Goal: Contribute content: Contribute content

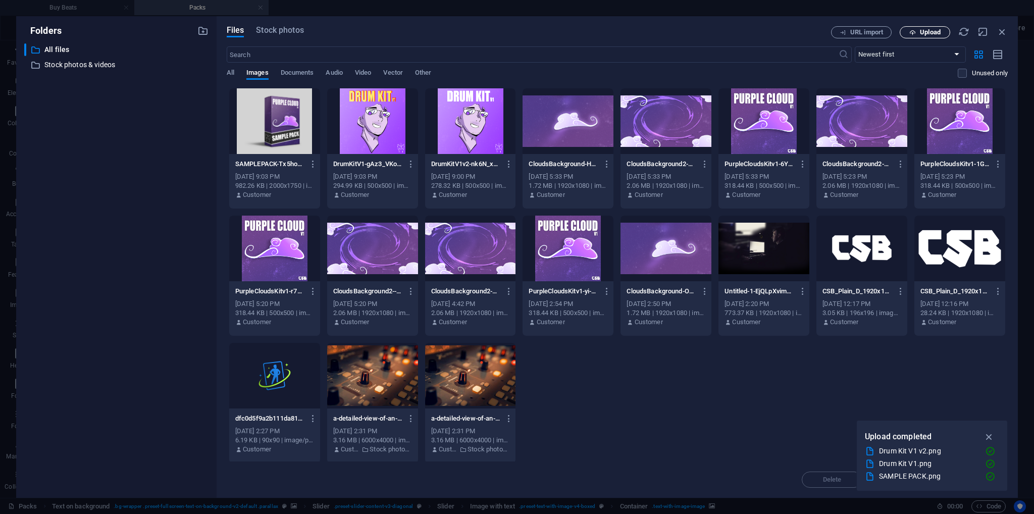
click at [917, 33] on span "Upload" at bounding box center [925, 32] width 41 height 7
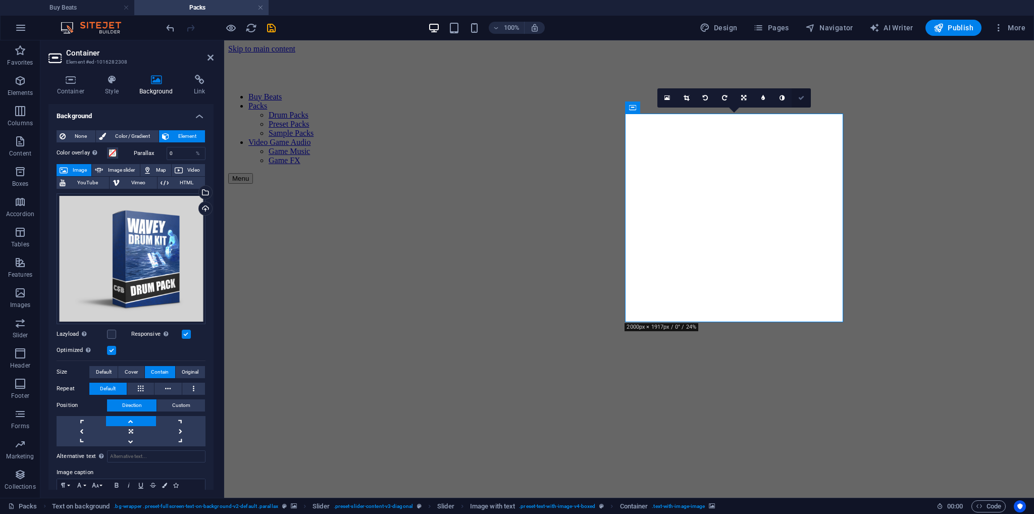
click at [798, 95] on icon at bounding box center [801, 98] width 6 height 6
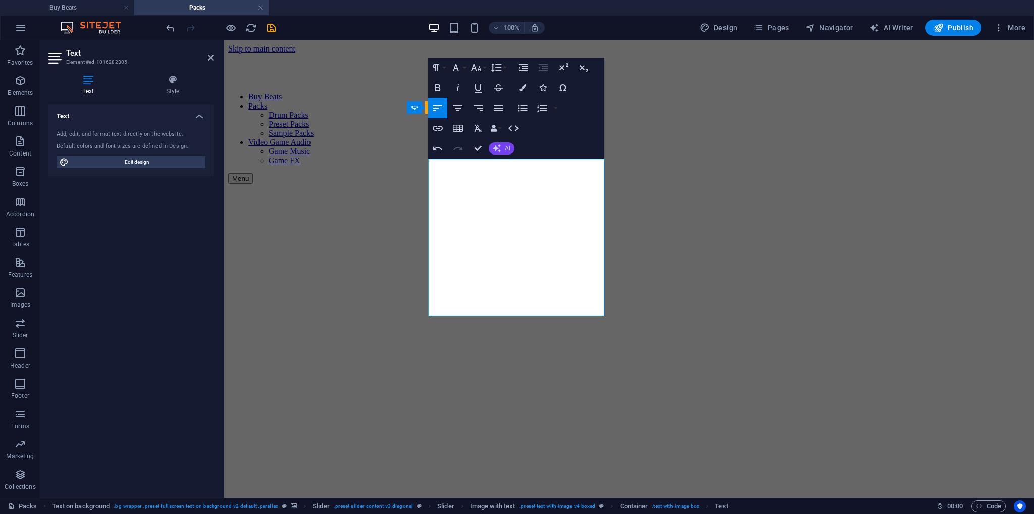
click at [501, 148] on button "AI" at bounding box center [502, 148] width 26 height 12
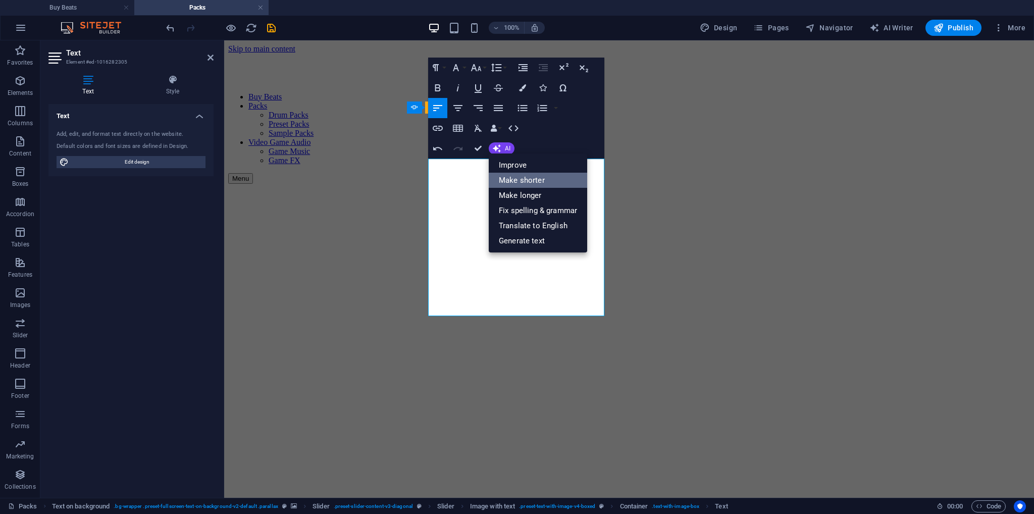
click at [520, 176] on link "Make shorter" at bounding box center [538, 180] width 98 height 15
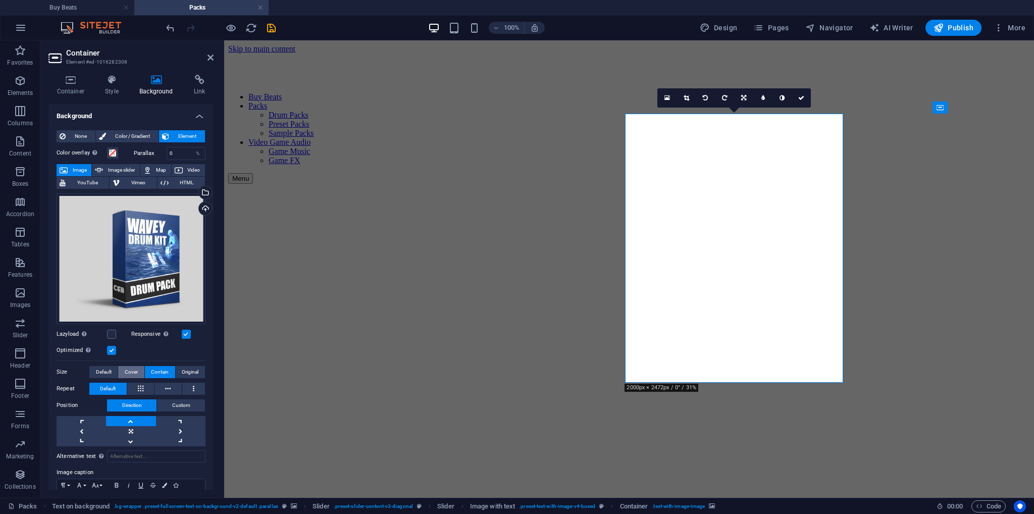
click at [137, 370] on button "Cover" at bounding box center [131, 372] width 26 height 12
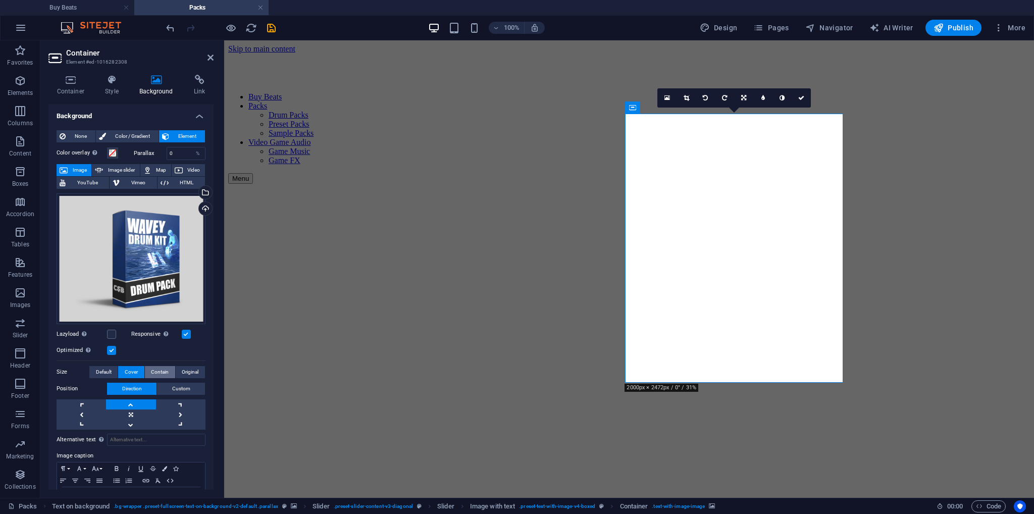
click at [155, 370] on span "Contain" at bounding box center [160, 372] width 18 height 12
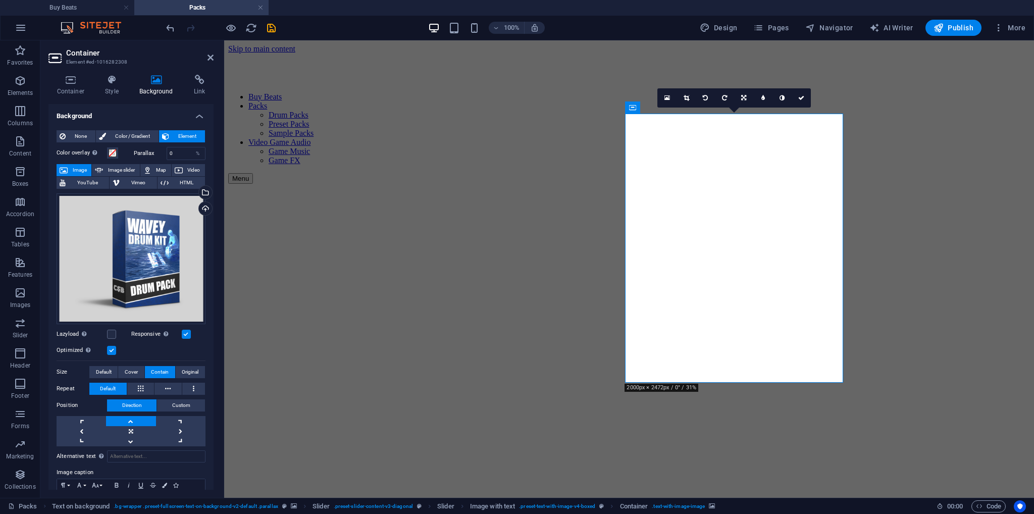
click at [172, 368] on button "Contain" at bounding box center [160, 372] width 30 height 12
click at [138, 430] on link at bounding box center [130, 431] width 49 height 10
drag, startPoint x: 937, startPoint y: 208, endPoint x: 924, endPoint y: 210, distance: 12.8
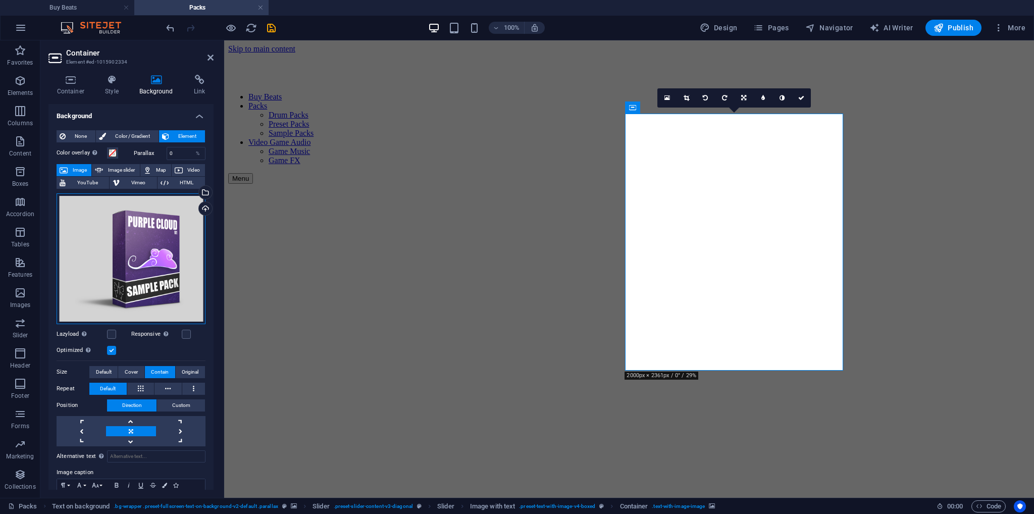
click at [145, 244] on div "Drag files here, click to choose files or select files from Files or our free s…" at bounding box center [131, 258] width 149 height 131
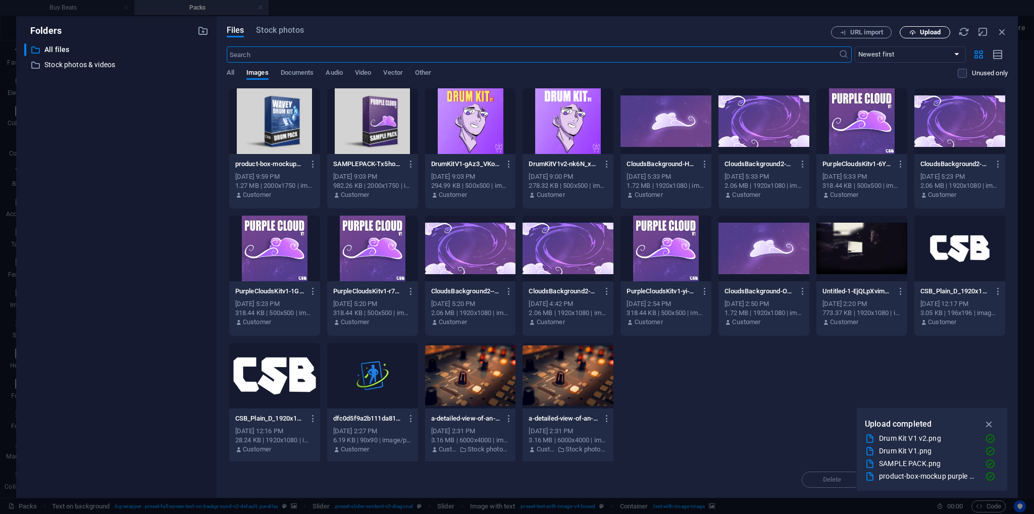
click at [926, 37] on button "Upload" at bounding box center [925, 32] width 51 height 12
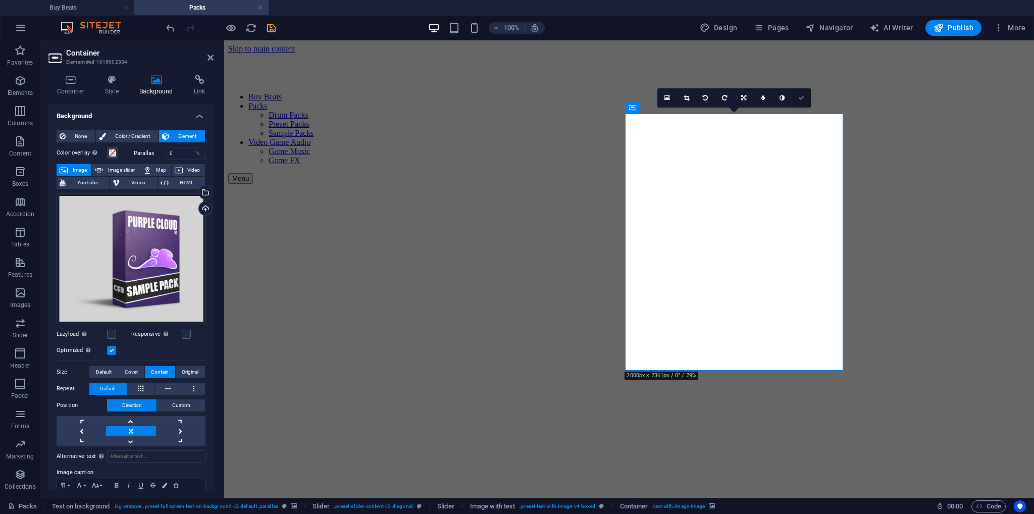
click at [797, 97] on link at bounding box center [801, 97] width 19 height 19
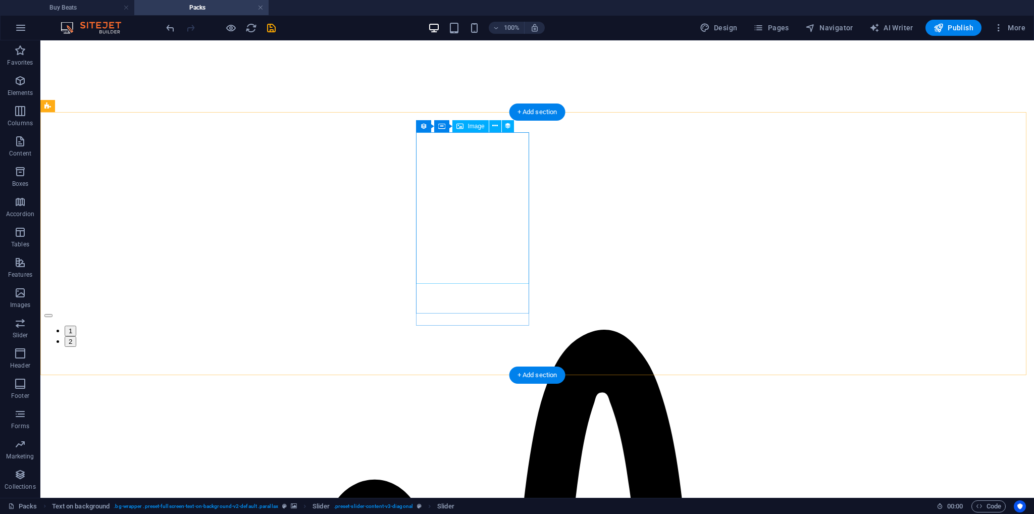
select select "image"
select select "px"
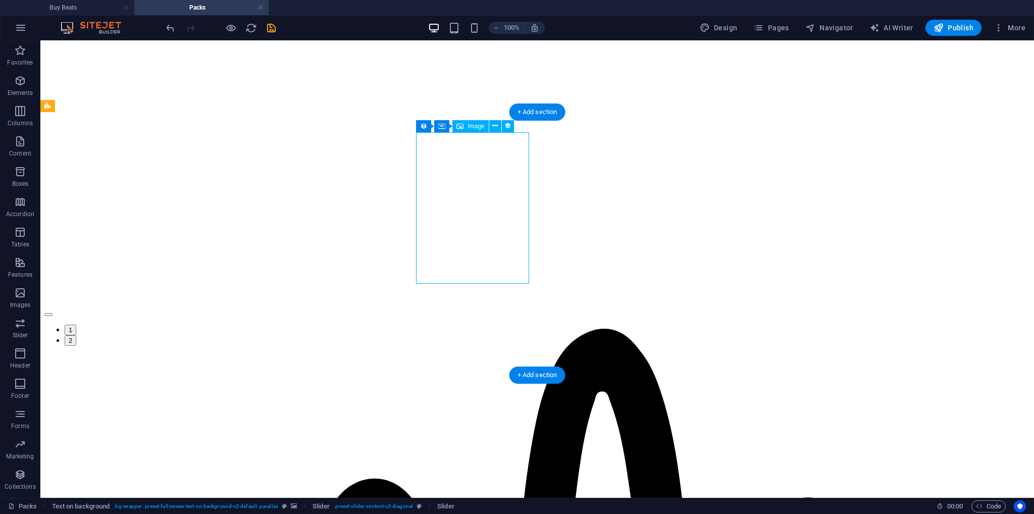
select select "px"
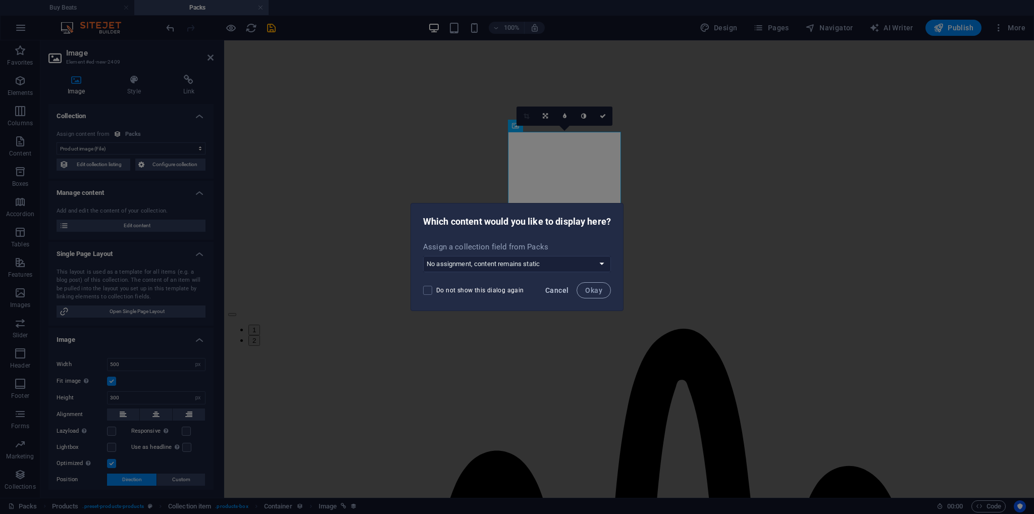
click at [565, 293] on span "Cancel" at bounding box center [556, 290] width 23 height 8
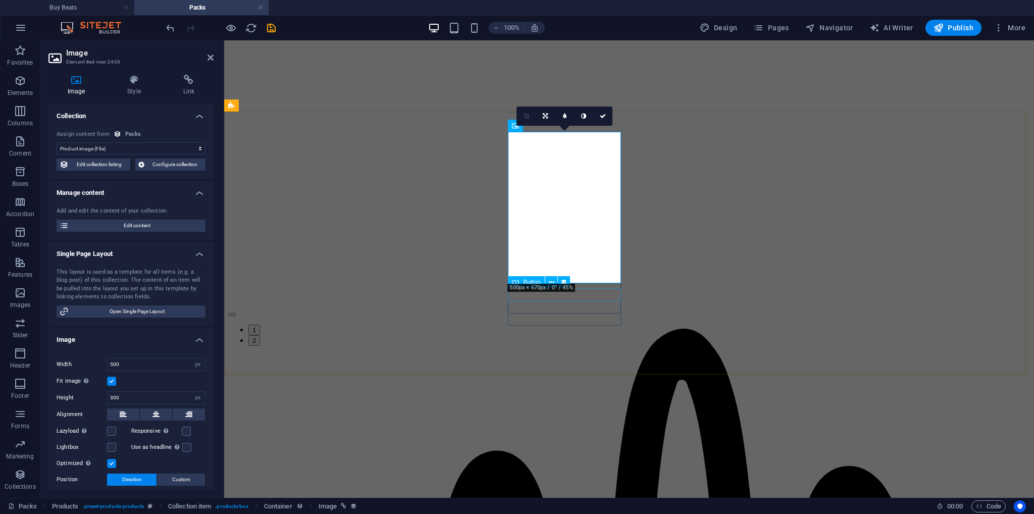
click at [117, 223] on span "Edit content" at bounding box center [137, 226] width 131 height 12
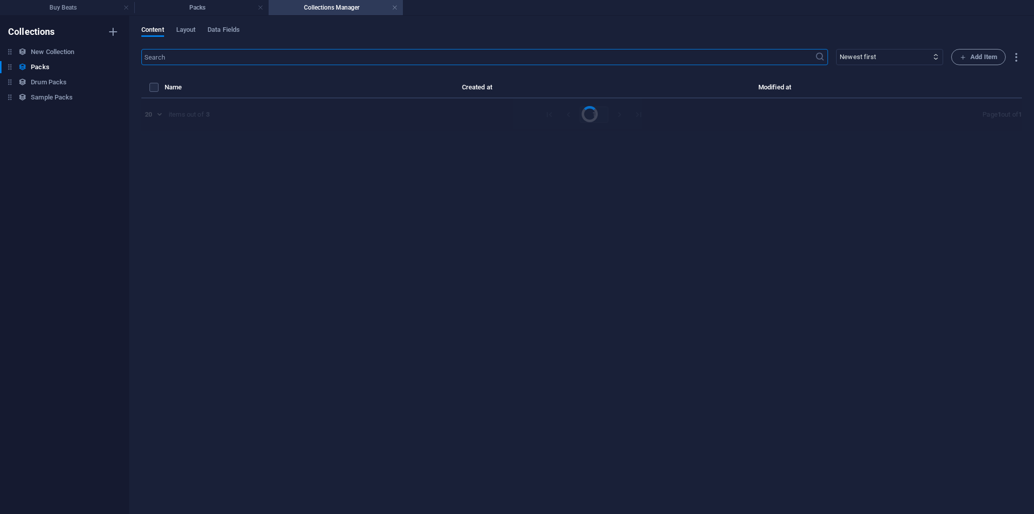
select select "Out of stock"
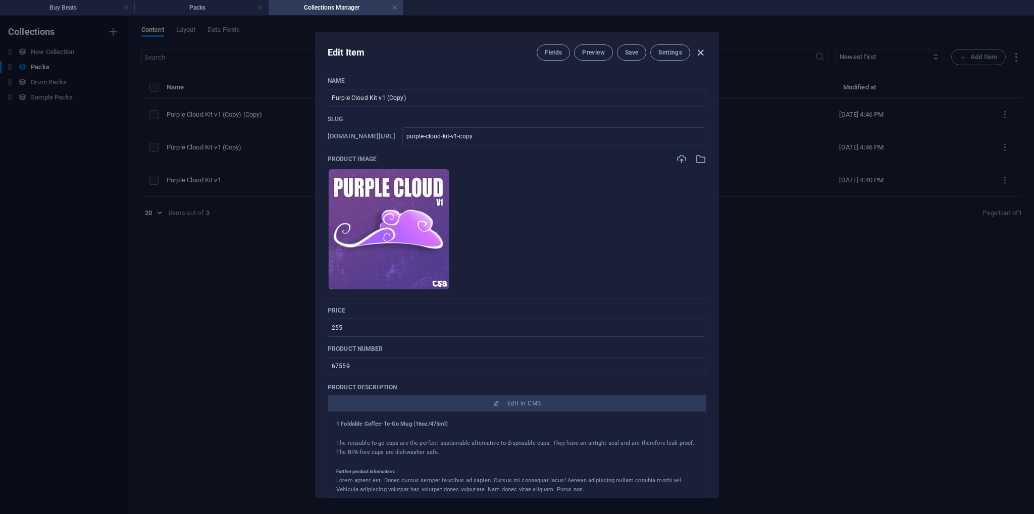
click at [701, 49] on icon "button" at bounding box center [701, 53] width 12 height 12
type input "purple-cloud-kit-v1-copy"
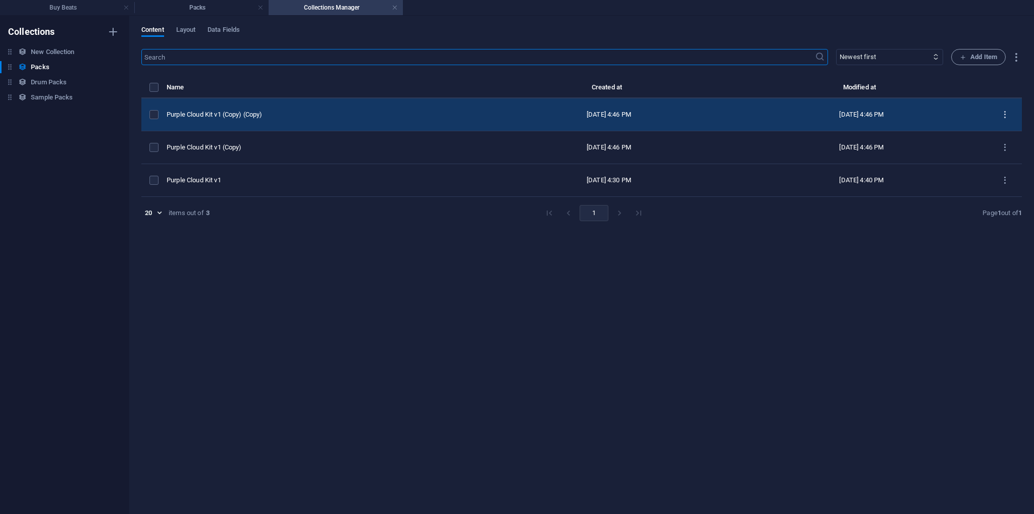
click at [1006, 114] on icon "items list" at bounding box center [1005, 115] width 10 height 10
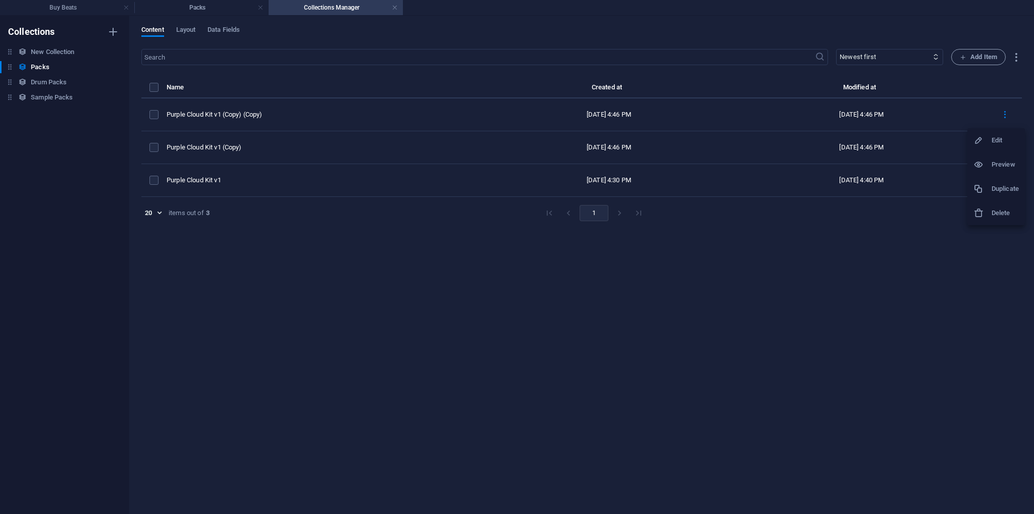
click at [996, 215] on h6 "Delete" at bounding box center [1005, 213] width 27 height 12
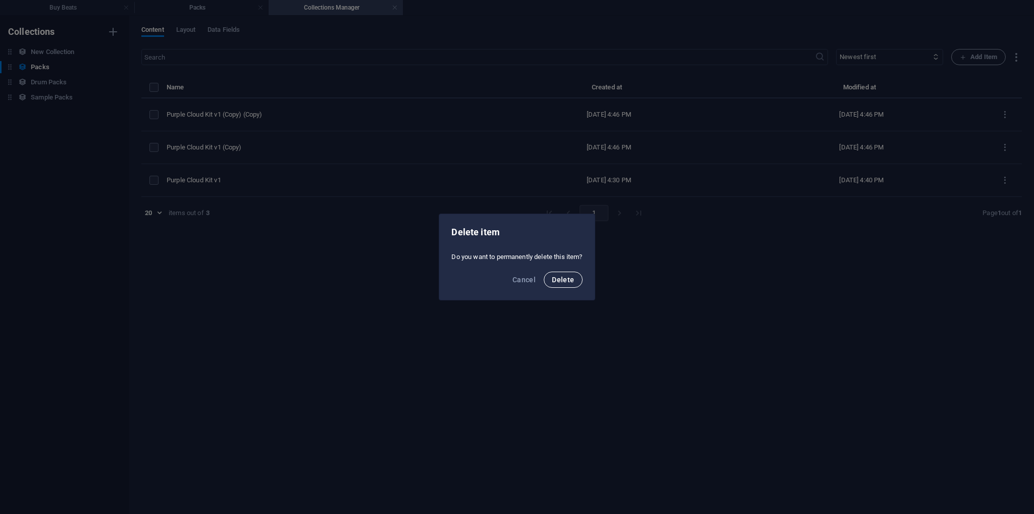
click at [574, 276] on span "Delete" at bounding box center [563, 280] width 22 height 8
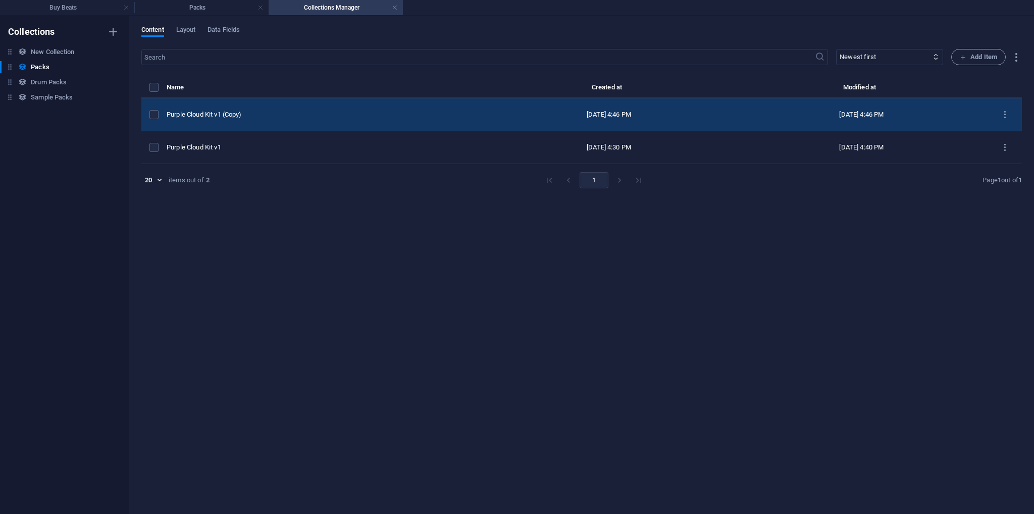
click at [224, 116] on div "Purple Cloud Kit v1 (Copy)" at bounding box center [321, 114] width 308 height 9
select select "Out of stock"
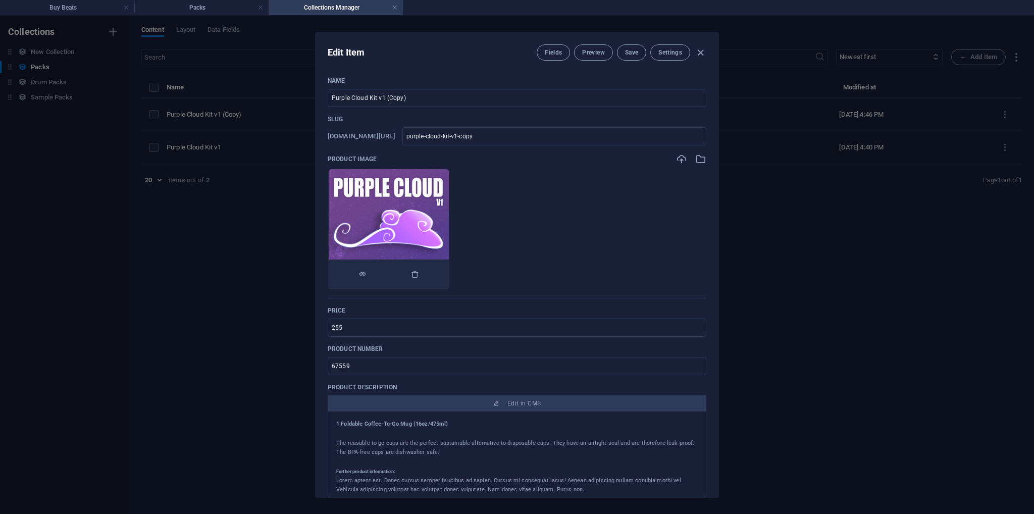
click at [431, 222] on img at bounding box center [389, 229] width 120 height 120
click at [449, 279] on div at bounding box center [388, 275] width 121 height 30
click at [446, 250] on img at bounding box center [389, 229] width 120 height 120
click at [449, 267] on div at bounding box center [388, 275] width 121 height 30
click at [449, 265] on div at bounding box center [388, 275] width 121 height 30
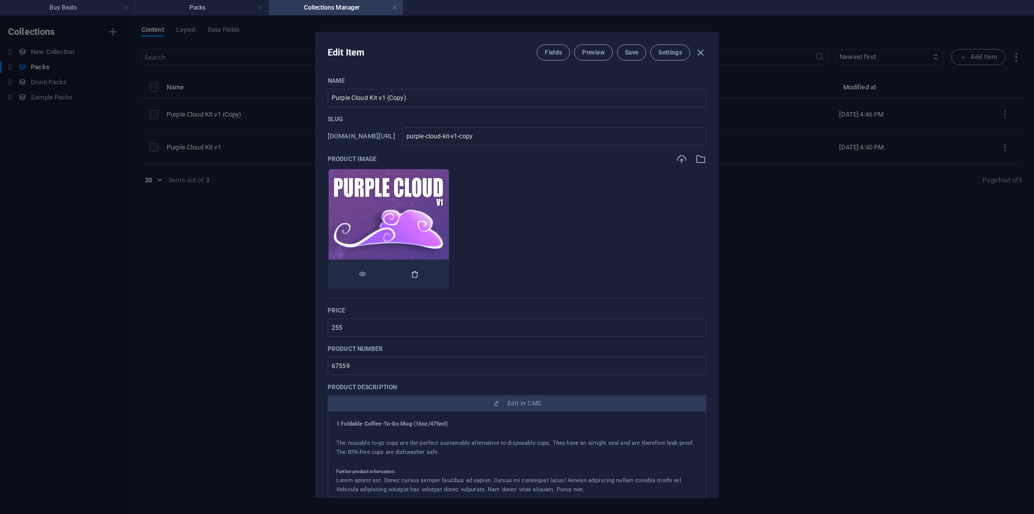
click at [419, 277] on icon "button" at bounding box center [415, 274] width 8 height 8
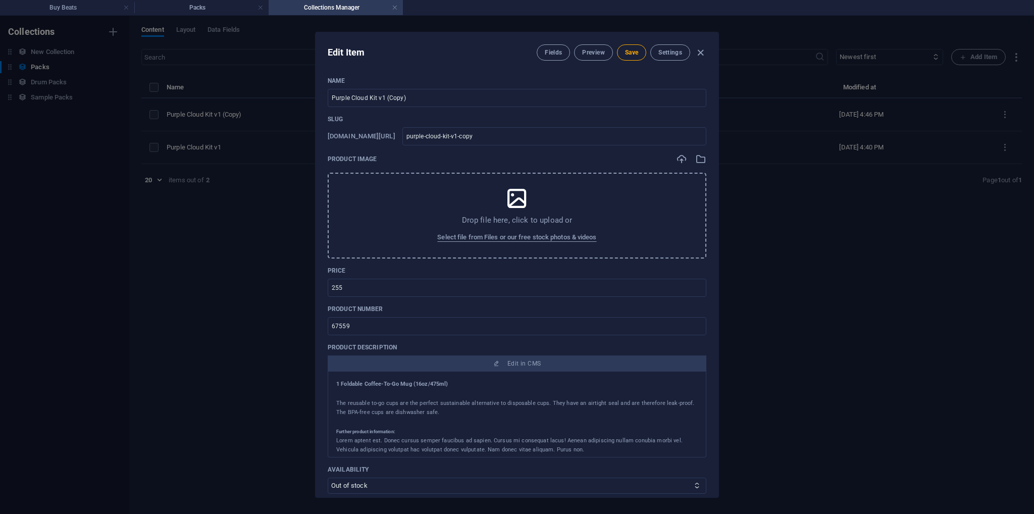
click at [407, 217] on div "Drop file here, click to upload or Select file from Files or our free stock pho…" at bounding box center [517, 216] width 379 height 86
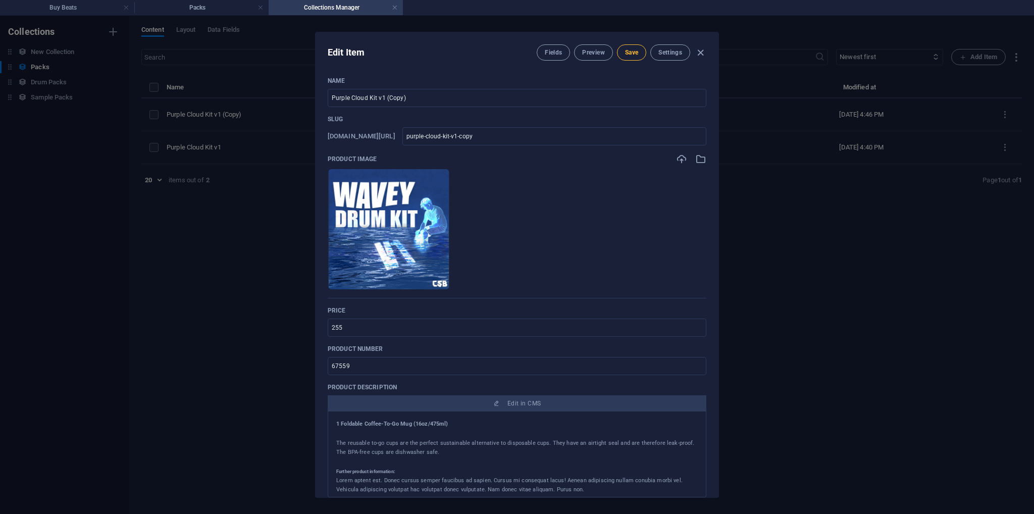
click at [640, 53] on button "Save" at bounding box center [631, 52] width 29 height 16
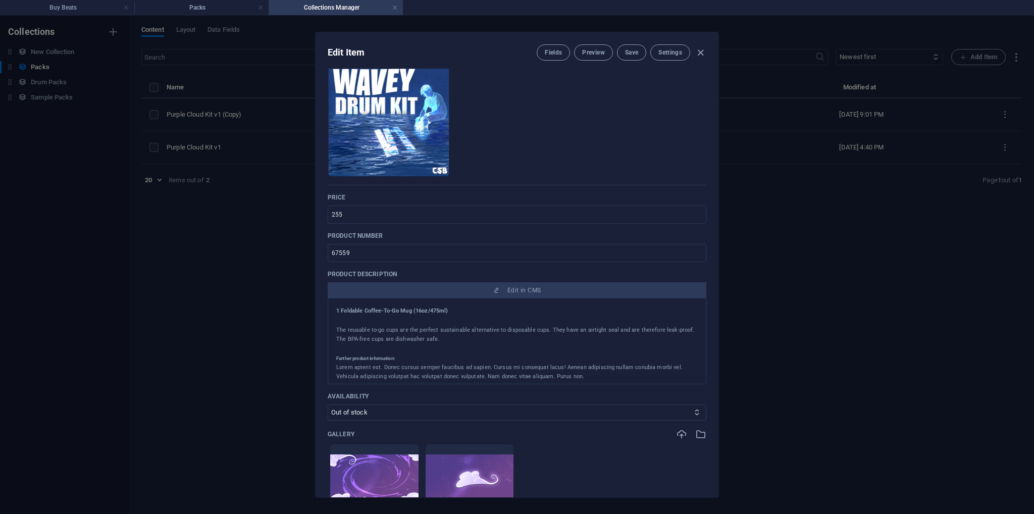
scroll to position [303, 0]
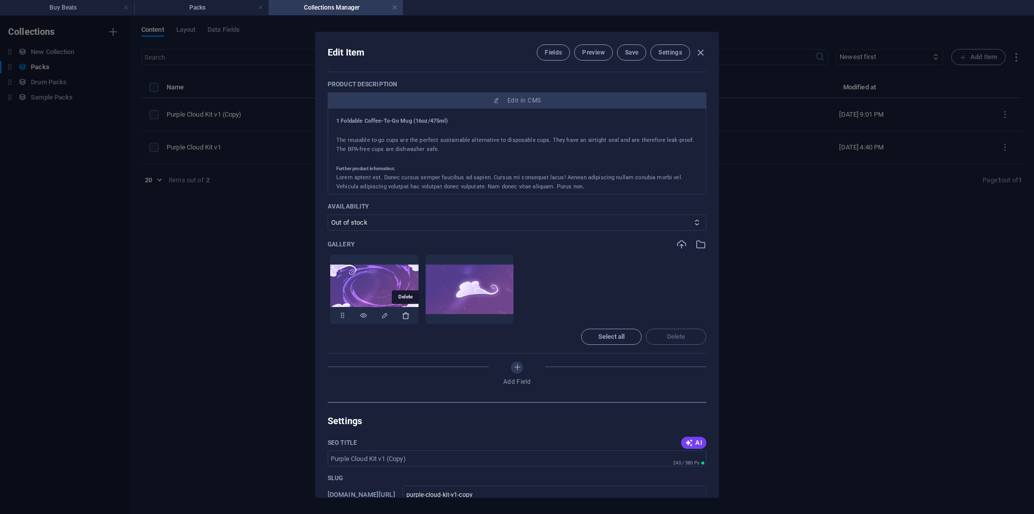
click at [408, 316] on icon "button" at bounding box center [406, 316] width 8 height 8
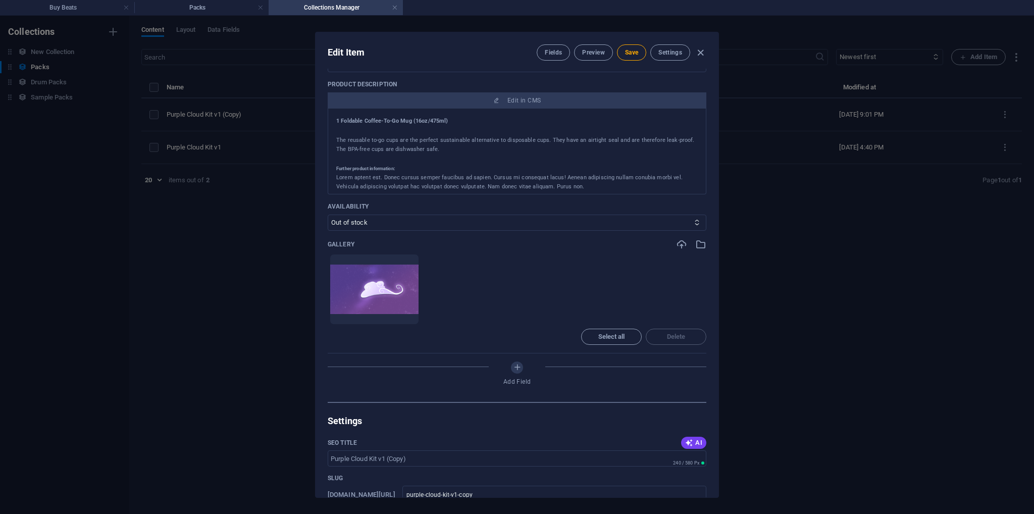
click at [408, 316] on icon "button" at bounding box center [406, 316] width 8 height 8
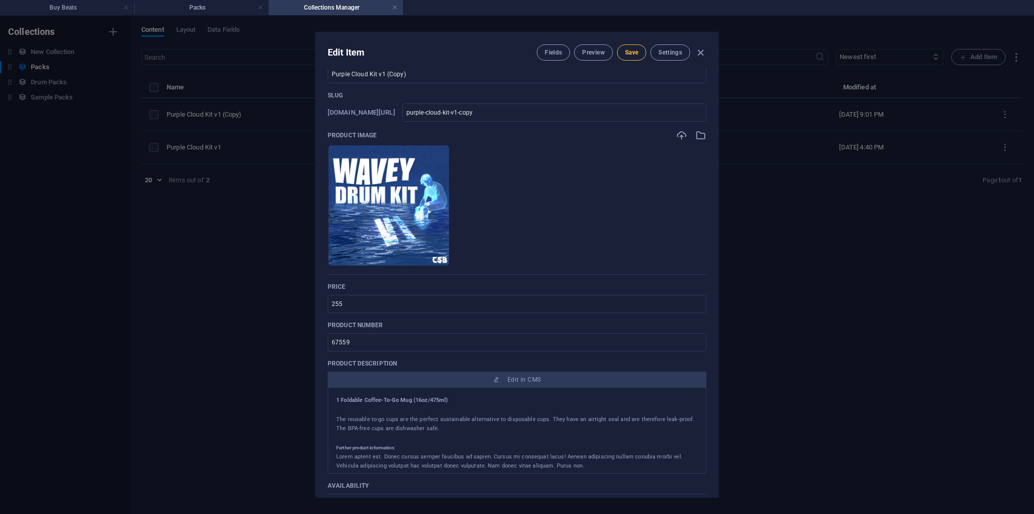
scroll to position [0, 0]
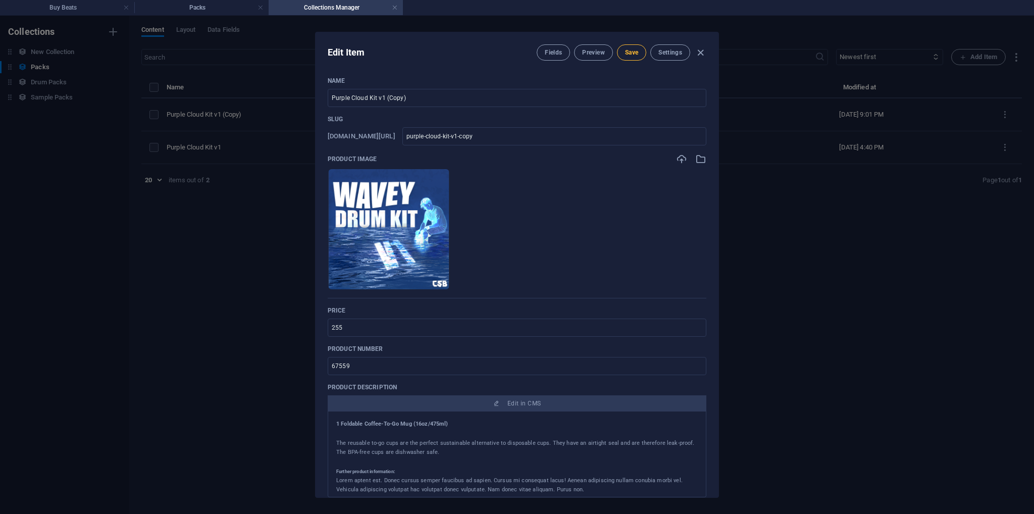
click at [638, 47] on button "Save" at bounding box center [631, 52] width 29 height 16
click at [846, 304] on div "Edit Item Fields Preview Save Settings Name Purple Cloud Kit v1 (Copy) ​ Slug […" at bounding box center [517, 265] width 1034 height 498
type input "purple-cloud-kit-v1-copy"
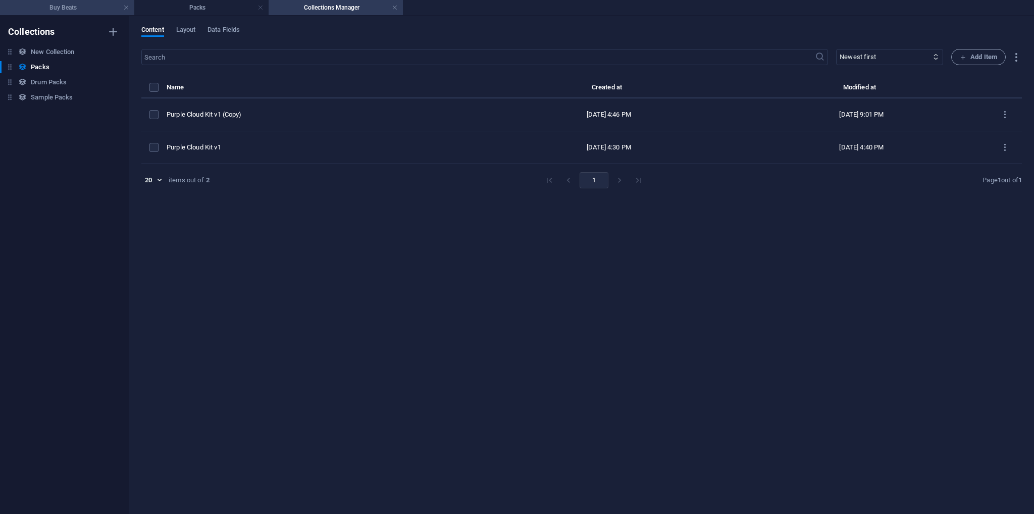
click at [78, 5] on h4 "Buy Beats" at bounding box center [67, 7] width 134 height 11
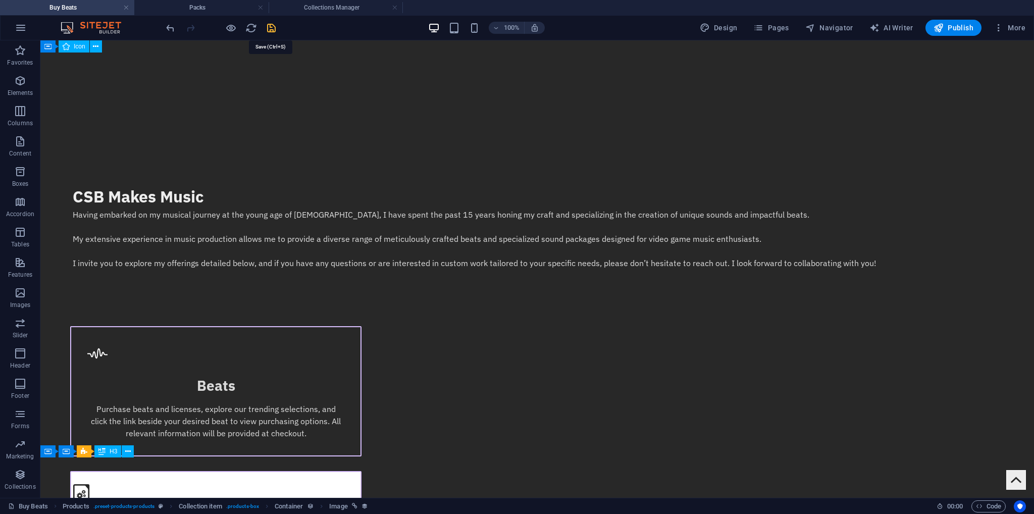
click at [267, 22] on icon "save" at bounding box center [272, 28] width 12 height 12
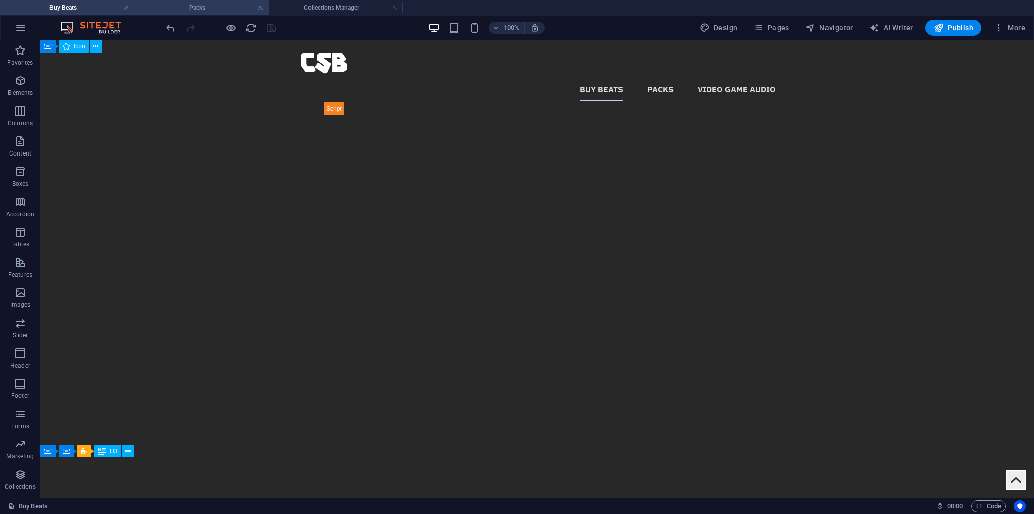
click at [202, 4] on h4 "Packs" at bounding box center [201, 7] width 134 height 11
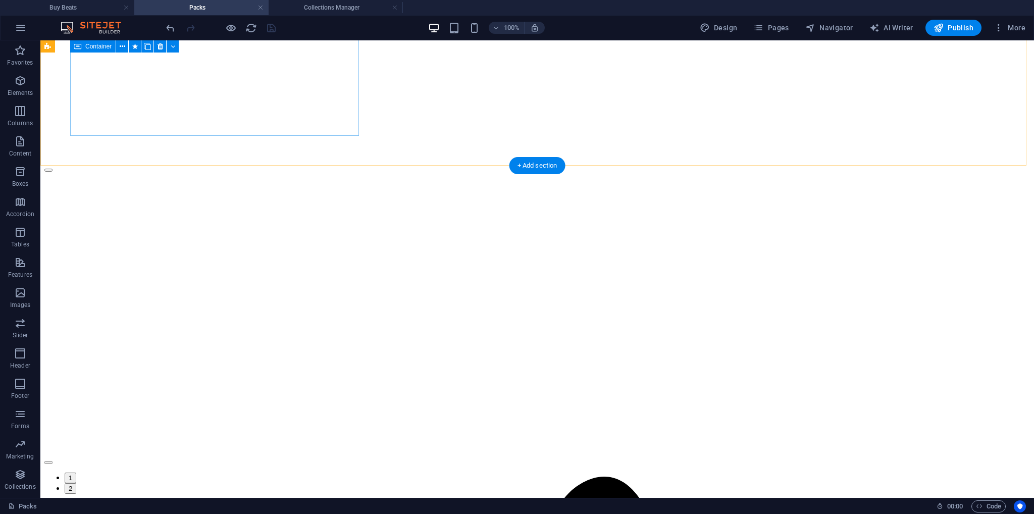
scroll to position [410, 0]
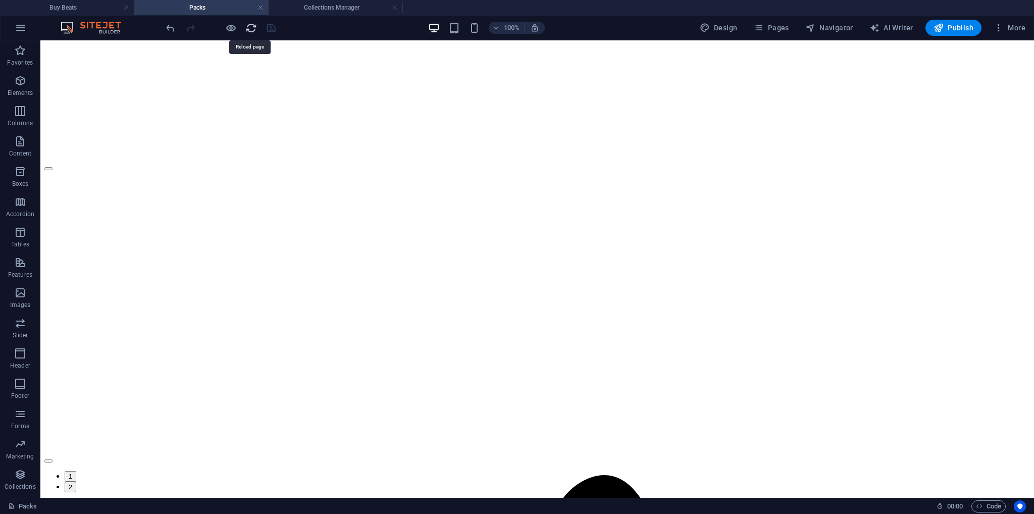
click at [248, 28] on icon "reload" at bounding box center [251, 28] width 12 height 12
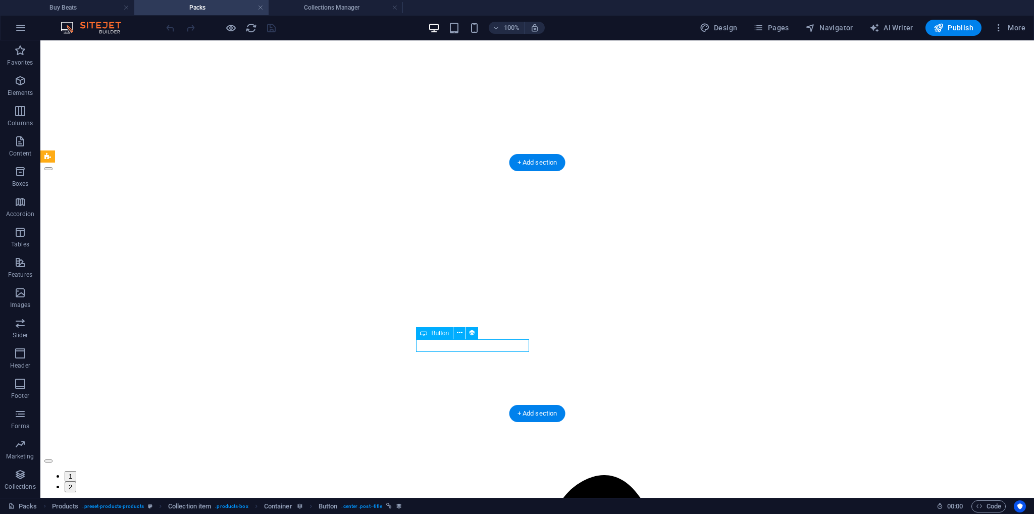
select select "name"
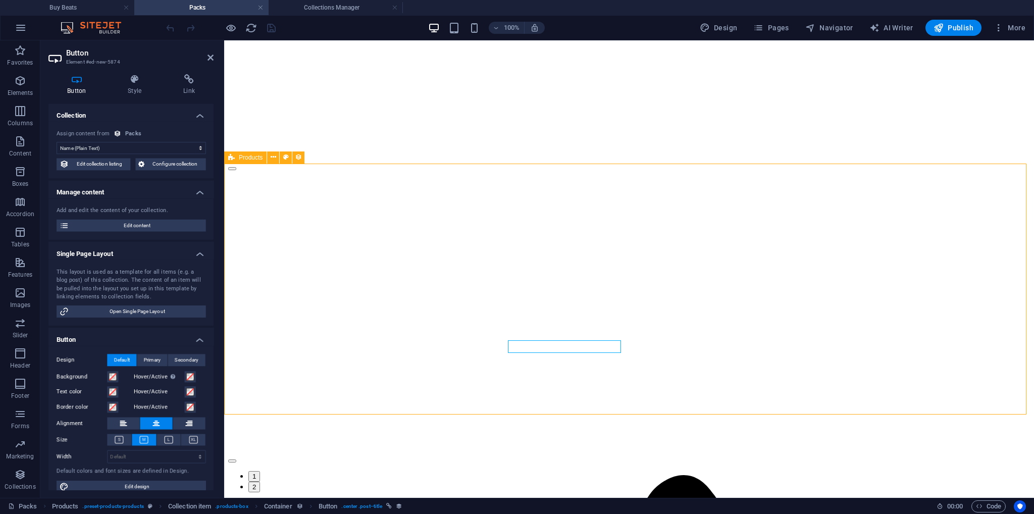
select select "68e28f2040f240b14f088aa1"
select select "[DOMAIN_NAME]"
select select "past"
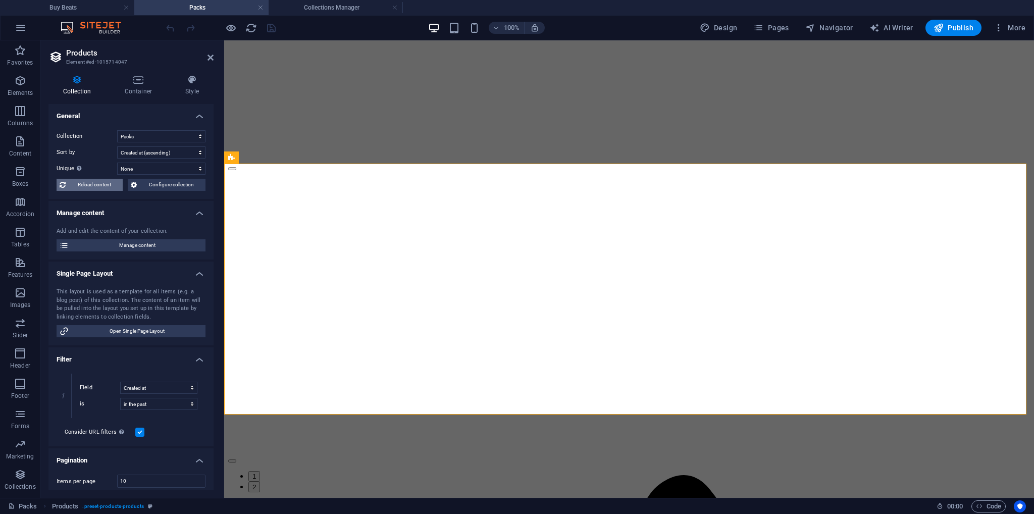
click at [100, 186] on span "Reload content" at bounding box center [94, 185] width 51 height 12
select select "68e28f2040f240b14f088aa1"
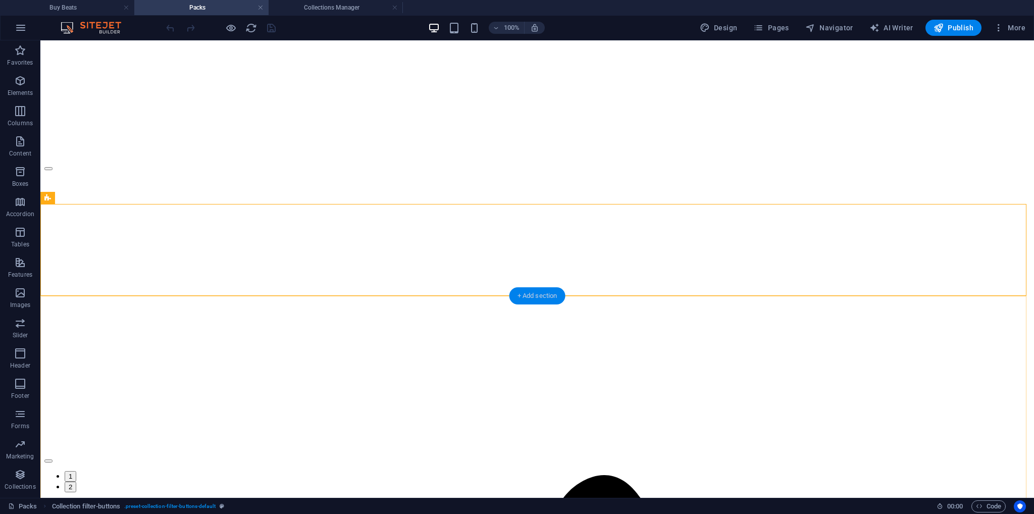
click at [545, 296] on div "+ Add section" at bounding box center [538, 295] width 56 height 17
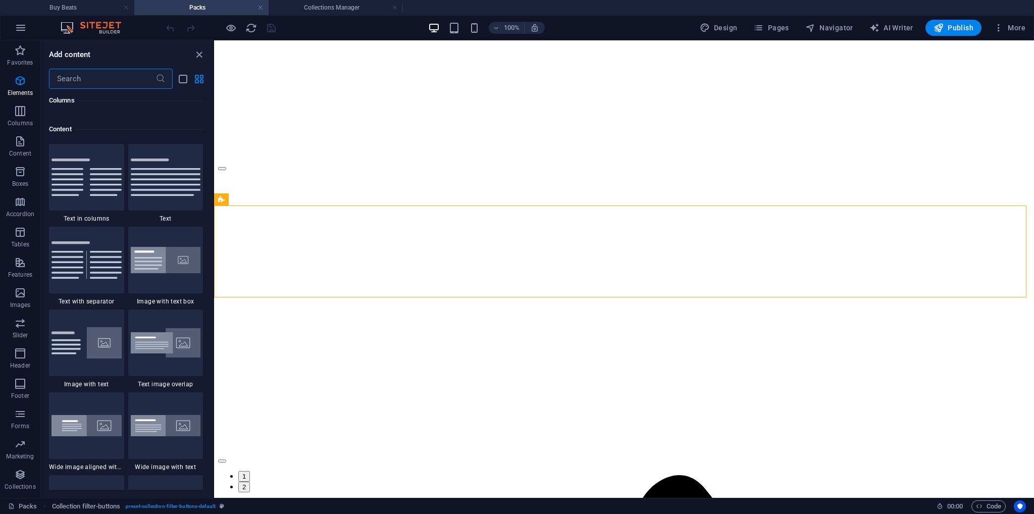
scroll to position [1767, 0]
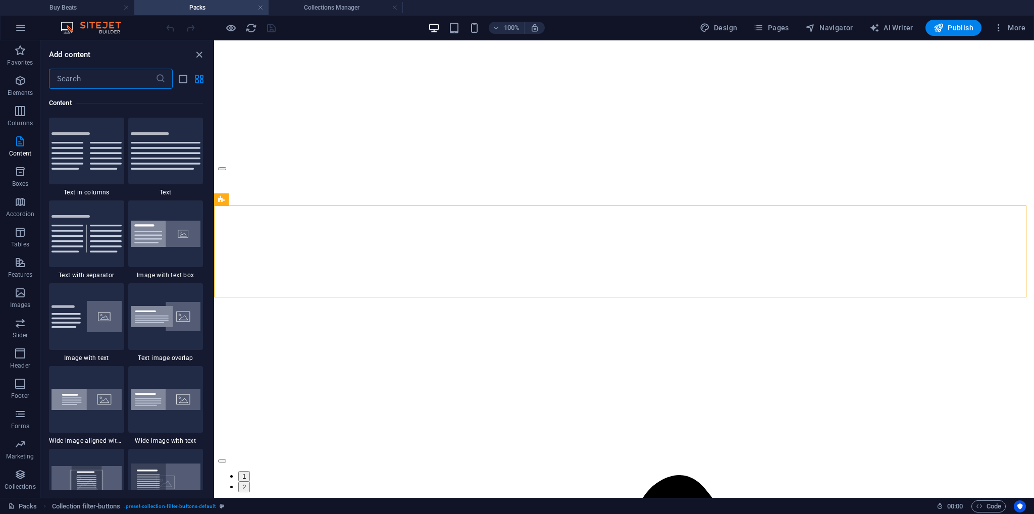
click at [147, 75] on input "text" at bounding box center [102, 79] width 107 height 20
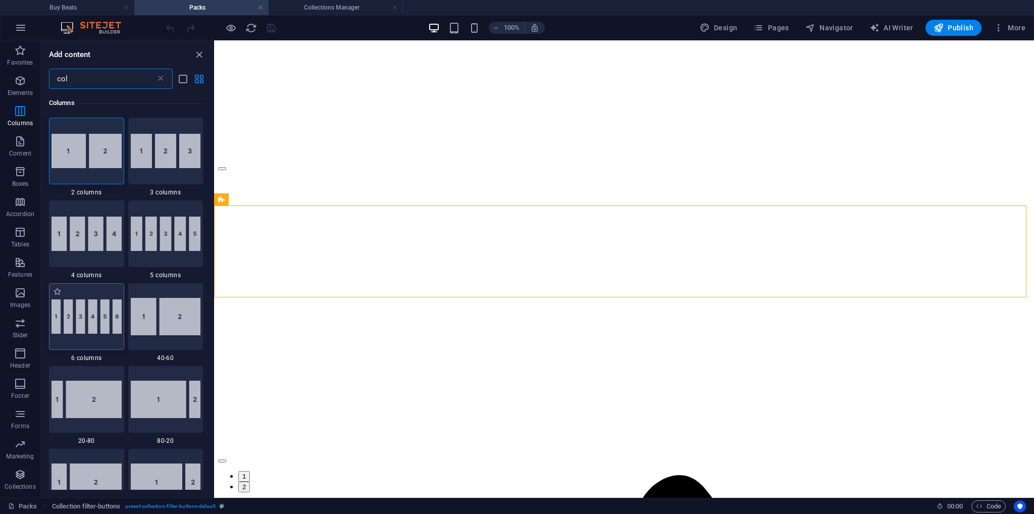
scroll to position [0, 0]
click at [98, 83] on input "col" at bounding box center [102, 79] width 107 height 20
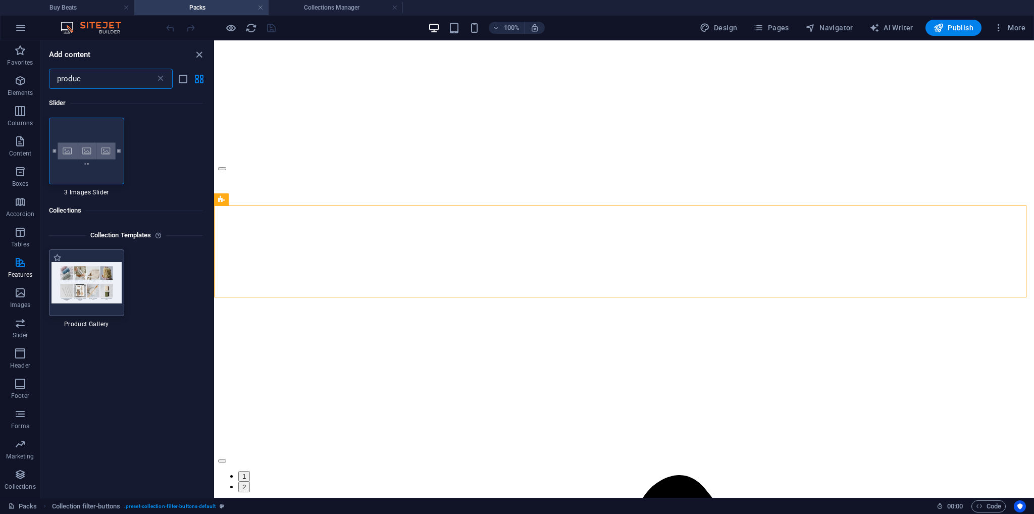
type input "produc"
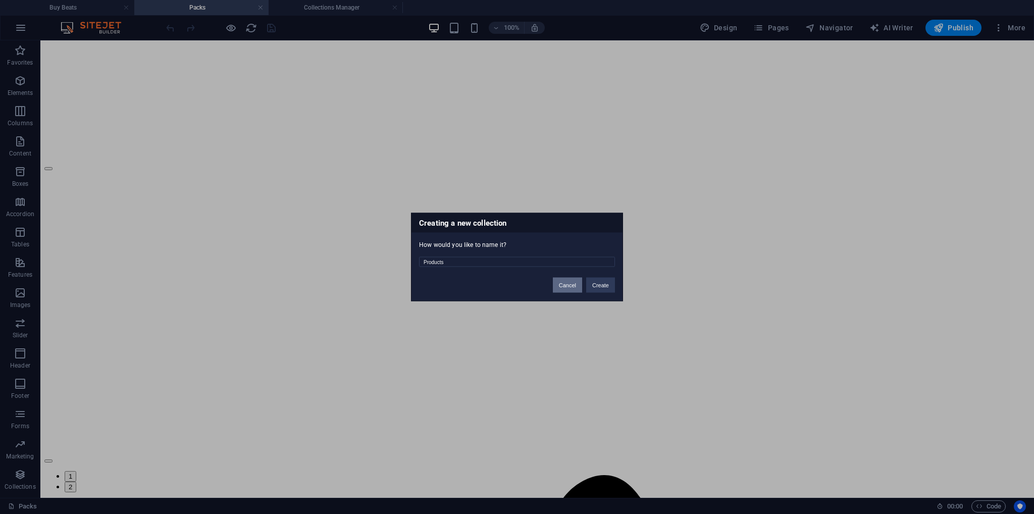
click at [574, 286] on button "Cancel" at bounding box center [567, 285] width 29 height 15
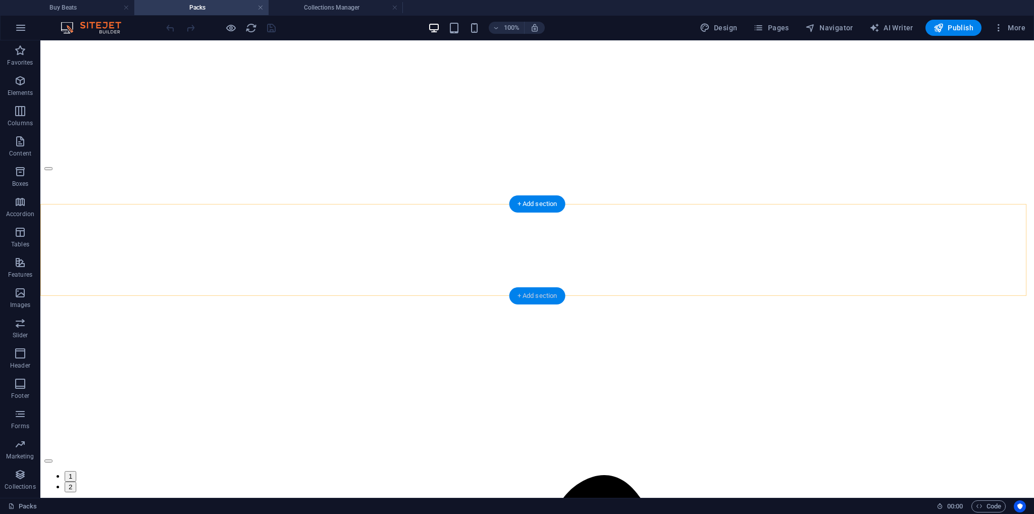
click at [541, 293] on div "+ Add section" at bounding box center [538, 295] width 56 height 17
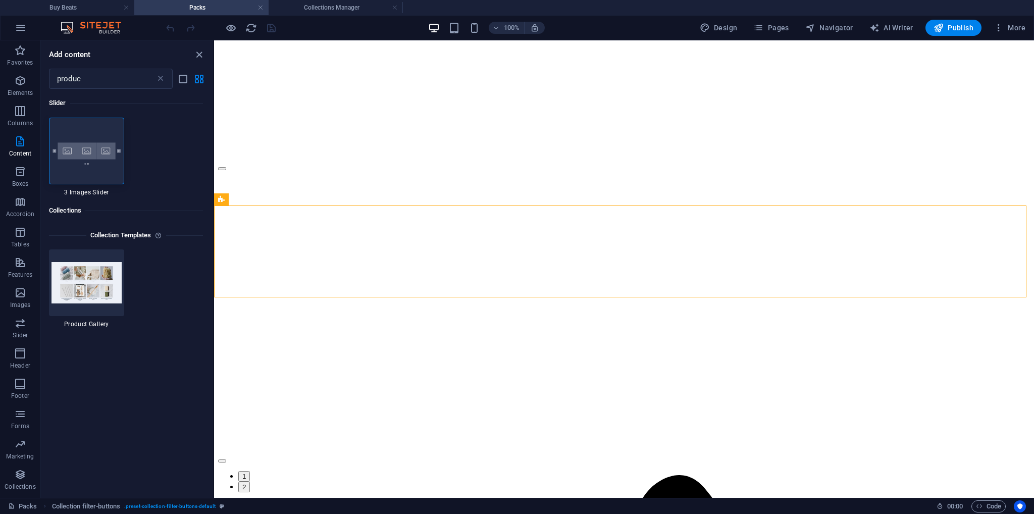
click at [73, 211] on h6 "Collections" at bounding box center [126, 211] width 154 height 12
click at [21, 476] on icon "button" at bounding box center [20, 475] width 12 height 12
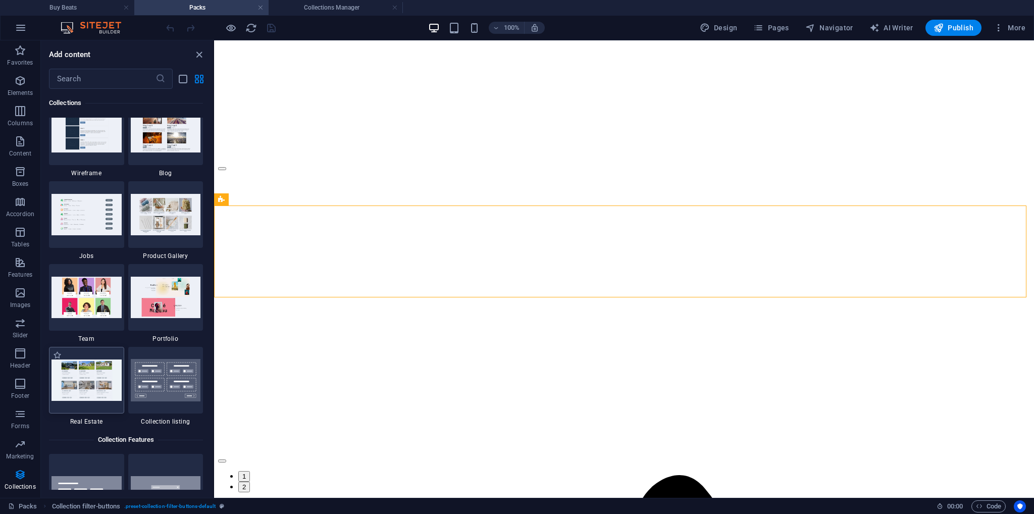
scroll to position [9296, 0]
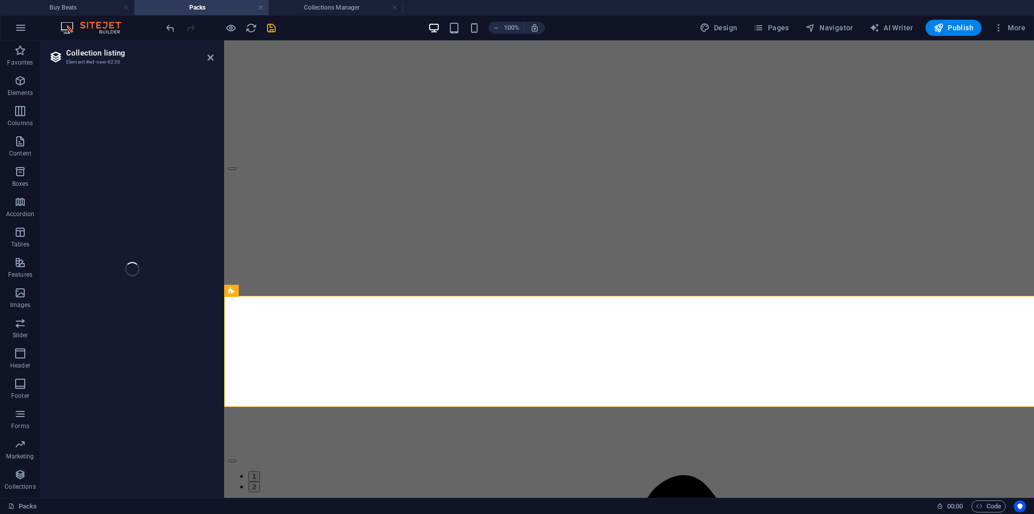
select select
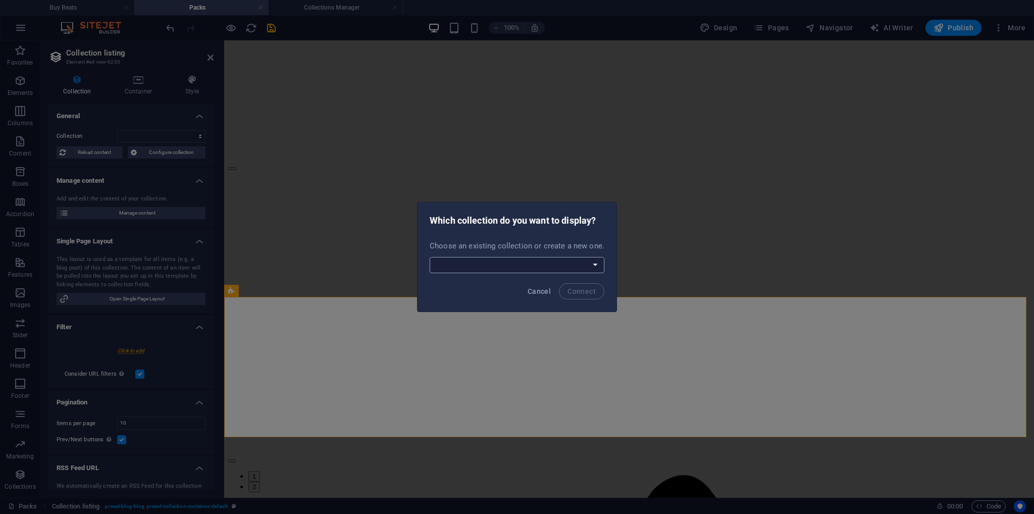
drag, startPoint x: 566, startPoint y: 259, endPoint x: 556, endPoint y: 263, distance: 10.9
click at [565, 259] on select "Drum Packs New Collection Packs Sample Packs Create a new collection" at bounding box center [517, 265] width 175 height 16
select select "68e28f2040f240b14f088aa1"
click at [431, 257] on select "Drum Packs New Collection Packs Sample Packs Create a new collection" at bounding box center [517, 265] width 175 height 16
click at [571, 293] on span "Connect" at bounding box center [582, 291] width 28 height 8
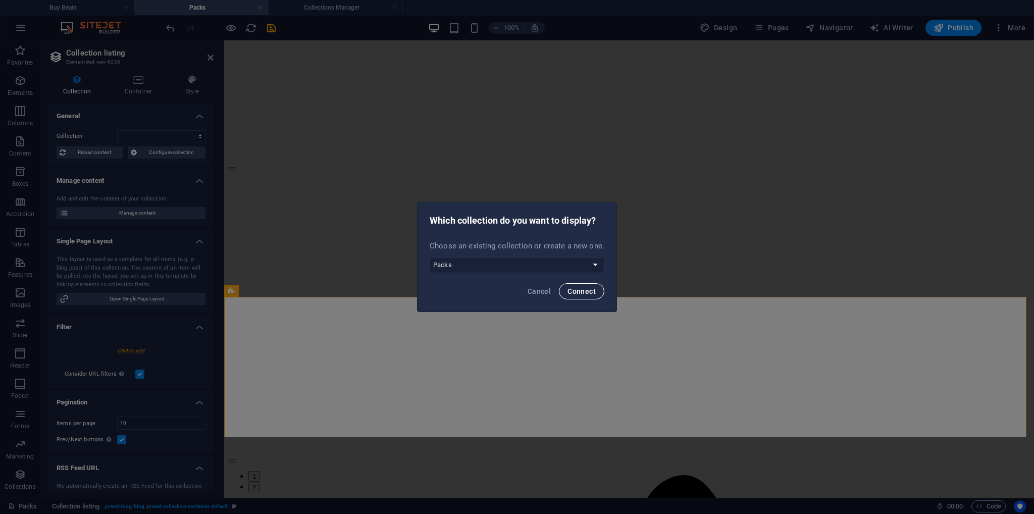
select select "68e28f2040f240b14f088aa1"
select select "createdAt_DESC"
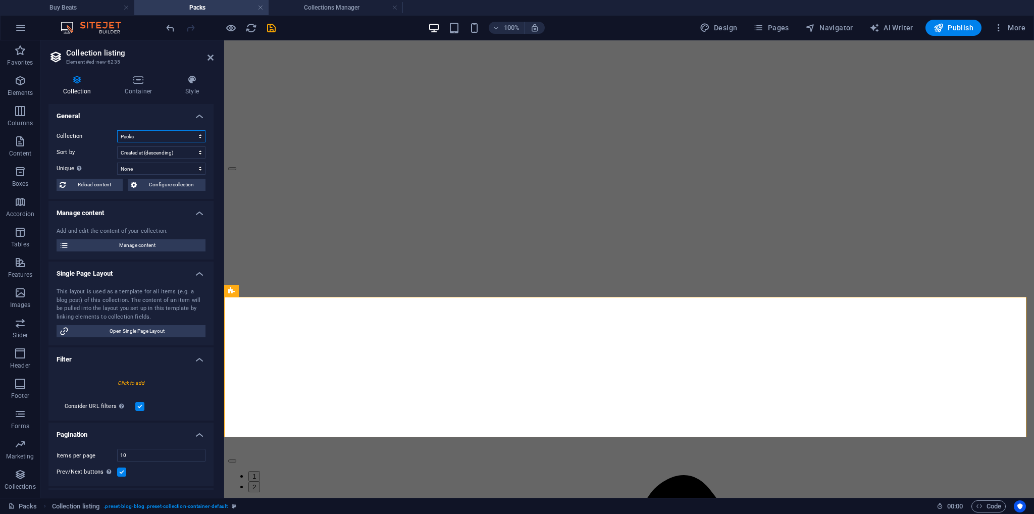
click at [171, 138] on select "Drum Packs New Collection Packs Sample Packs" at bounding box center [161, 136] width 88 height 12
select select "68e294384b12e8cf8802143d"
click at [117, 130] on select "Drum Packs New Collection Packs Sample Packs" at bounding box center [161, 136] width 88 height 12
select select "createdAt_DESC"
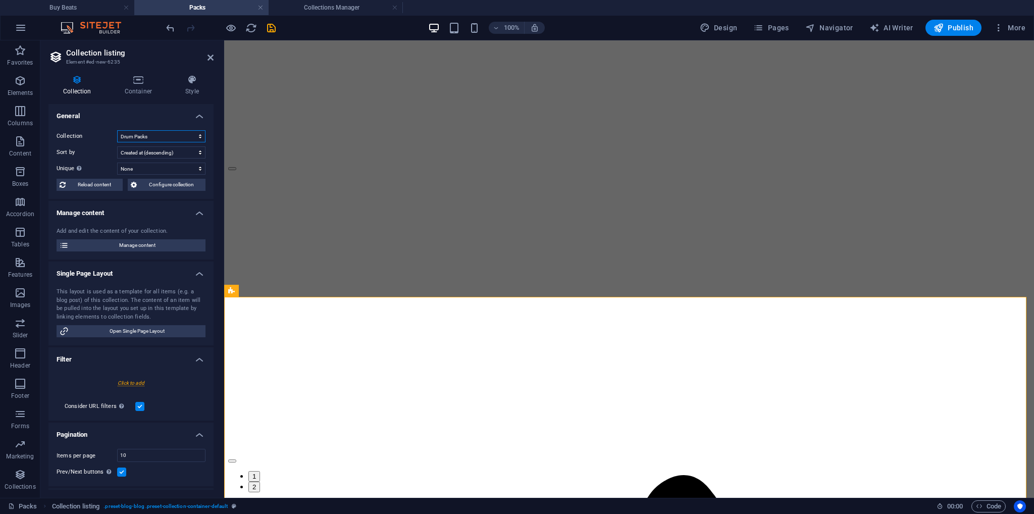
click at [156, 138] on select "Drum Packs New Collection Packs Sample Packs" at bounding box center [161, 136] width 88 height 12
click at [117, 130] on select "Drum Packs New Collection Packs Sample Packs" at bounding box center [161, 136] width 88 height 12
select select "68e28f2040f240b14f088aa1"
select select "createdAt_DESC"
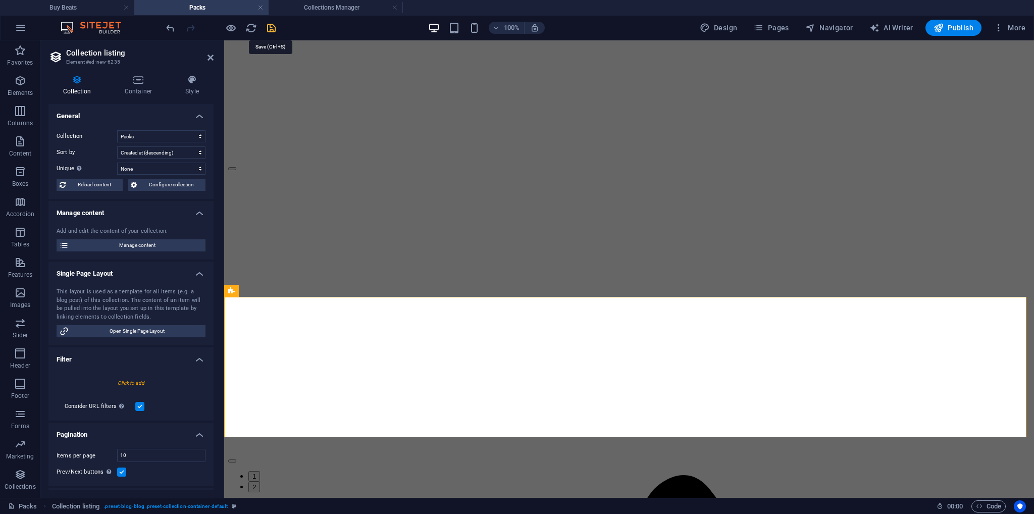
click at [268, 28] on icon "save" at bounding box center [272, 28] width 12 height 12
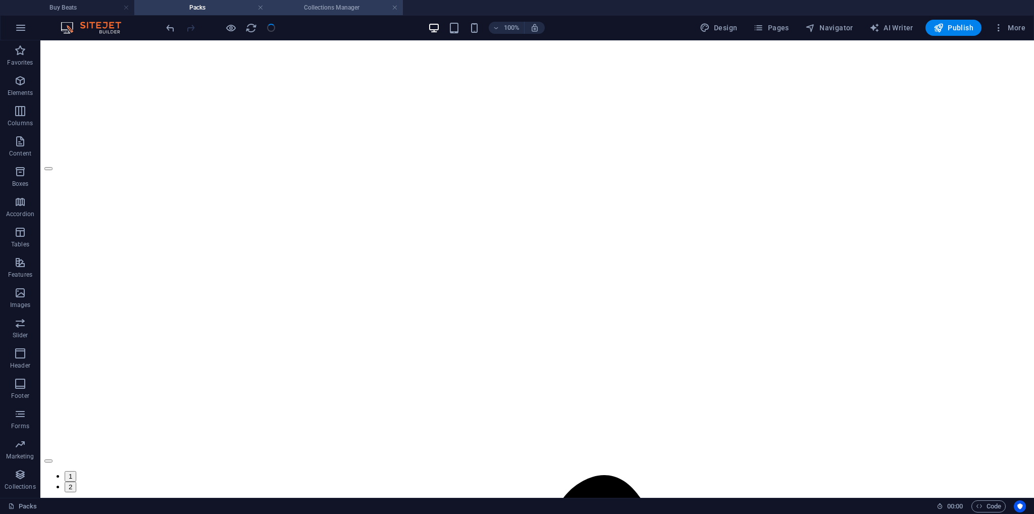
click at [325, 6] on h4 "Collections Manager" at bounding box center [336, 7] width 134 height 11
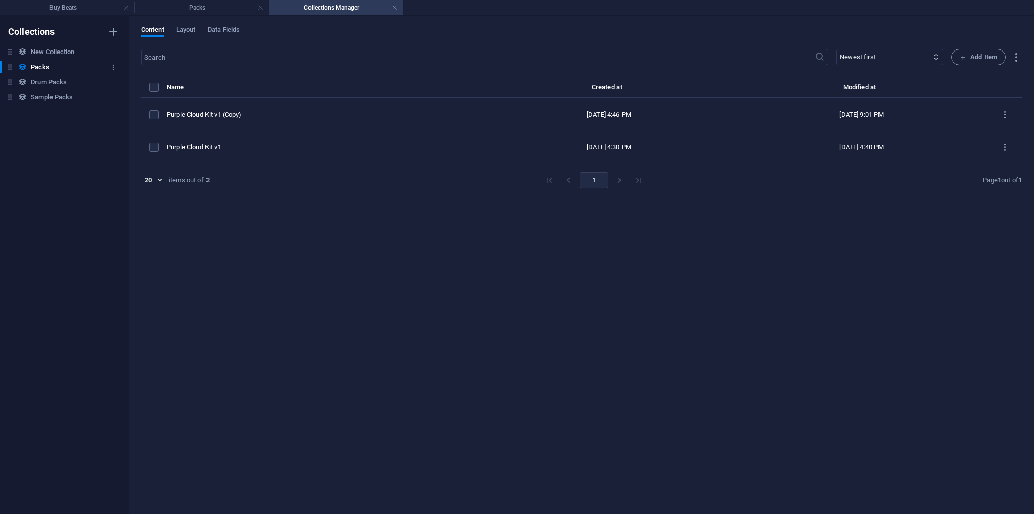
click at [40, 67] on h6 "Packs" at bounding box center [40, 67] width 18 height 12
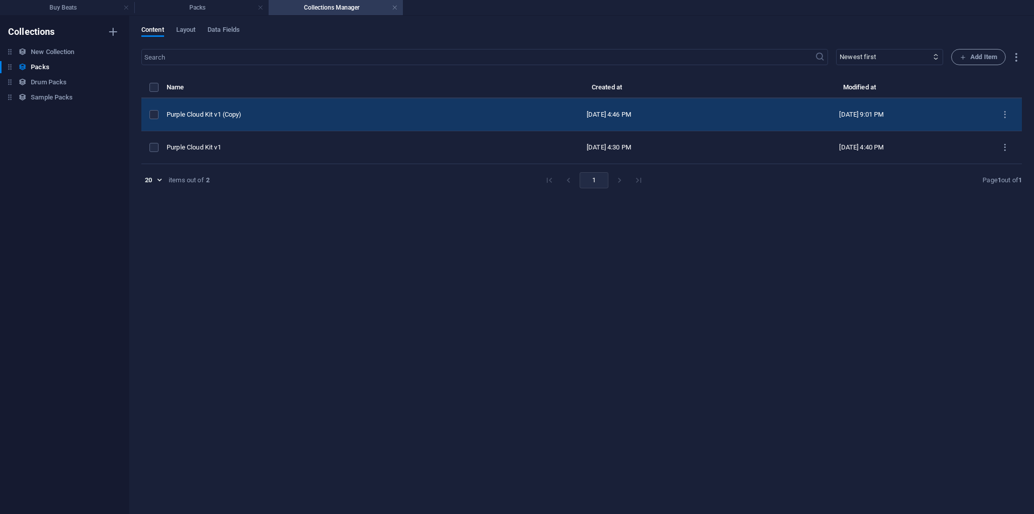
click at [247, 114] on div "Purple Cloud Kit v1 (Copy)" at bounding box center [321, 114] width 308 height 9
select select "Out of stock"
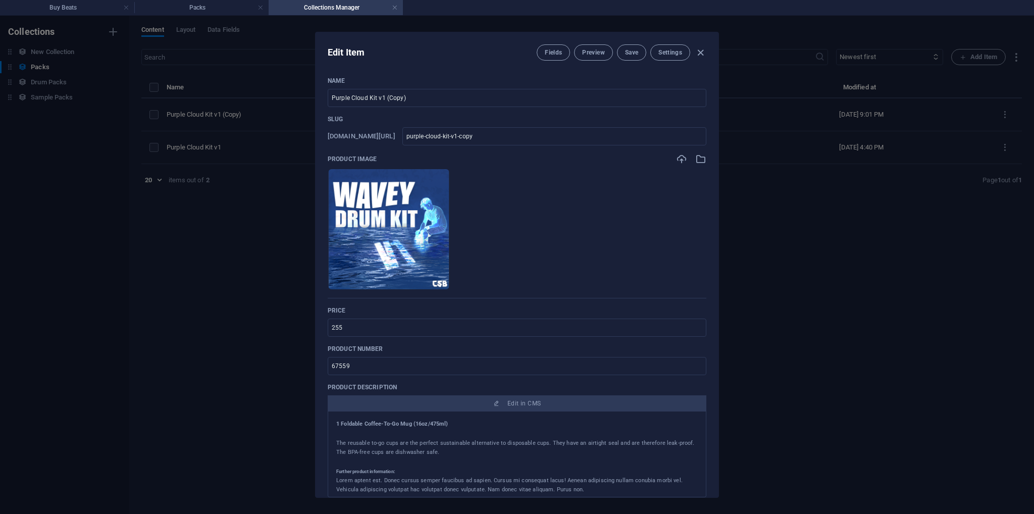
click at [181, 115] on div "Edit Item Fields Preview Save Settings Name Purple Cloud Kit v1 (Copy) ​ Slug […" at bounding box center [517, 265] width 1034 height 498
type input "purple-cloud-kit-v1-copy"
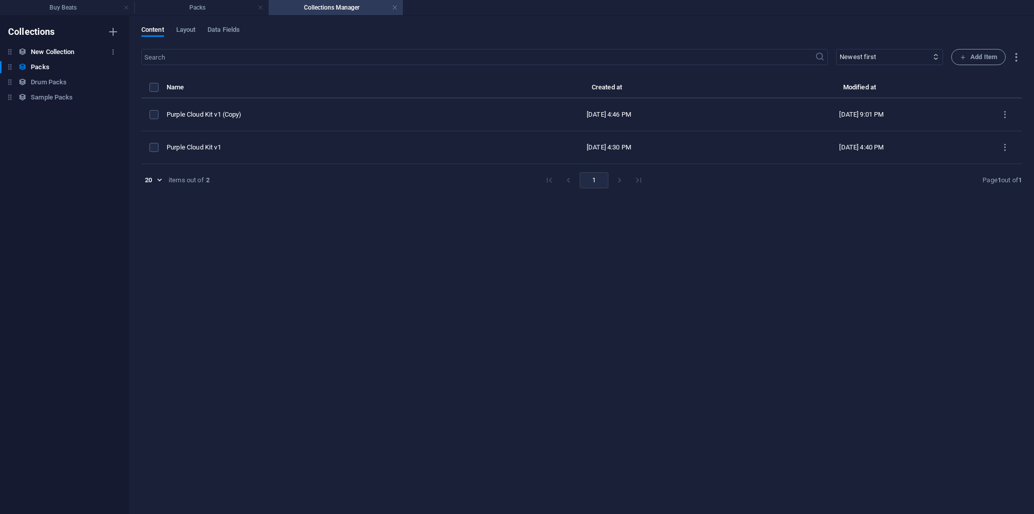
click at [53, 51] on h6 "New Collection" at bounding box center [52, 52] width 43 height 12
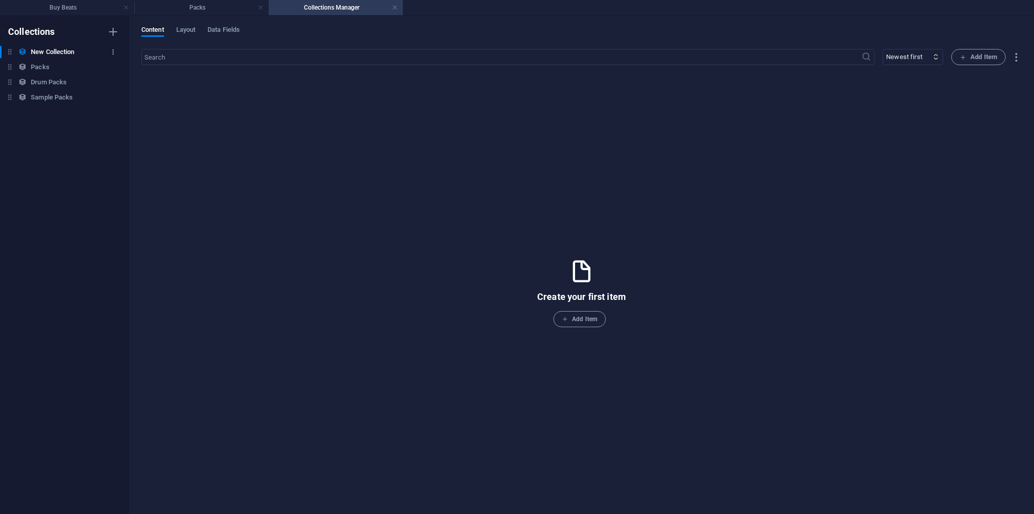
click at [113, 52] on icon "button" at bounding box center [113, 51] width 7 height 7
click at [125, 121] on h6 "Delete" at bounding box center [121, 121] width 27 height 12
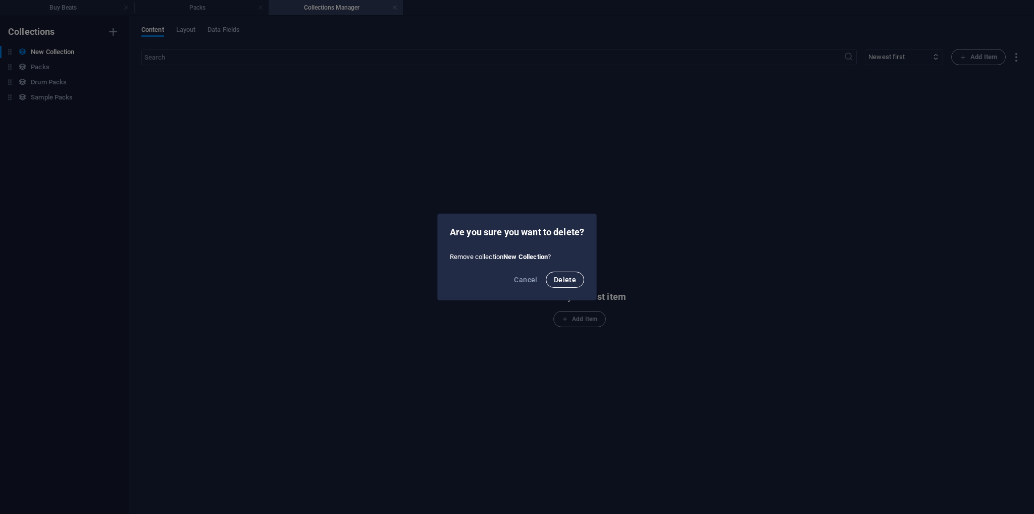
click at [571, 279] on span "Delete" at bounding box center [565, 280] width 22 height 8
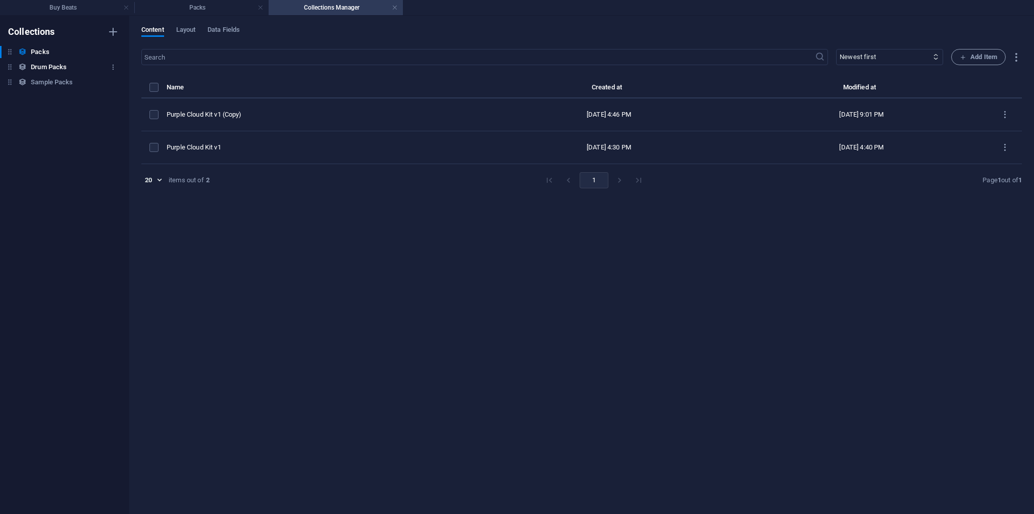
click at [49, 71] on h6 "Drum Packs" at bounding box center [49, 67] width 36 height 12
click at [49, 84] on h6 "Sample Packs" at bounding box center [52, 82] width 42 height 12
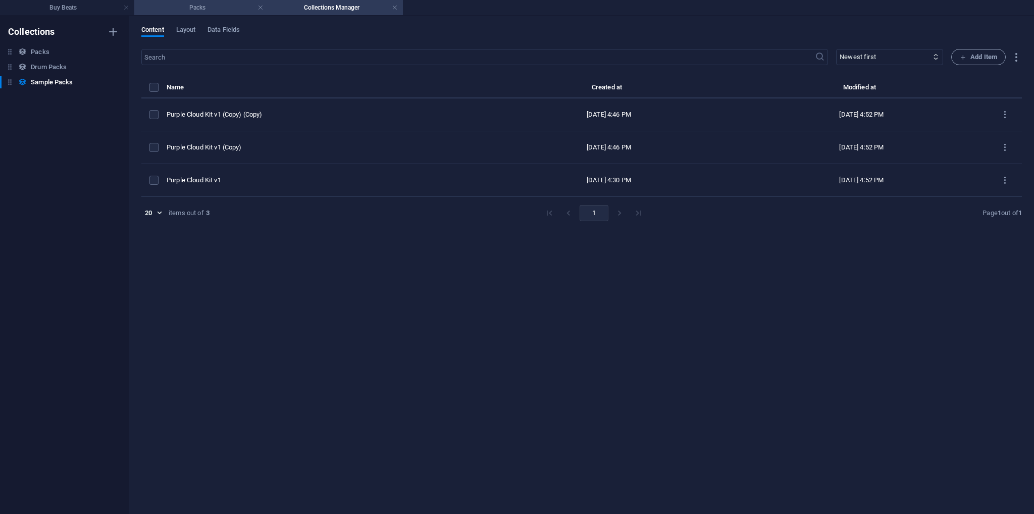
click at [219, 11] on h4 "Packs" at bounding box center [201, 7] width 134 height 11
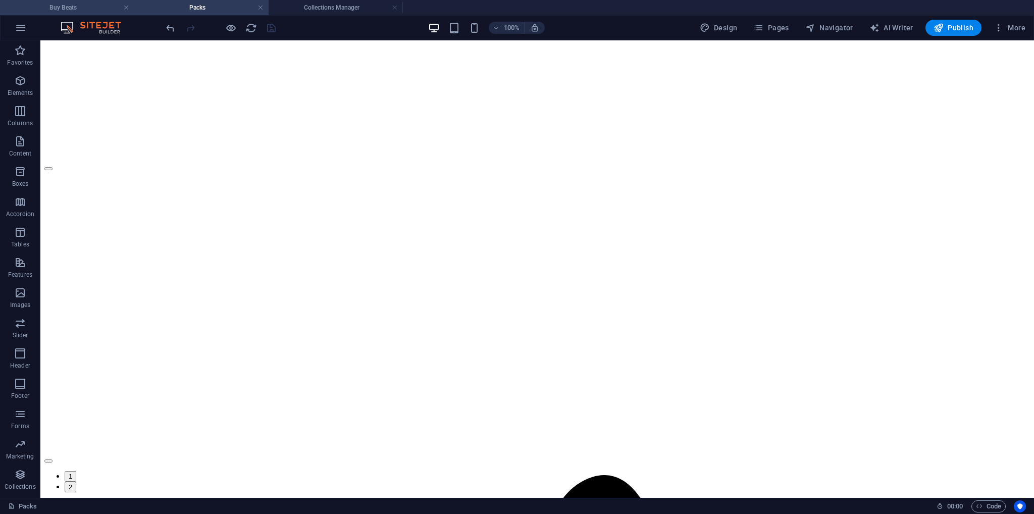
click at [73, 11] on h4 "Buy Beats" at bounding box center [67, 7] width 134 height 11
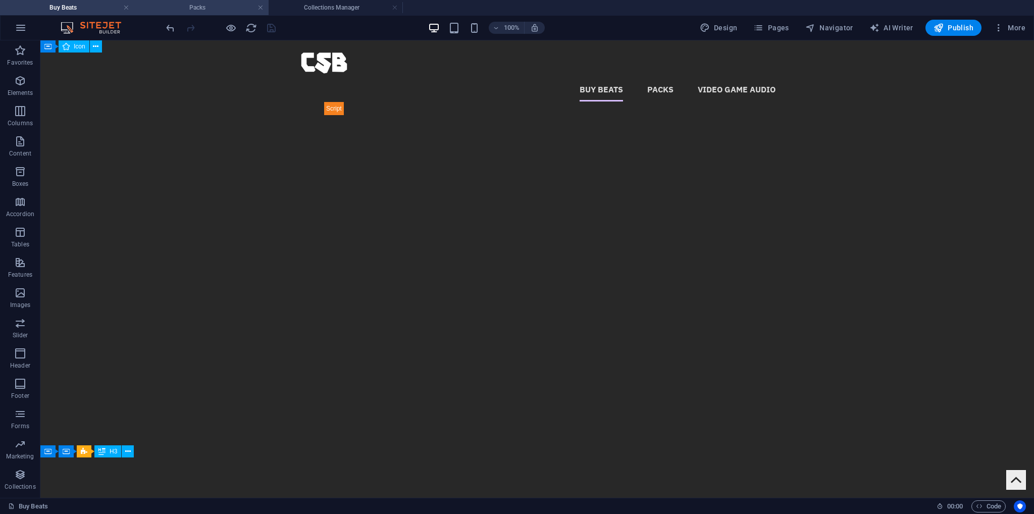
click at [157, 9] on h4 "Packs" at bounding box center [201, 7] width 134 height 11
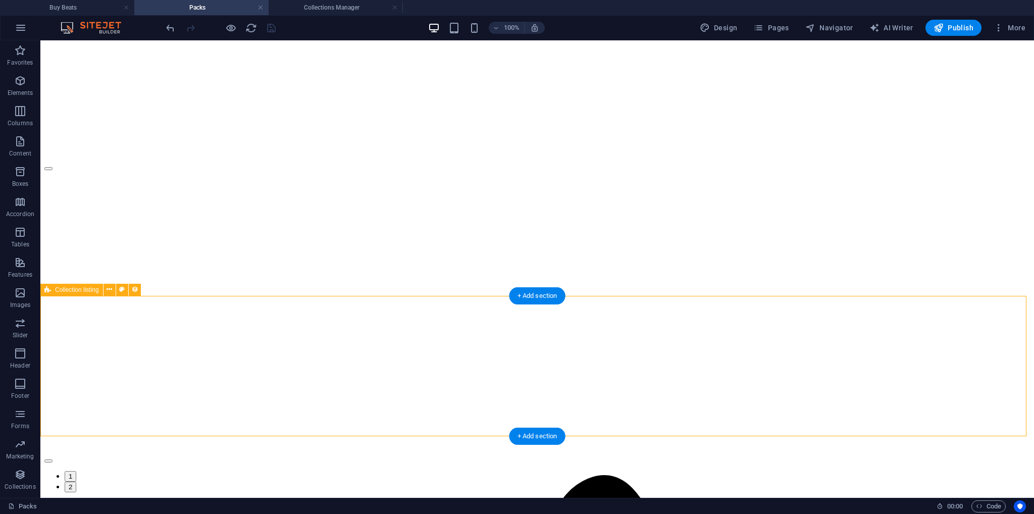
select select "68e28f2040f240b14f088aa1"
select select "createdAt_DESC"
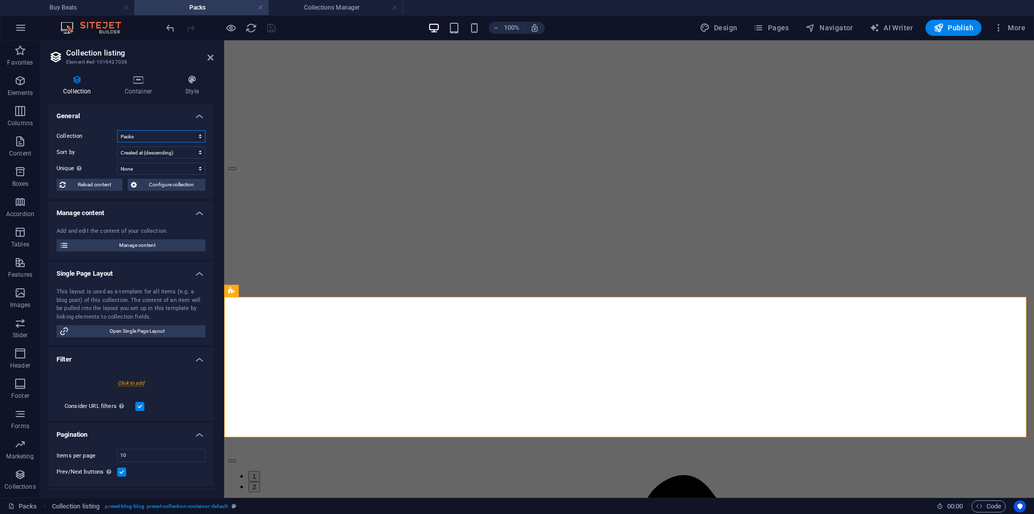
click at [148, 135] on select "Drum Packs Packs Sample Packs" at bounding box center [161, 136] width 88 height 12
click at [145, 156] on select "Created at (ascending) Created at (descending) Updated at (ascending) Updated a…" at bounding box center [161, 152] width 88 height 12
click at [145, 154] on select "Created at (ascending) Created at (descending) Updated at (ascending) Updated a…" at bounding box center [161, 152] width 88 height 12
click at [142, 170] on select "None Name Slug Product image Price Product number Product description Availabil…" at bounding box center [161, 169] width 88 height 12
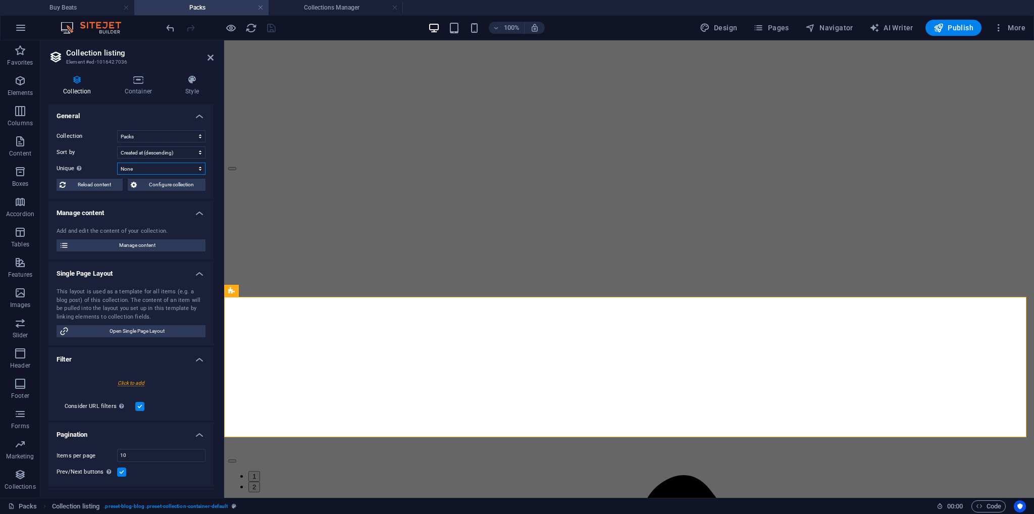
click at [141, 169] on select "None Name Slug Product image Price Product number Product description Availabil…" at bounding box center [161, 169] width 88 height 12
click at [101, 188] on span "Reload content" at bounding box center [94, 185] width 51 height 12
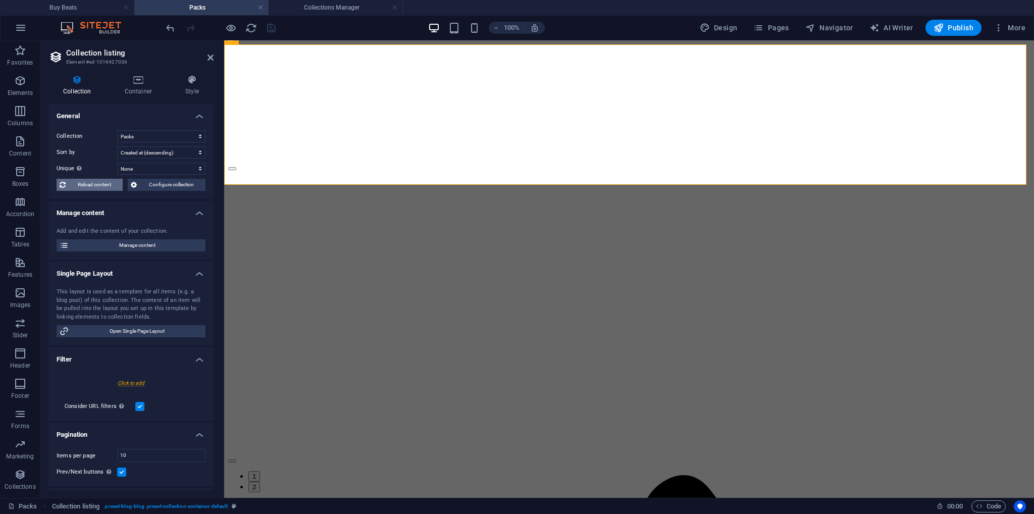
click at [101, 188] on span "Reload content" at bounding box center [94, 185] width 51 height 12
click at [144, 126] on div "Collection Drum Packs Packs Sample Packs Sort by Created at (ascending) Created…" at bounding box center [130, 160] width 165 height 77
click at [144, 135] on select "Drum Packs Packs Sample Packs" at bounding box center [161, 136] width 88 height 12
click at [117, 130] on select "Drum Packs Packs Sample Packs" at bounding box center [161, 136] width 88 height 12
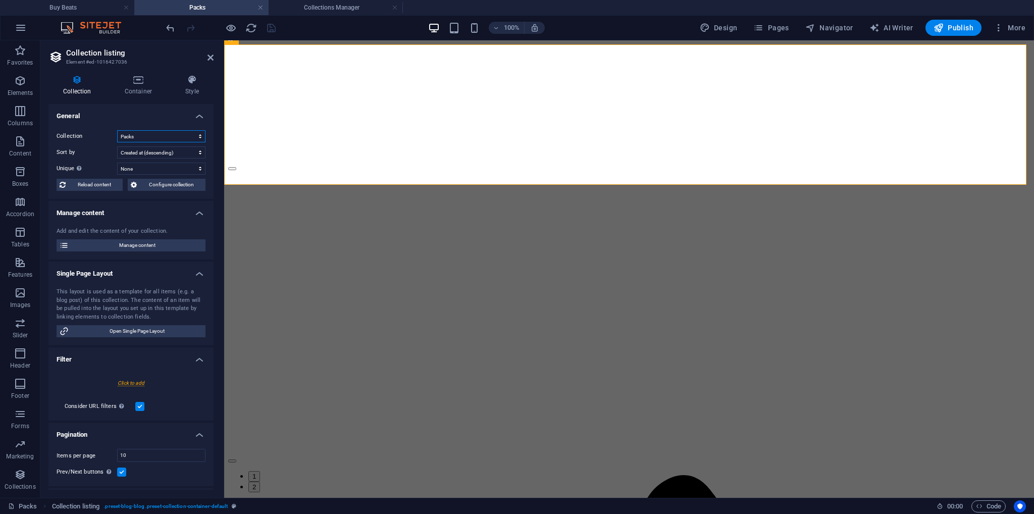
click at [139, 138] on select "Drum Packs Packs Sample Packs" at bounding box center [161, 136] width 88 height 12
select select "68e294384b12e8cf8802143d"
click at [117, 130] on select "Drum Packs Packs Sample Packs" at bounding box center [161, 136] width 88 height 12
select select "createdAt_DESC"
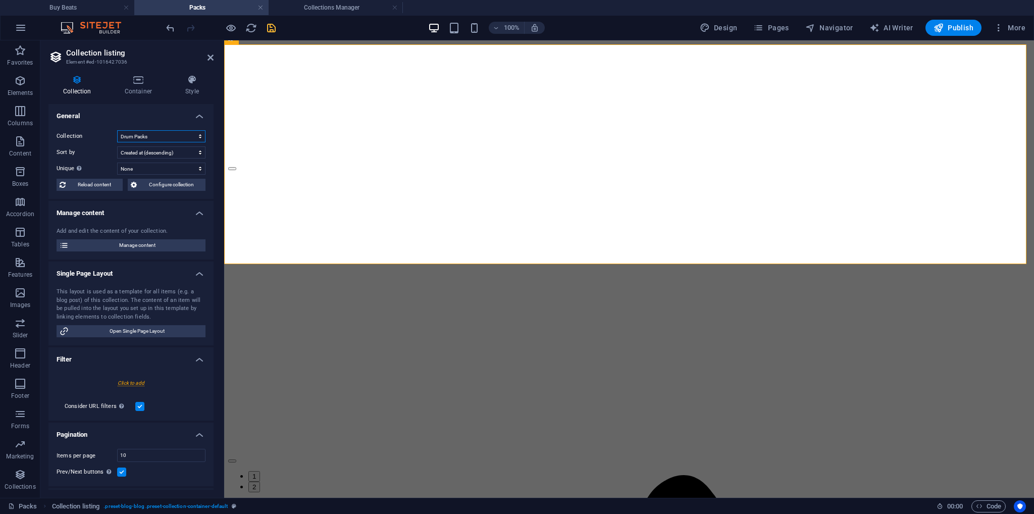
click at [148, 136] on select "Drum Packs Packs Sample Packs" at bounding box center [161, 136] width 88 height 12
select select "68e2942c31420ea0540a7059"
click at [117, 130] on select "Drum Packs Packs Sample Packs" at bounding box center [161, 136] width 88 height 12
select select "createdAt_DESC"
click at [150, 135] on select "Drum Packs Packs Sample Packs" at bounding box center [161, 136] width 88 height 12
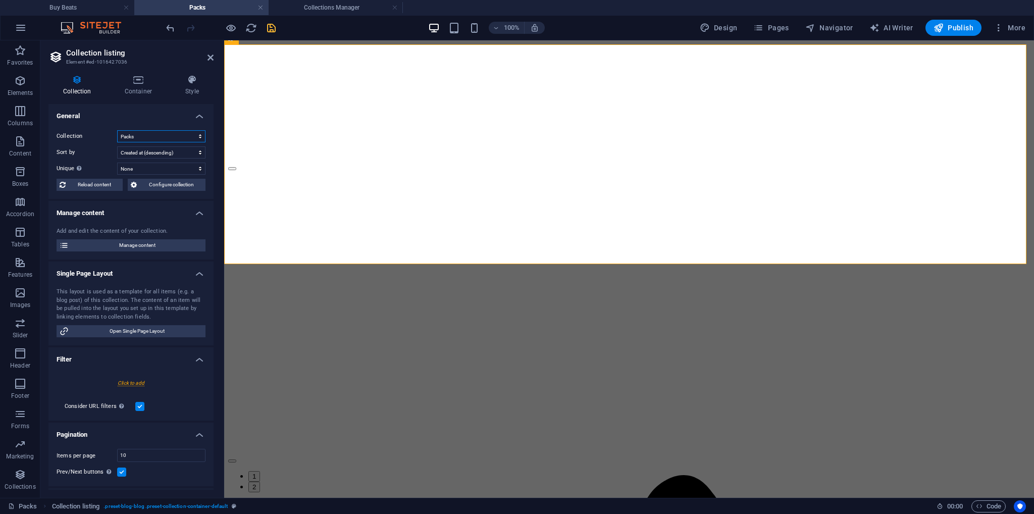
click at [117, 130] on select "Drum Packs Packs Sample Packs" at bounding box center [161, 136] width 88 height 12
select select "68e28f2040f240b14f088aa1"
select select "createdAt_DESC"
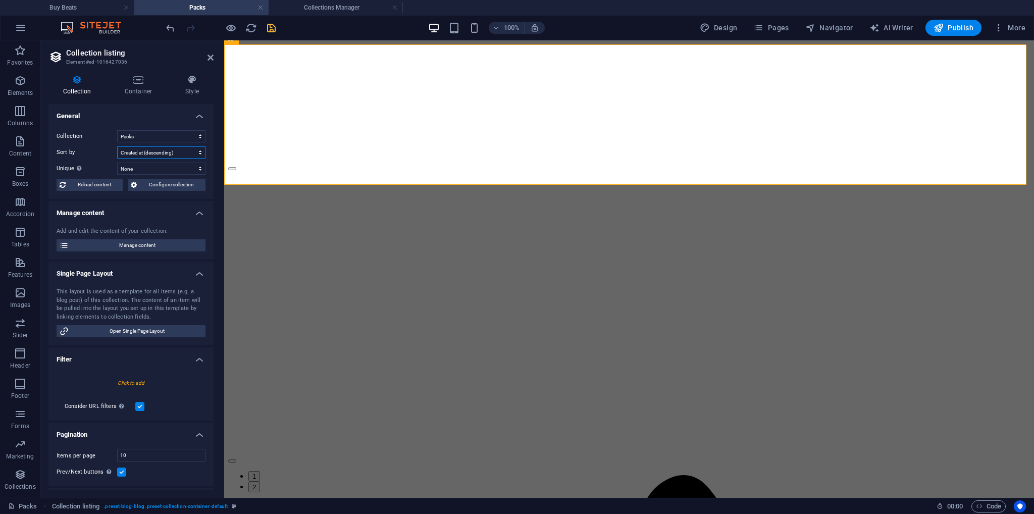
click at [154, 150] on select "Created at (ascending) Created at (descending) Updated at (ascending) Updated a…" at bounding box center [161, 152] width 88 height 12
click at [152, 154] on select "Created at (ascending) Created at (descending) Updated at (ascending) Updated a…" at bounding box center [161, 152] width 88 height 12
click at [94, 184] on span "Reload content" at bounding box center [94, 185] width 51 height 12
select select "68e28f2040f240b14f088aa1"
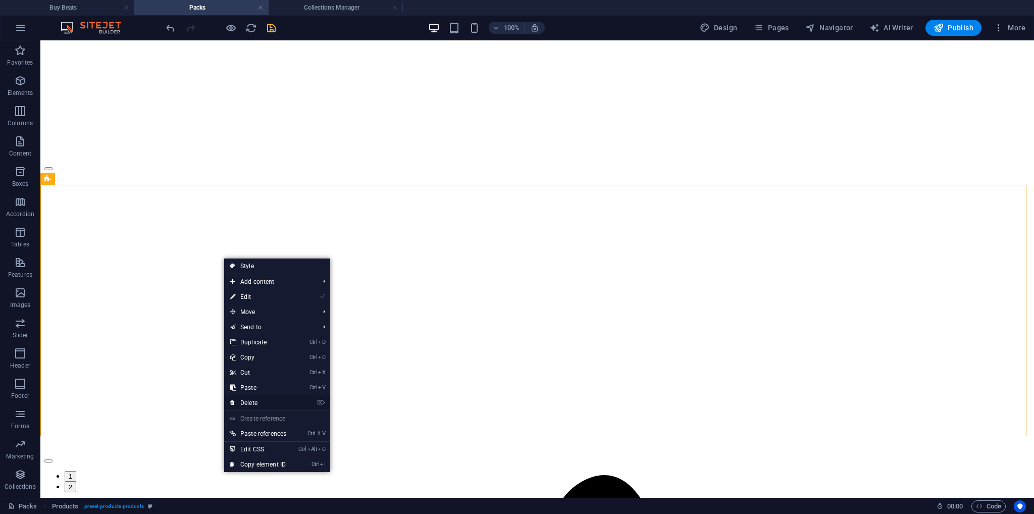
click at [252, 400] on link "⌦ Delete" at bounding box center [258, 402] width 68 height 15
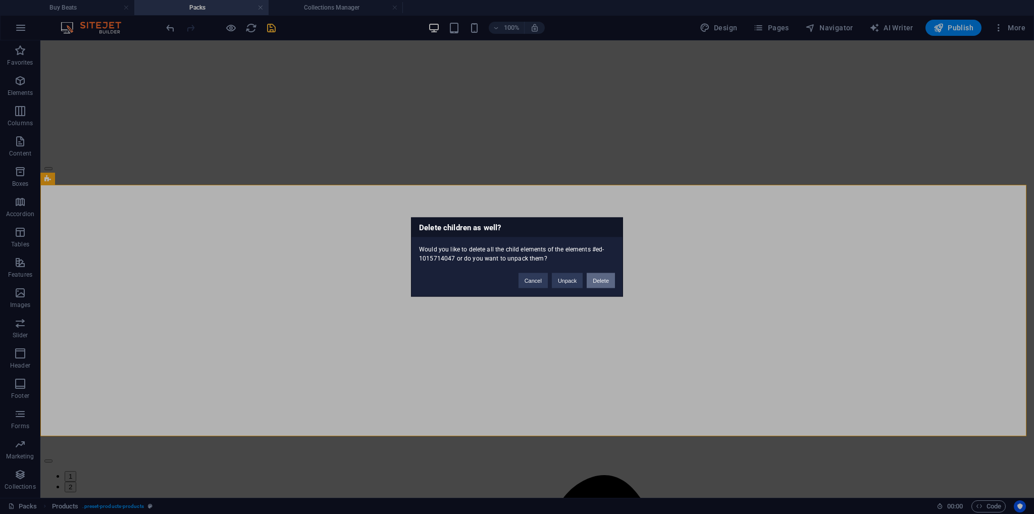
click at [593, 282] on button "Delete" at bounding box center [601, 280] width 28 height 15
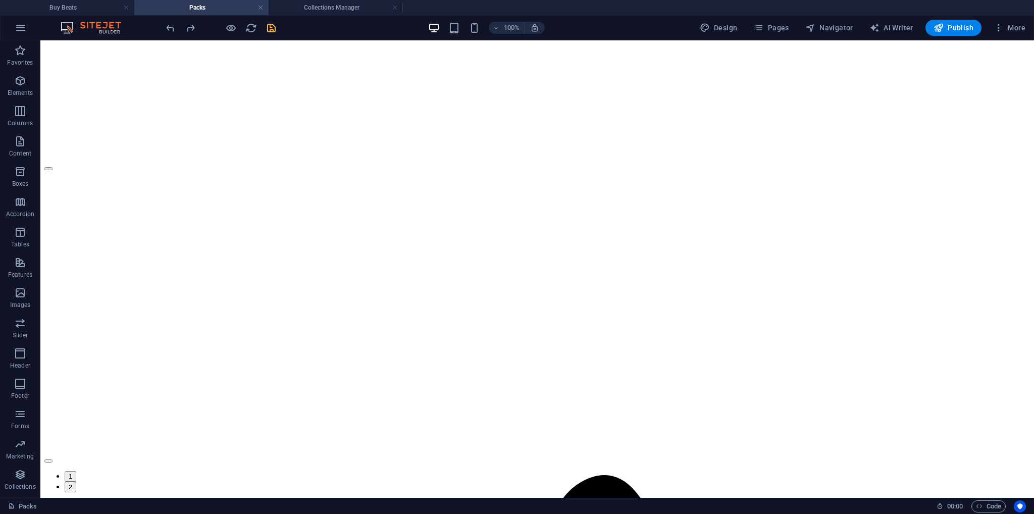
click at [269, 32] on icon "save" at bounding box center [272, 28] width 12 height 12
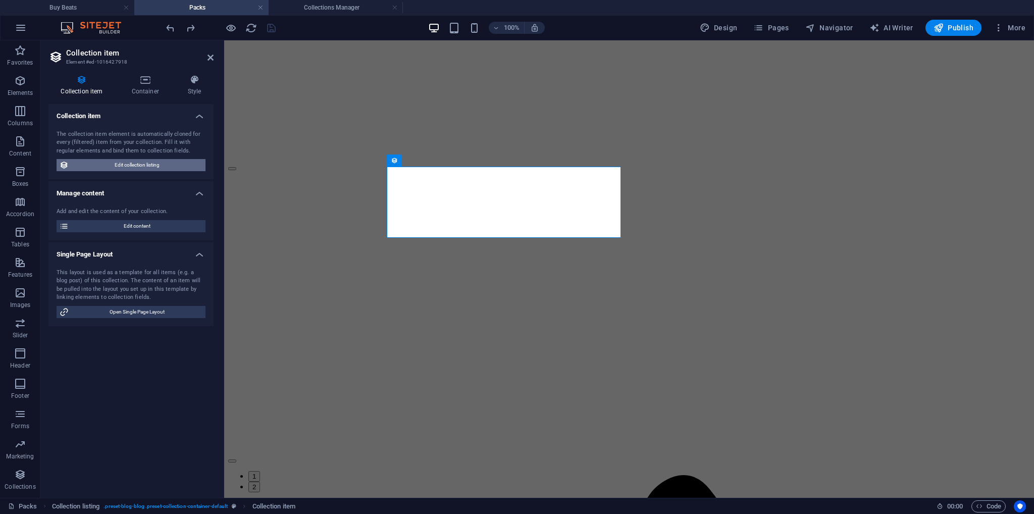
click at [122, 164] on span "Edit collection listing" at bounding box center [137, 165] width 131 height 12
select select "68e28f2040f240b14f088aa1"
select select "createdAt_DESC"
click at [151, 219] on div "Add and edit the content of your collection. Edit content" at bounding box center [130, 219] width 165 height 41
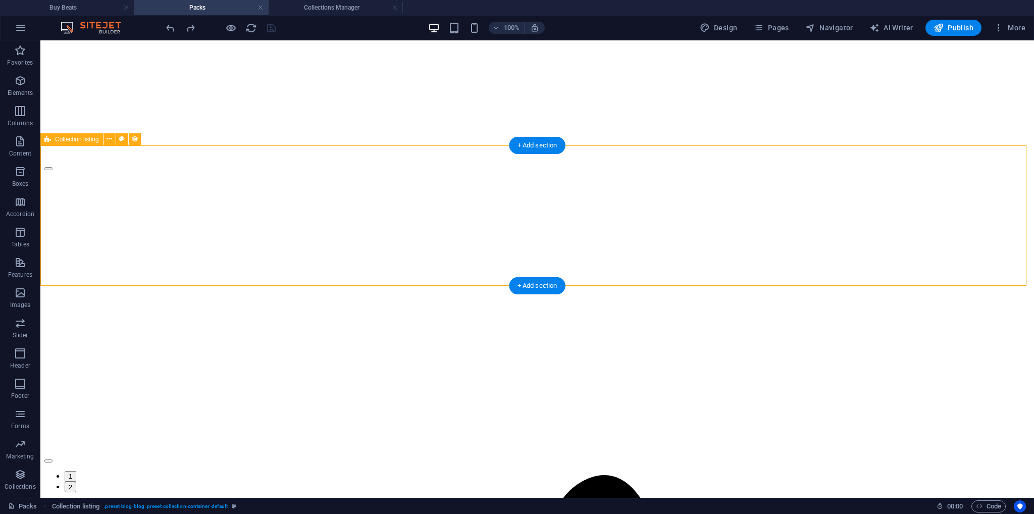
select select "68e28f2040f240b14f088aa1"
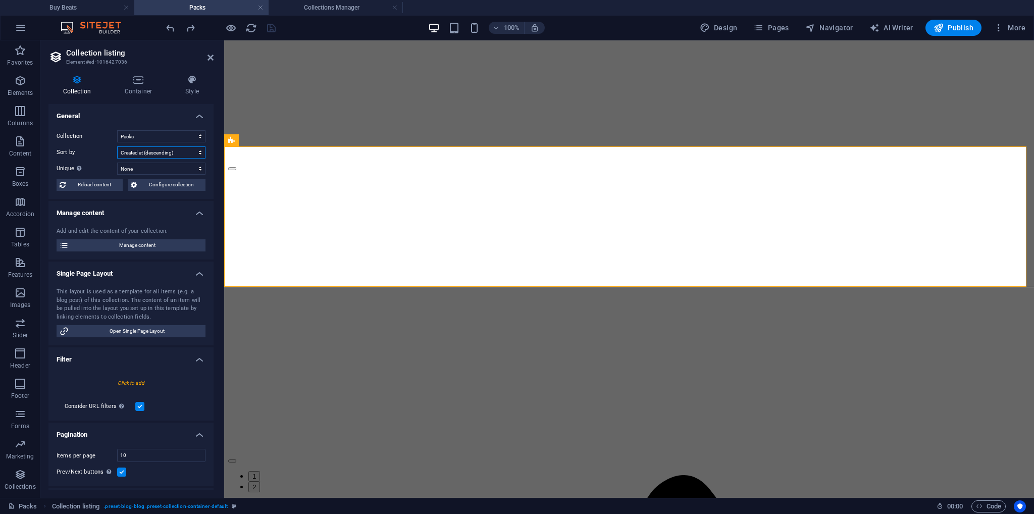
click at [143, 150] on select "Created at (ascending) Created at (descending) Updated at (ascending) Updated a…" at bounding box center [161, 152] width 88 height 12
select select "createdAt_ASC"
click at [117, 146] on select "Created at (ascending) Created at (descending) Updated at (ascending) Updated a…" at bounding box center [161, 152] width 88 height 12
select select "68e28f2040f240b14f088aa1"
click at [142, 150] on select "Created at (ascending) Created at (descending) Updated at (ascending) Updated a…" at bounding box center [161, 152] width 88 height 12
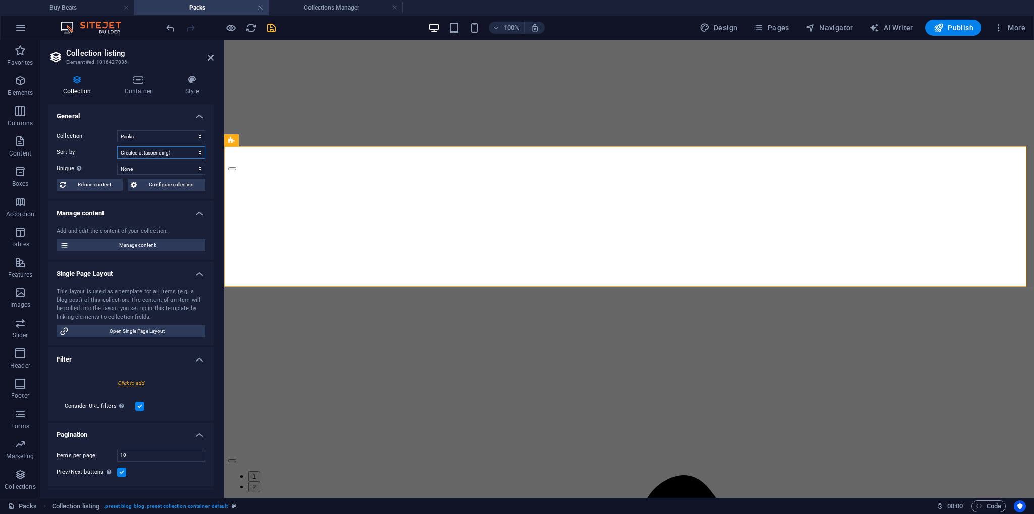
select select "rand()_ASC"
click at [117, 146] on select "Created at (ascending) Created at (descending) Updated at (ascending) Updated a…" at bounding box center [161, 152] width 88 height 12
click at [144, 138] on select "Drum Packs Packs Sample Packs" at bounding box center [161, 136] width 88 height 12
select select "68e2942c31420ea0540a7059"
click at [117, 130] on select "Drum Packs Packs Sample Packs" at bounding box center [161, 136] width 88 height 12
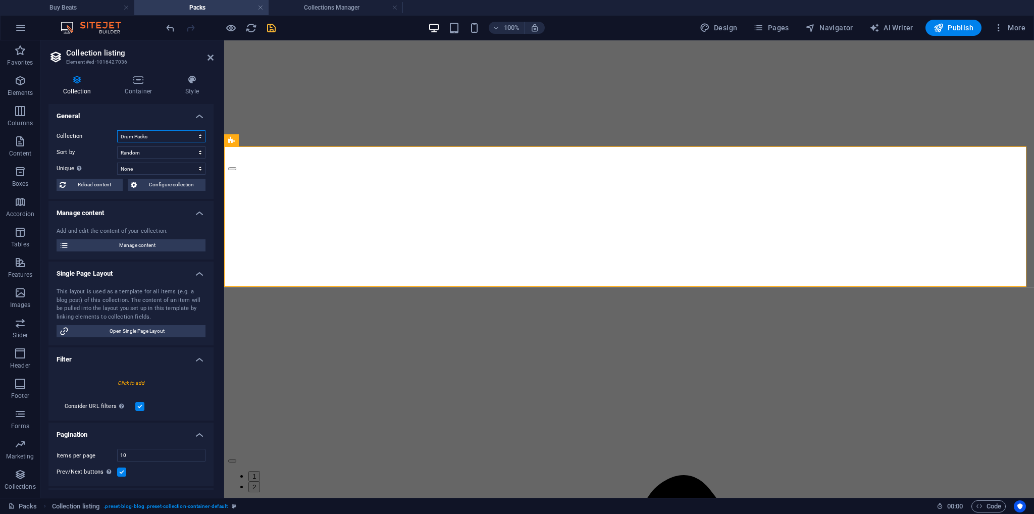
select select "createdAt_DESC"
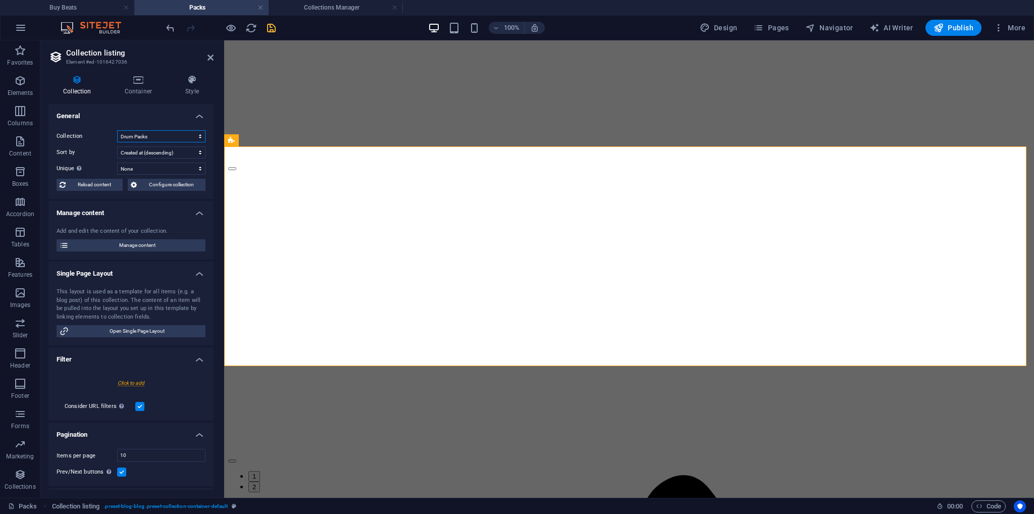
click at [145, 133] on select "Drum Packs Packs Sample Packs" at bounding box center [161, 136] width 88 height 12
click at [117, 130] on select "Drum Packs Packs Sample Packs" at bounding box center [161, 136] width 88 height 12
select select "68e28f2040f240b14f088aa1"
select select "createdAt_DESC"
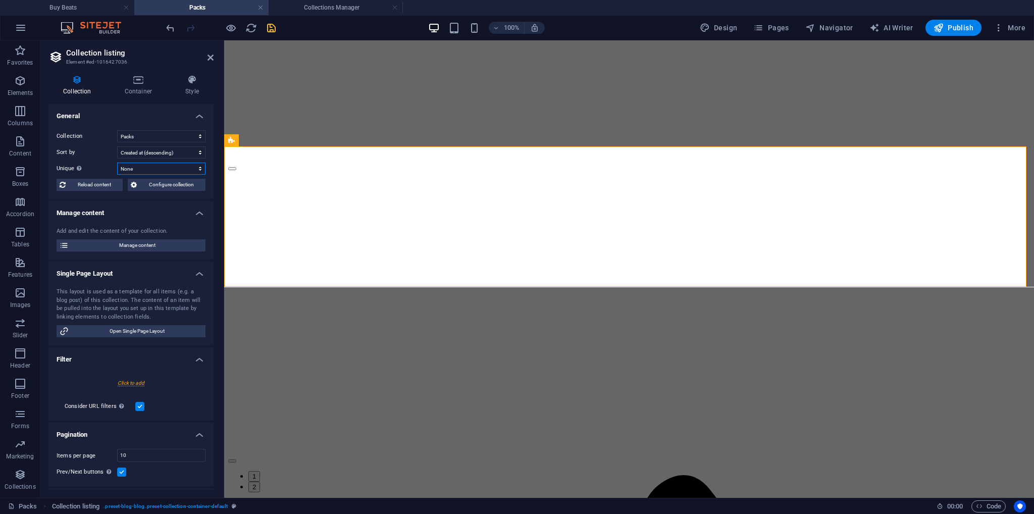
click at [139, 167] on select "None Name Slug Product image Price Product number Product description Availabil…" at bounding box center [161, 169] width 88 height 12
select select "[DOMAIN_NAME]"
click at [117, 163] on select "None Name Slug Product image Price Product number Product description Availabil…" at bounding box center [161, 169] width 88 height 12
select select "68e28f2040f240b14f088aa1"
click at [265, 27] on div at bounding box center [220, 28] width 113 height 16
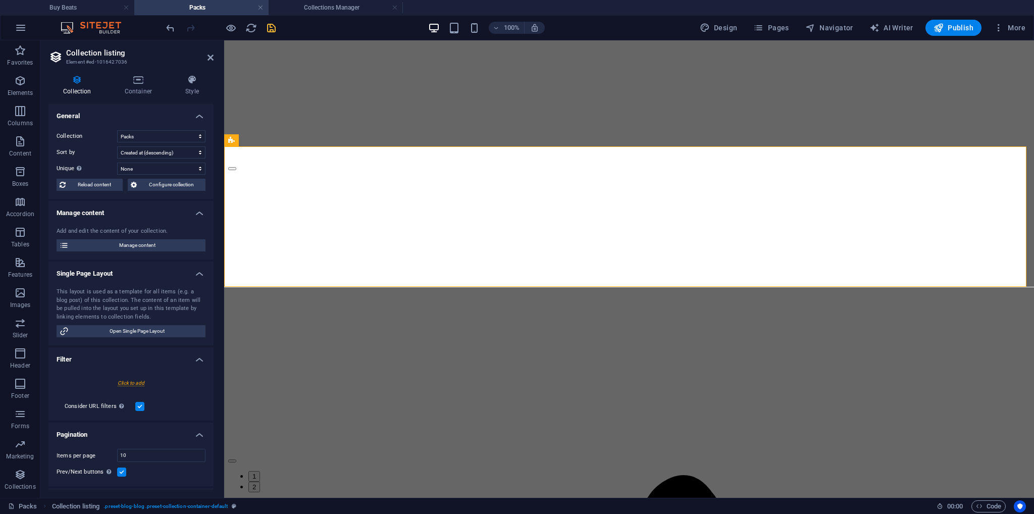
click at [270, 29] on icon "save" at bounding box center [272, 28] width 12 height 12
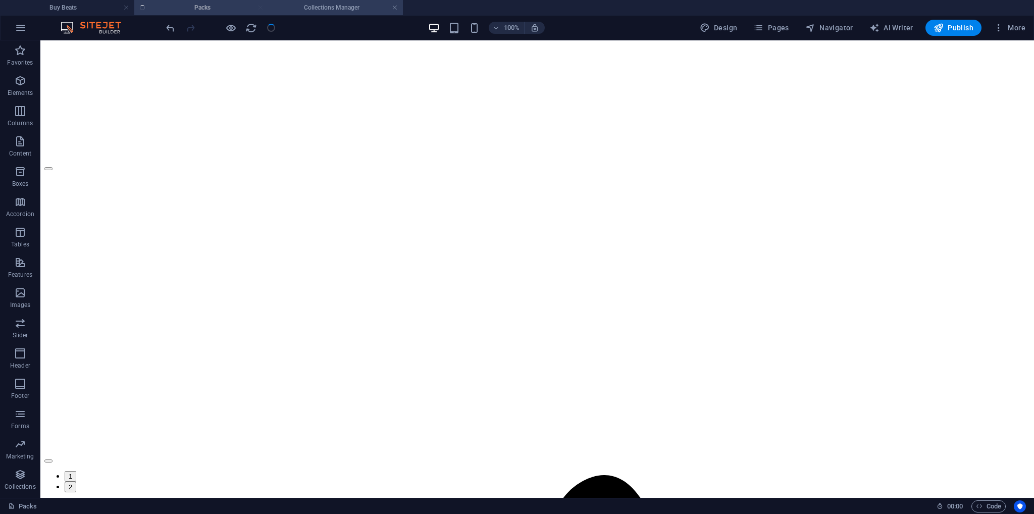
click at [307, 5] on h4 "Collections Manager" at bounding box center [336, 7] width 134 height 11
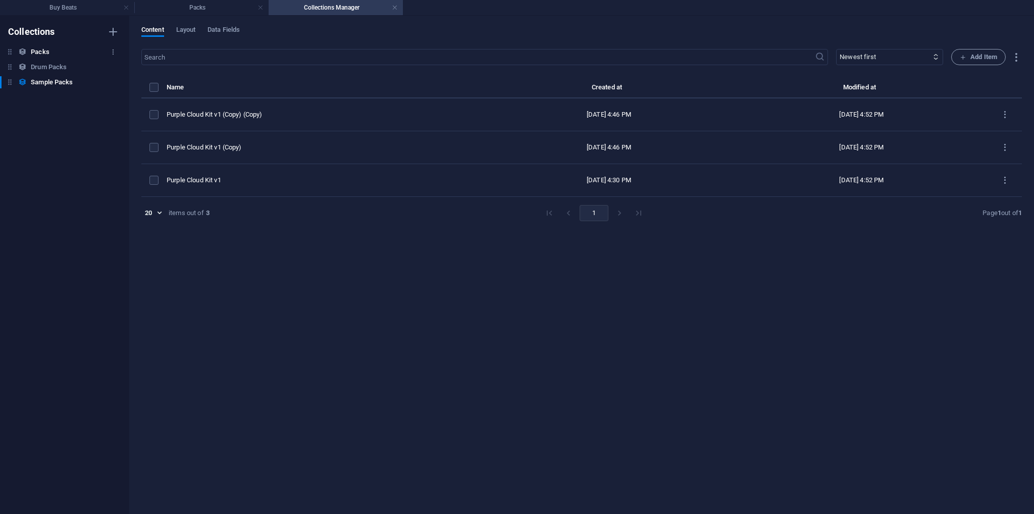
click at [48, 54] on h6 "Packs" at bounding box center [40, 52] width 18 height 12
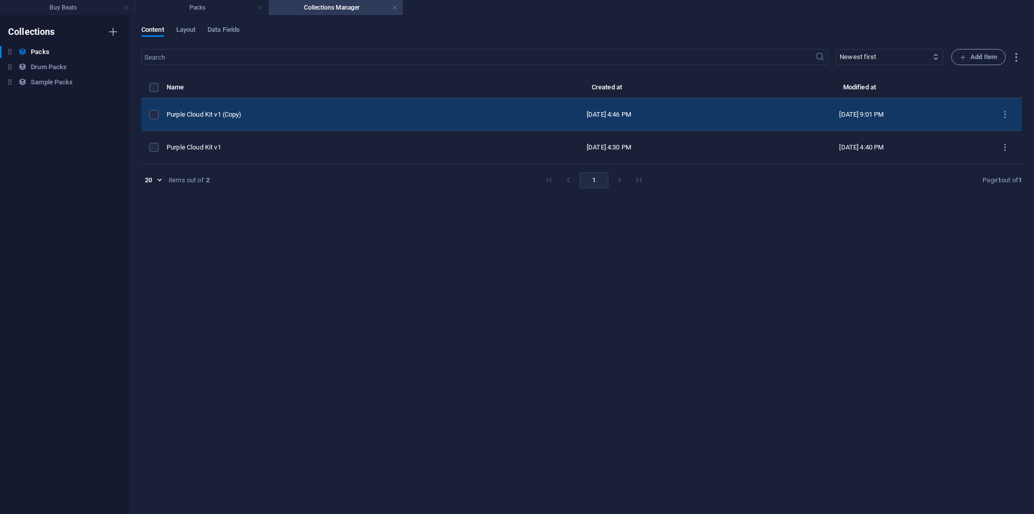
click at [315, 122] on td "Purple Cloud Kit v1 (Copy)" at bounding box center [325, 114] width 316 height 33
select select "Out of stock"
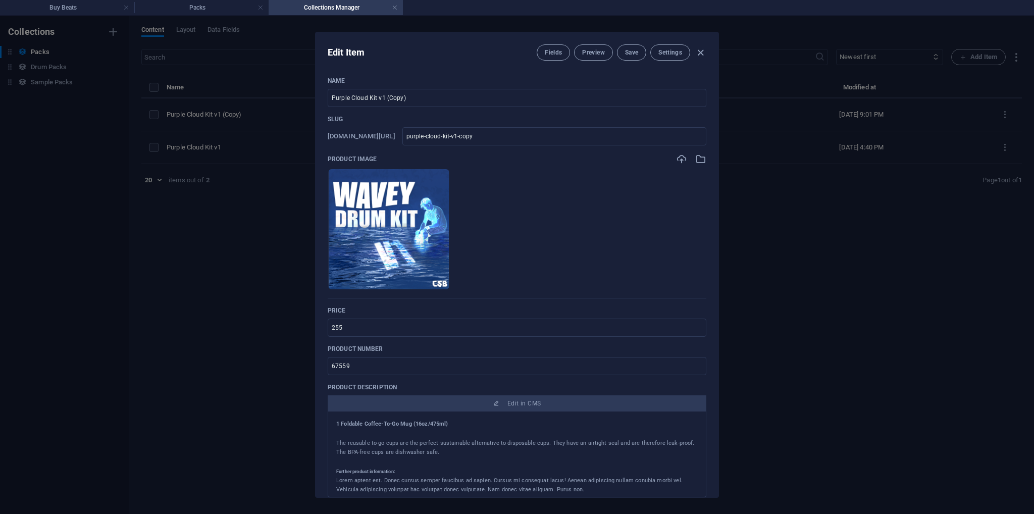
click at [244, 178] on div "Edit Item Fields Preview Save Settings Name Purple Cloud Kit v1 (Copy) ​ Slug […" at bounding box center [517, 265] width 1034 height 498
type input "purple-cloud-kit-v1-copy"
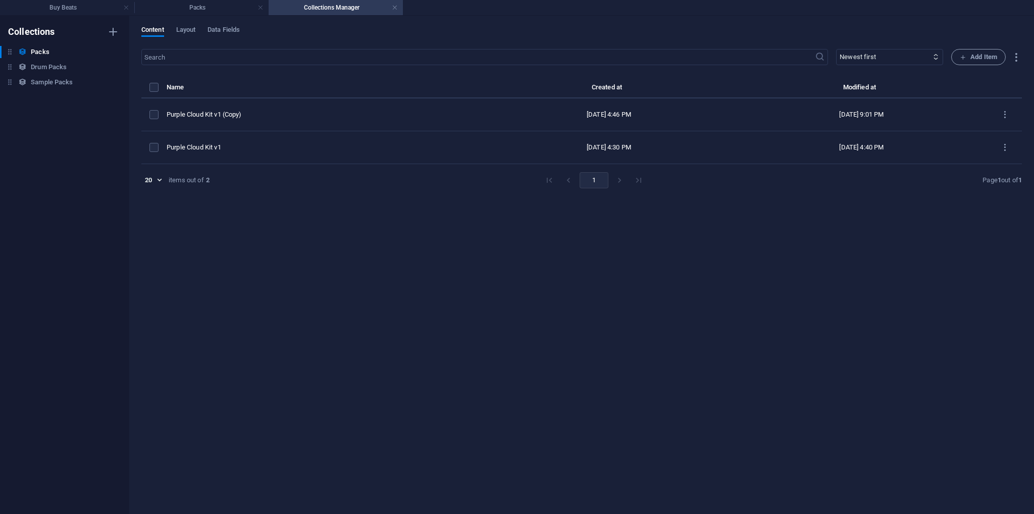
click at [269, 146] on div "Purple Cloud Kit v1" at bounding box center [321, 147] width 308 height 9
select select "Out of stock"
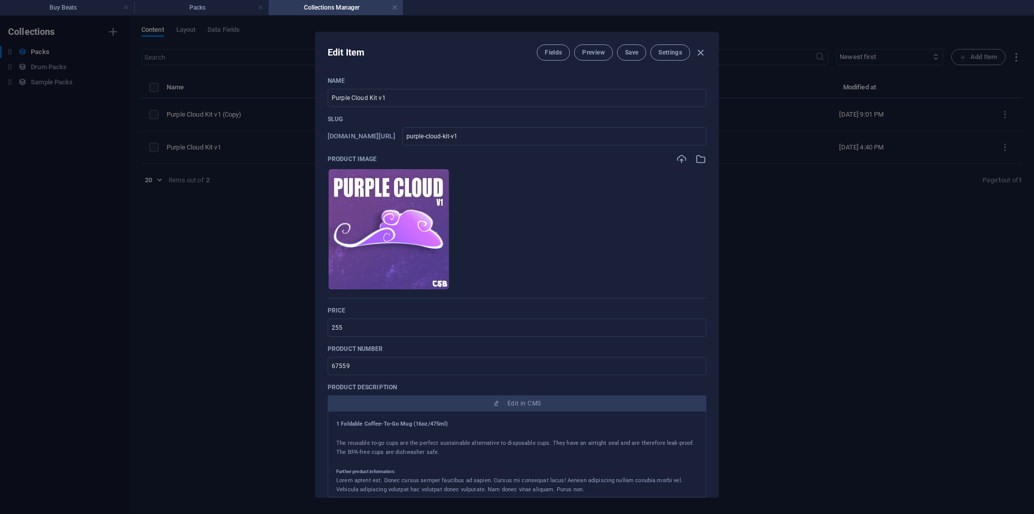
click at [190, 150] on div "Edit Item Fields Preview Save Settings Name Purple Cloud Kit v1 ​ Slug [DOMAIN_…" at bounding box center [517, 265] width 1034 height 498
type input "purple-cloud-kit-v1"
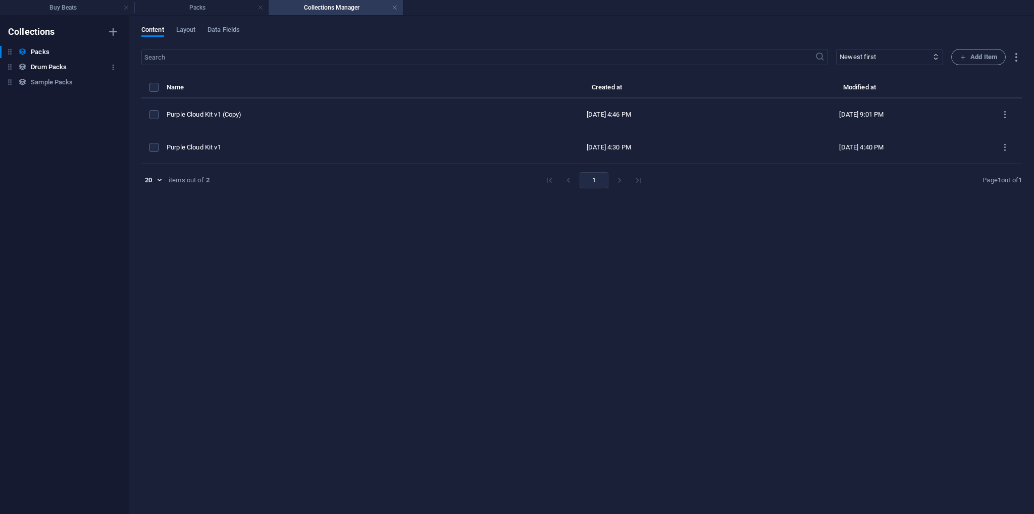
click at [49, 63] on h6 "Drum Packs" at bounding box center [49, 67] width 36 height 12
click at [51, 79] on h6 "Sample Packs" at bounding box center [52, 82] width 42 height 12
click at [59, 65] on h6 "Drum Packs" at bounding box center [49, 67] width 36 height 12
click at [46, 49] on h6 "Packs" at bounding box center [40, 52] width 18 height 12
click at [190, 29] on span "Layout" at bounding box center [186, 31] width 20 height 14
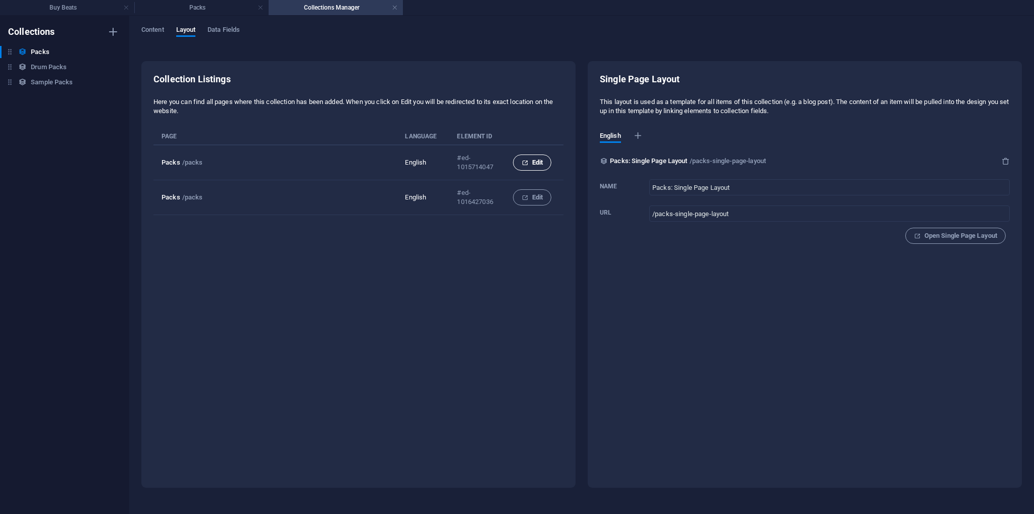
click at [532, 163] on span "Edit" at bounding box center [532, 163] width 21 height 12
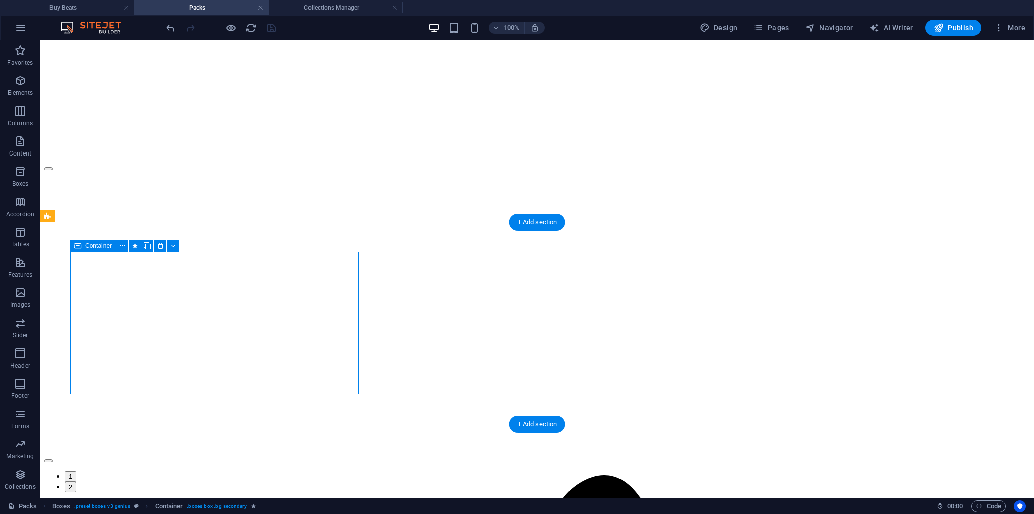
select select
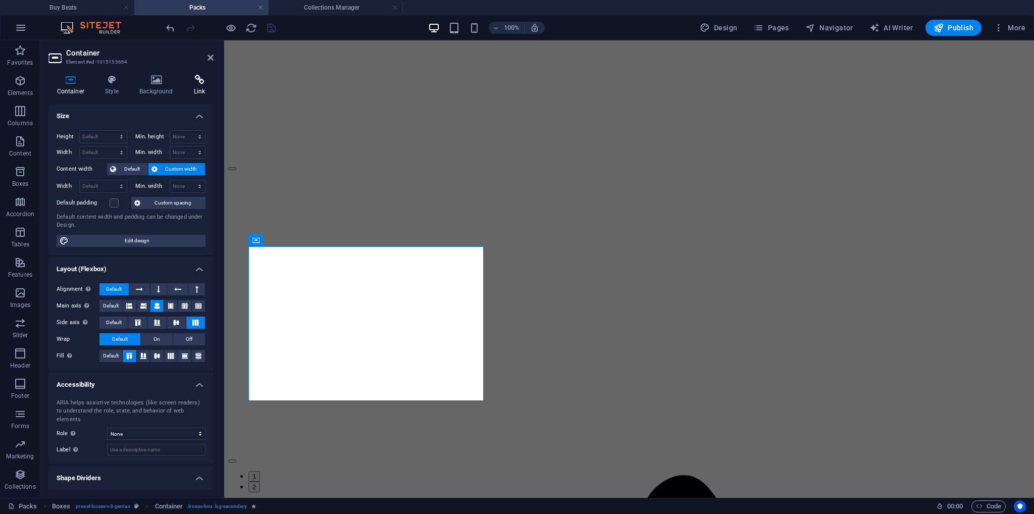
click at [187, 88] on h4 "Link" at bounding box center [199, 85] width 28 height 21
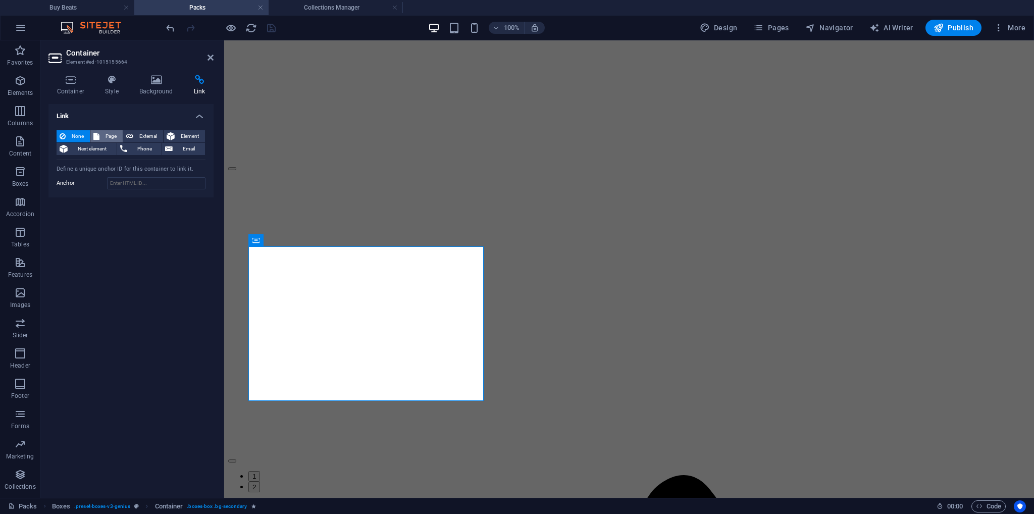
click at [104, 135] on span "Page" at bounding box center [111, 136] width 17 height 12
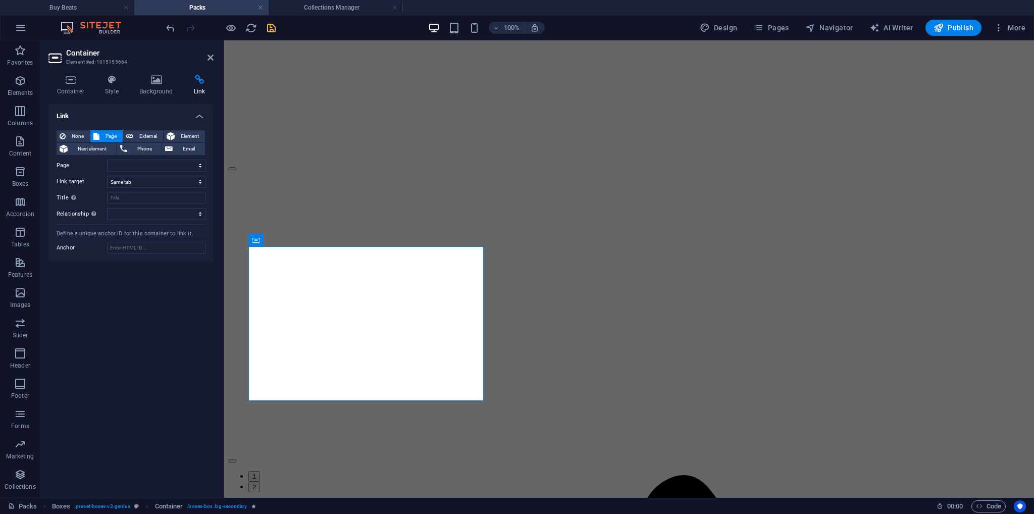
click at [144, 159] on div "None Page External Element Next element Phone Email Page Buy Beats Packs -- Dru…" at bounding box center [131, 175] width 149 height 90
click at [145, 166] on select "Buy Beats Packs -- Drum Packs -- Preset Packs -- Sample Packs Video Game Audio …" at bounding box center [156, 166] width 98 height 12
select select "0"
click at [107, 160] on select "Buy Beats Packs -- Drum Packs -- Preset Packs -- Sample Packs Video Game Audio …" at bounding box center [156, 166] width 98 height 12
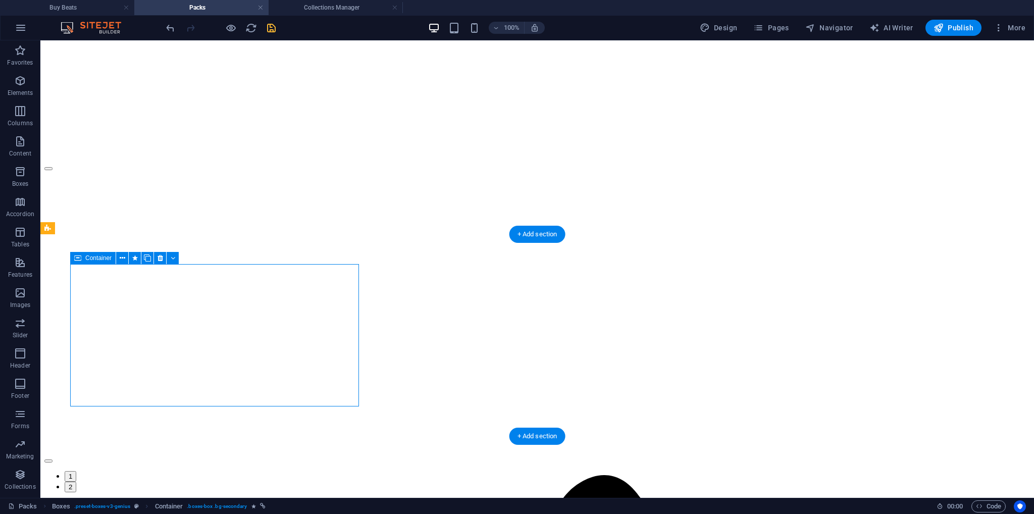
select select
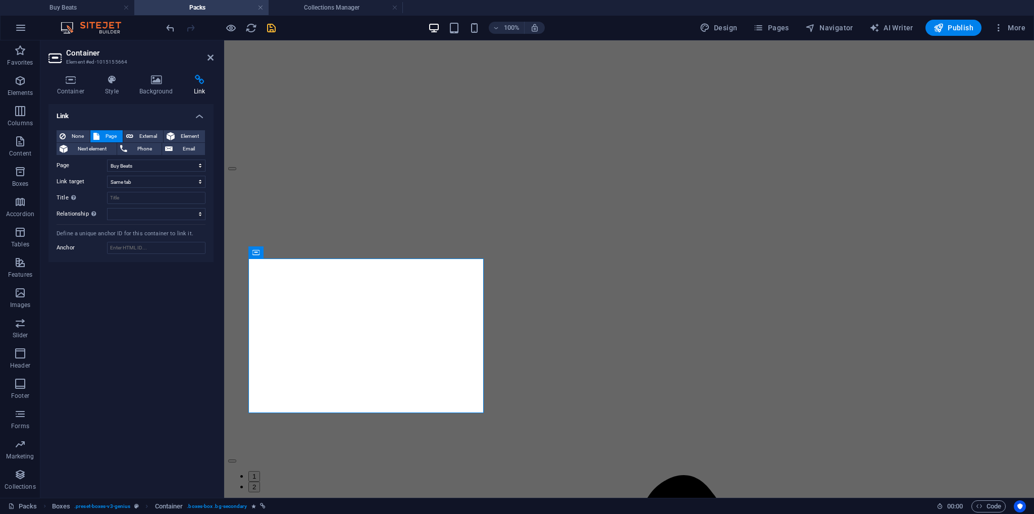
click at [272, 22] on icon "save" at bounding box center [272, 28] width 12 height 12
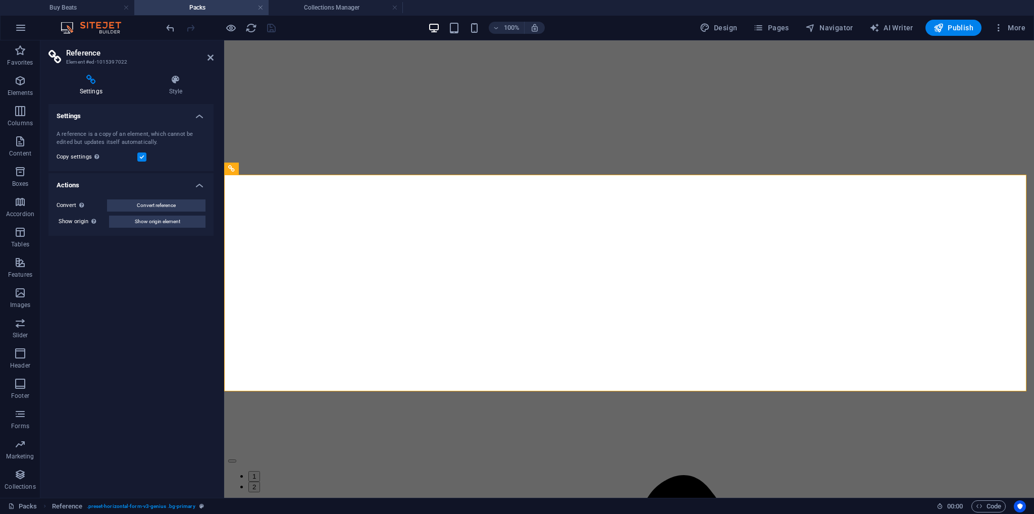
click at [214, 56] on aside "Reference Element #ed-1015397022 Settings Style Settings A reference is a copy …" at bounding box center [132, 269] width 184 height 458
click at [87, 7] on h4 "Buy Beats" at bounding box center [67, 7] width 134 height 11
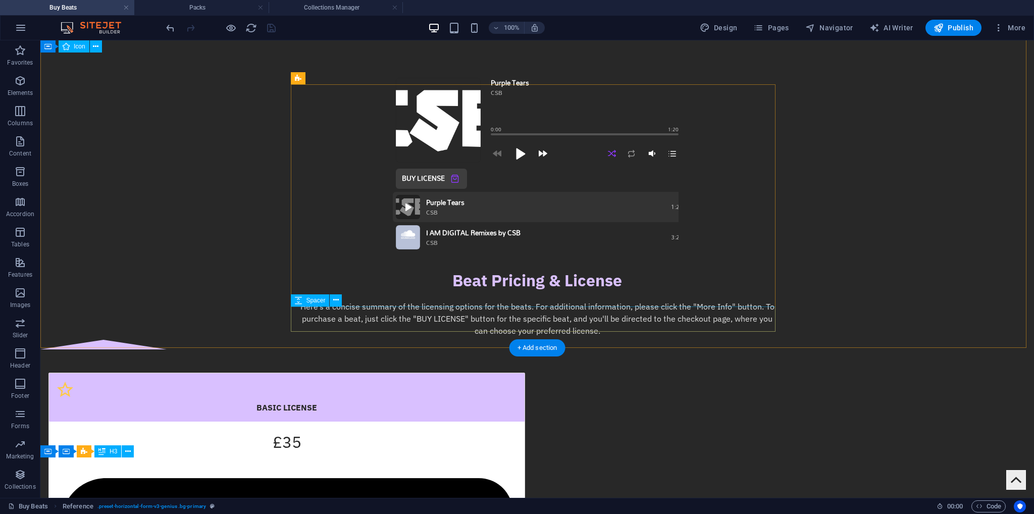
scroll to position [1263, 0]
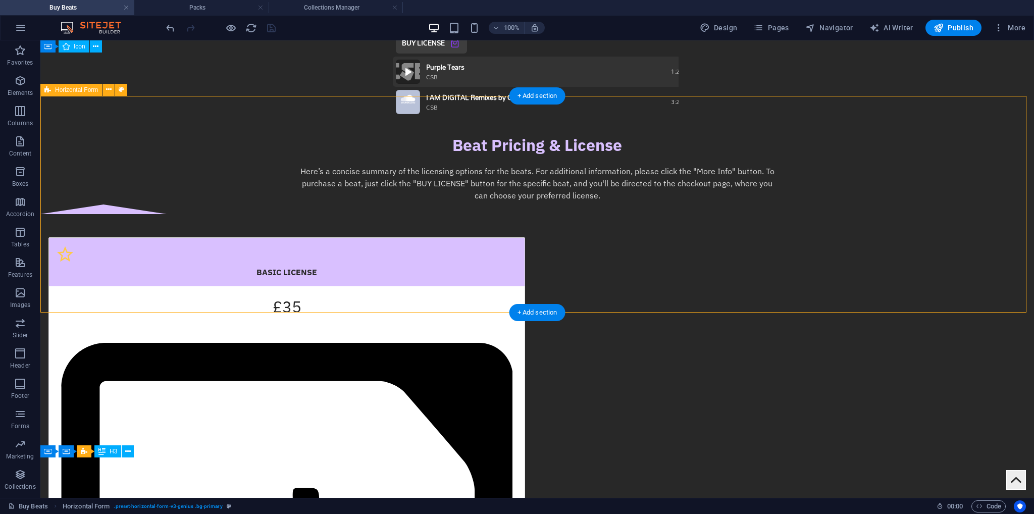
scroll to position [1287, 0]
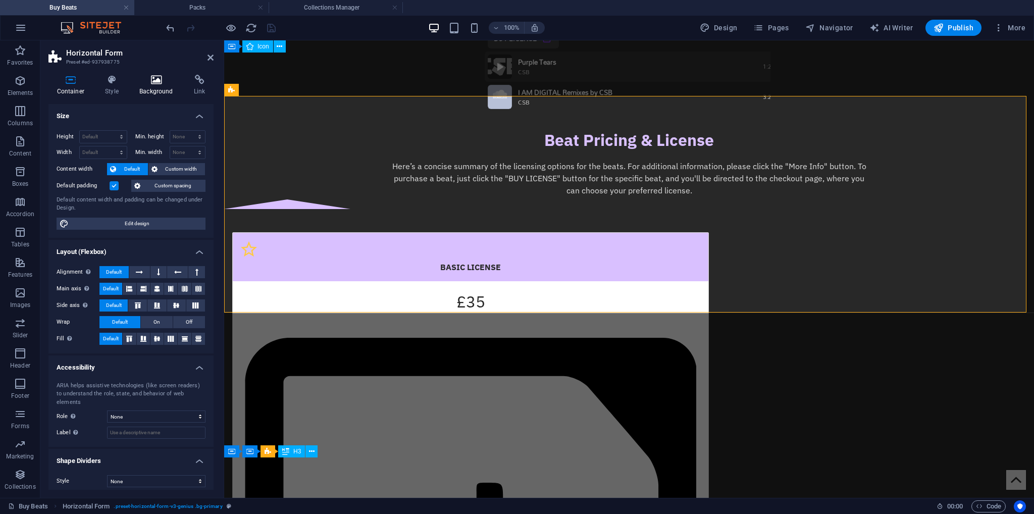
click at [147, 77] on icon at bounding box center [156, 80] width 51 height 10
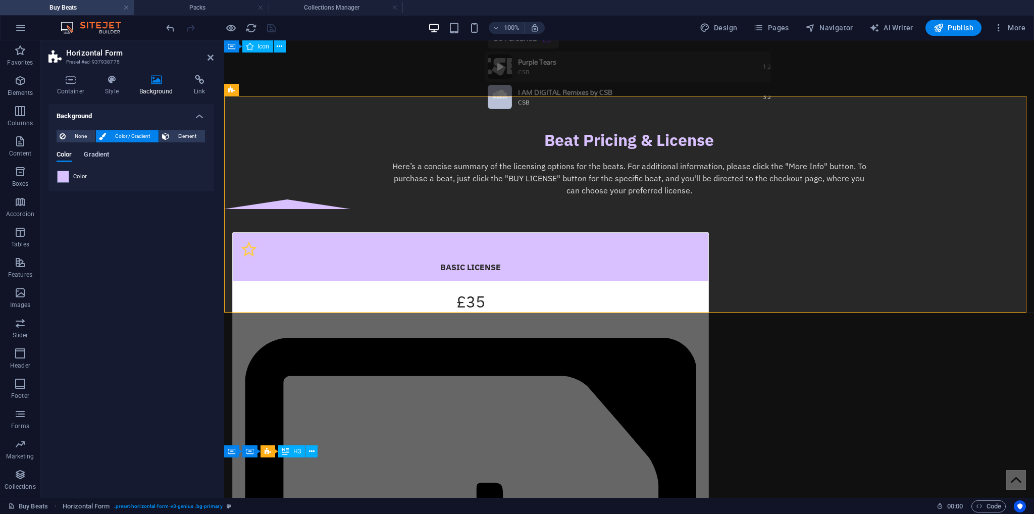
click at [94, 157] on span "Gradient" at bounding box center [96, 155] width 25 height 14
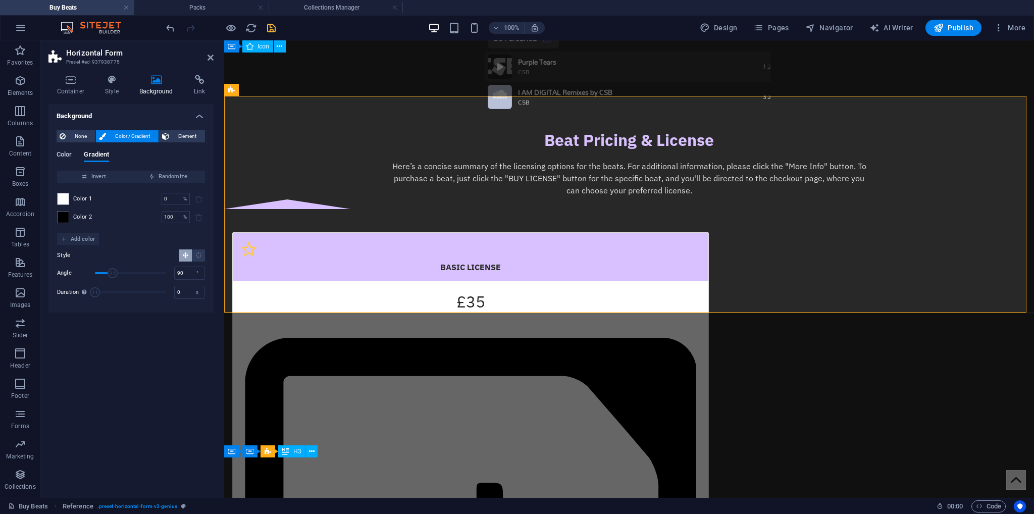
click at [65, 155] on span "Color" at bounding box center [64, 155] width 15 height 14
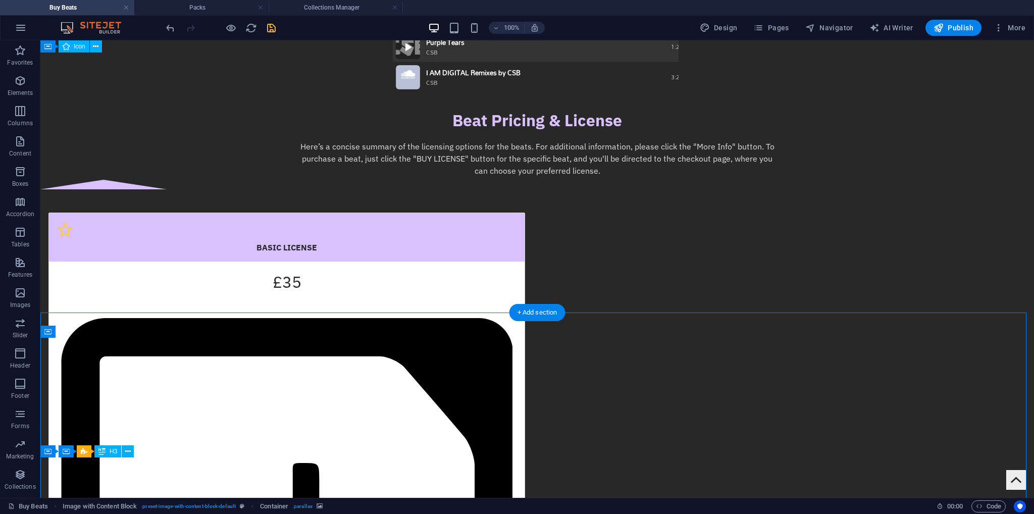
select select "px"
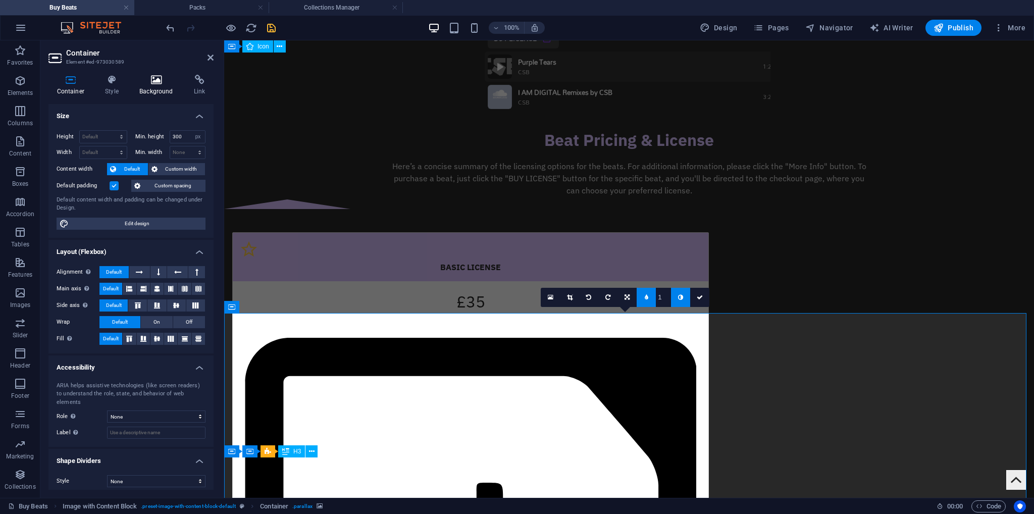
click at [160, 80] on icon at bounding box center [156, 80] width 51 height 10
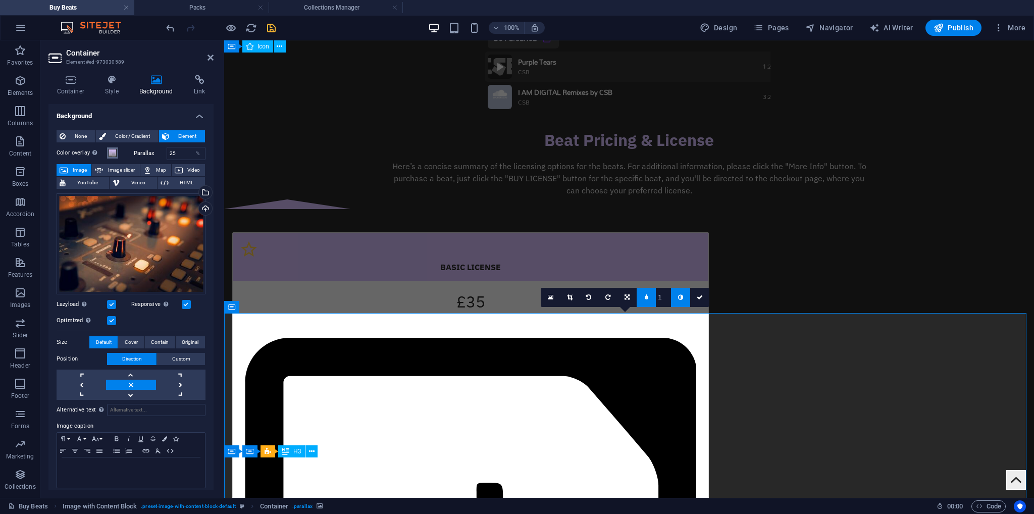
click at [110, 153] on span at bounding box center [113, 153] width 8 height 8
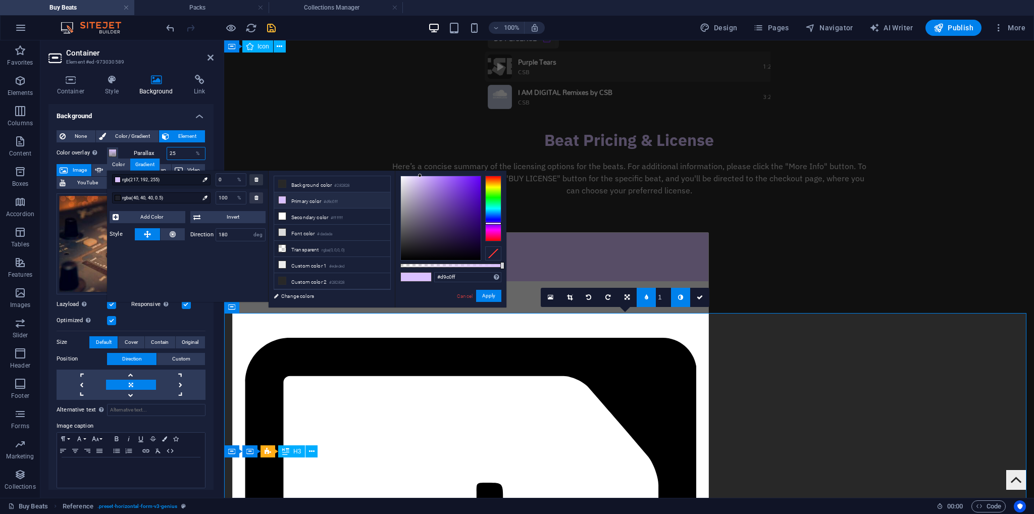
click at [179, 153] on input "25" at bounding box center [186, 153] width 38 height 12
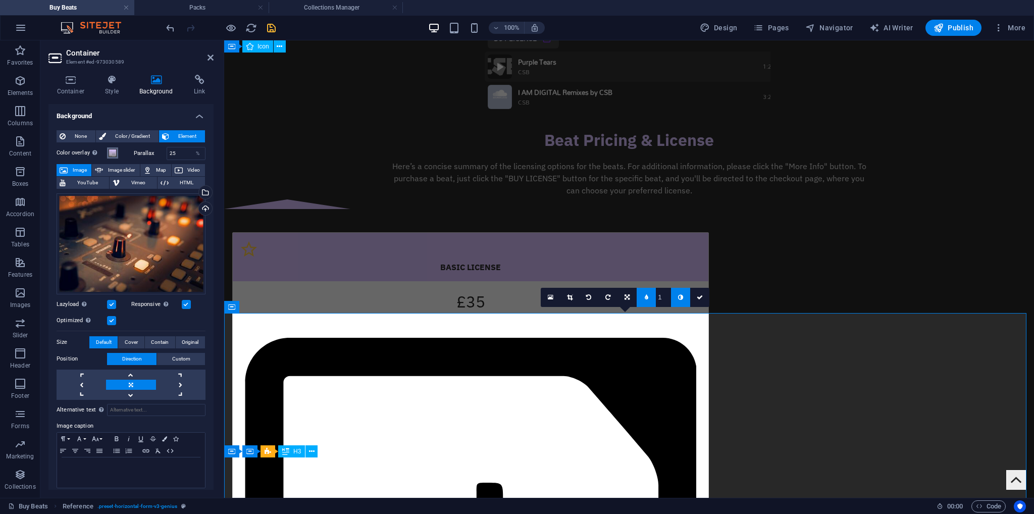
click at [115, 151] on span at bounding box center [113, 153] width 8 height 8
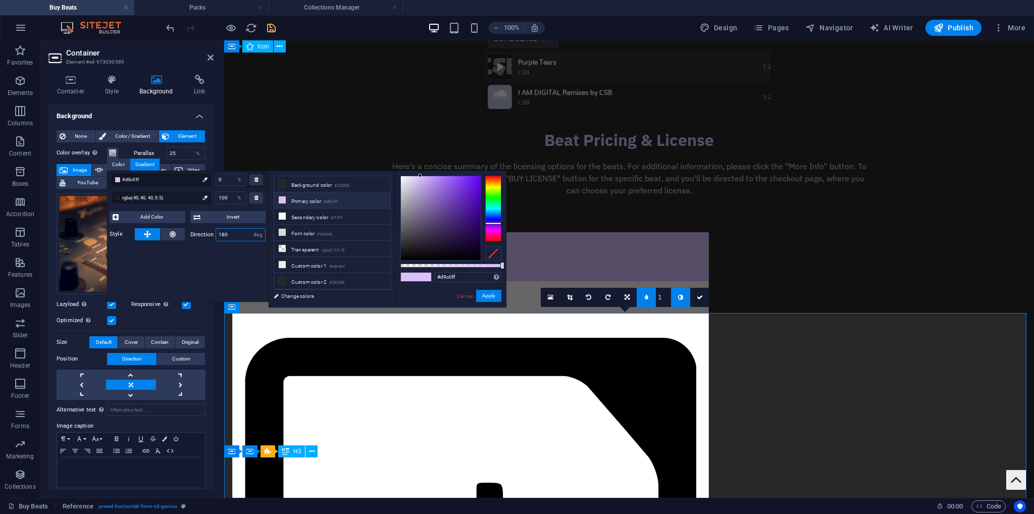
drag, startPoint x: 226, startPoint y: 235, endPoint x: 214, endPoint y: 233, distance: 12.3
click at [214, 233] on div "Direction 180 deg" at bounding box center [228, 234] width 76 height 13
click at [198, 255] on div "#d9c0ff 0 % rgba(40, 40, 40, 0.5) 100 % Add Color Invert Style Direction 180 deg" at bounding box center [188, 236] width 162 height 131
drag, startPoint x: 228, startPoint y: 181, endPoint x: 220, endPoint y: 181, distance: 8.1
click at [220, 181] on input "0" at bounding box center [231, 180] width 30 height 12
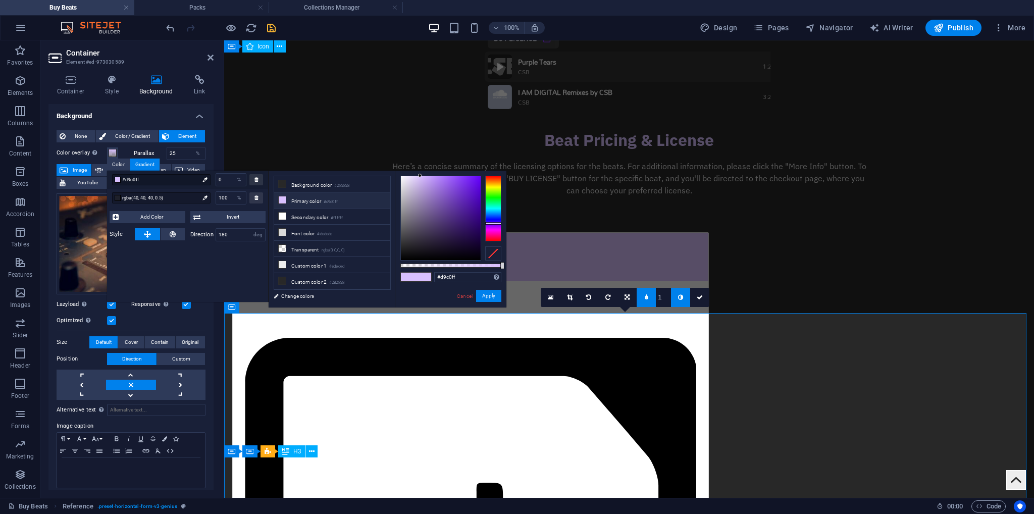
drag, startPoint x: 229, startPoint y: 198, endPoint x: 215, endPoint y: 196, distance: 14.3
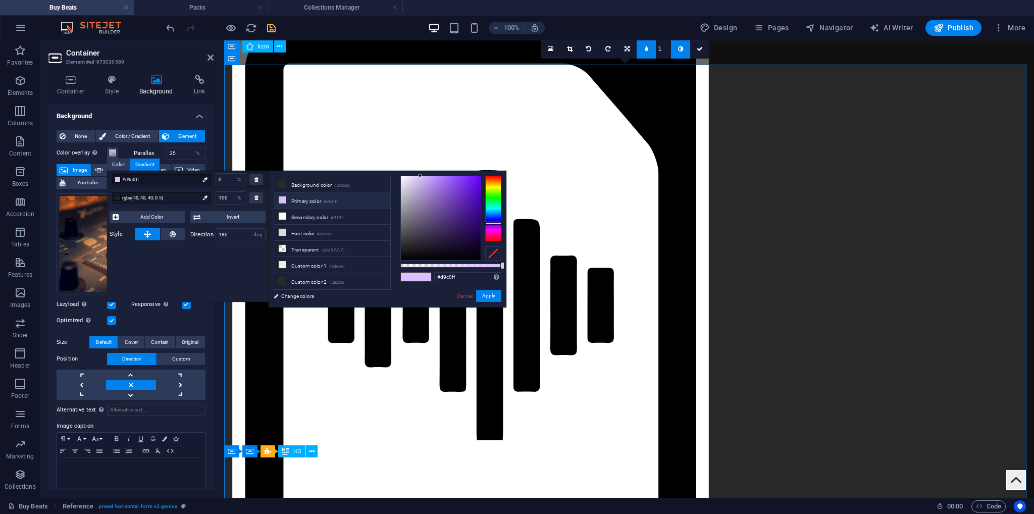
scroll to position [1641, 0]
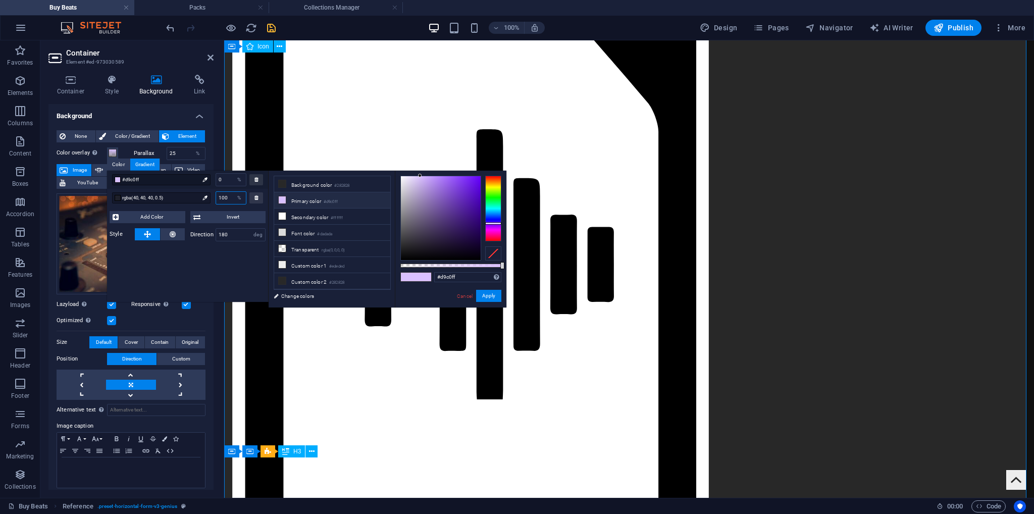
click at [227, 203] on input "100" at bounding box center [231, 198] width 30 height 12
type input "rgba(40, 40, 40, 0.5)"
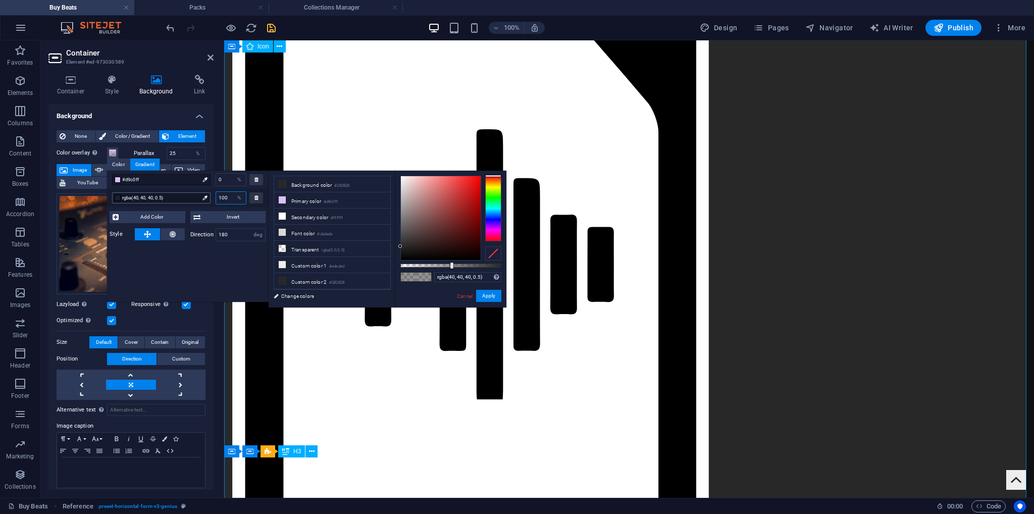
drag, startPoint x: 227, startPoint y: 200, endPoint x: 210, endPoint y: 200, distance: 17.2
click at [210, 200] on div "rgba(40, 40, 40, 0.5) 100 %" at bounding box center [187, 198] width 161 height 18
type input "159"
click at [228, 270] on div "#d9c0ff 0 % rgba(40, 40, 40, 0.5) 100 % Add Color Invert Style Direction 180 deg" at bounding box center [188, 236] width 162 height 131
click at [171, 237] on icon at bounding box center [173, 234] width 6 height 12
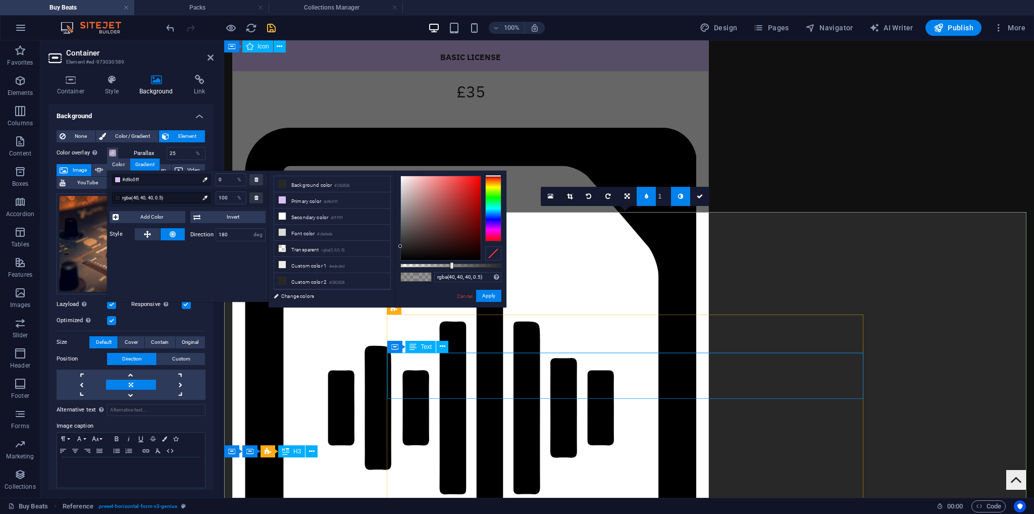
scroll to position [1540, 0]
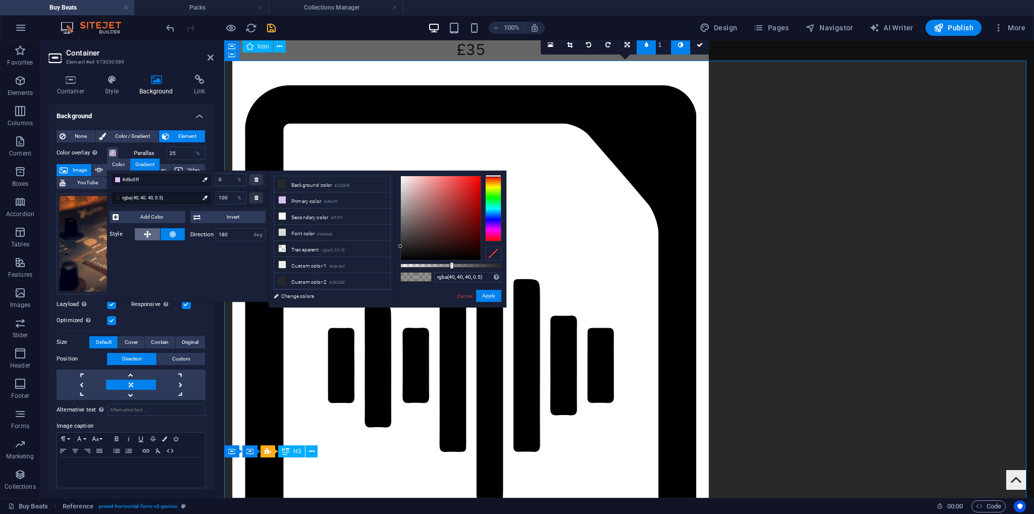
click at [142, 240] on button at bounding box center [147, 234] width 25 height 12
click at [152, 180] on span "#d9c0ff" at bounding box center [160, 179] width 77 height 9
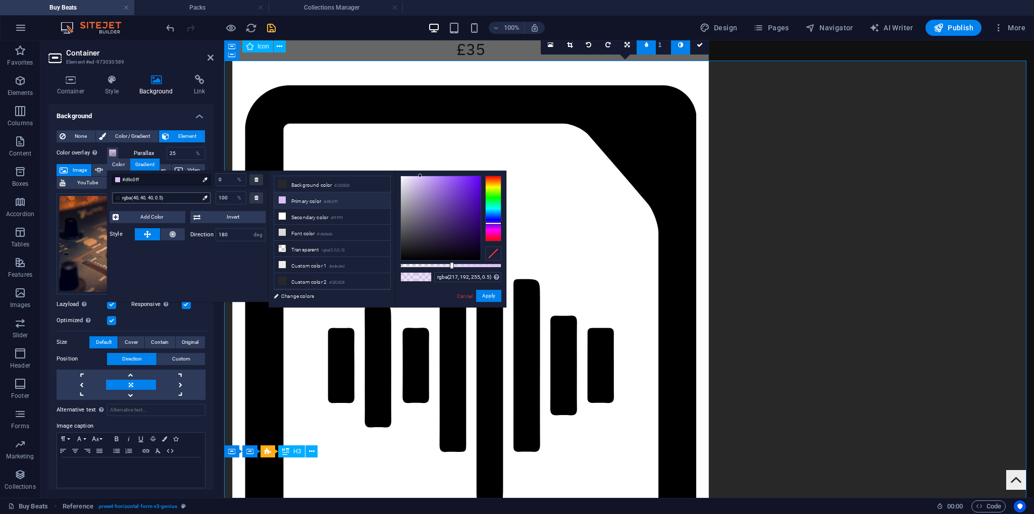
click at [146, 197] on span "rgba(40, 40, 40, 0.5)" at bounding box center [160, 197] width 77 height 9
type input "rgba(40, 40, 40, 0.5)"
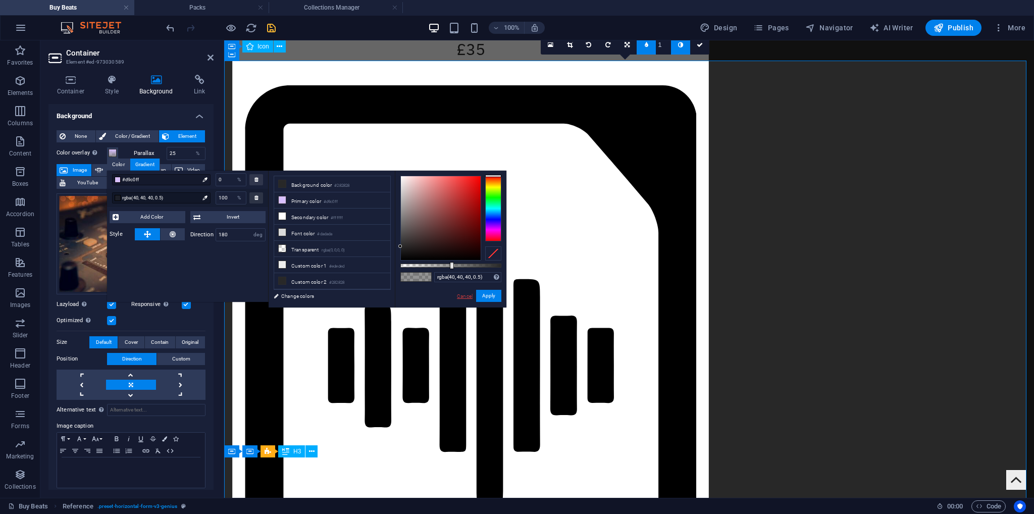
click at [462, 292] on link "Cancel" at bounding box center [465, 296] width 18 height 8
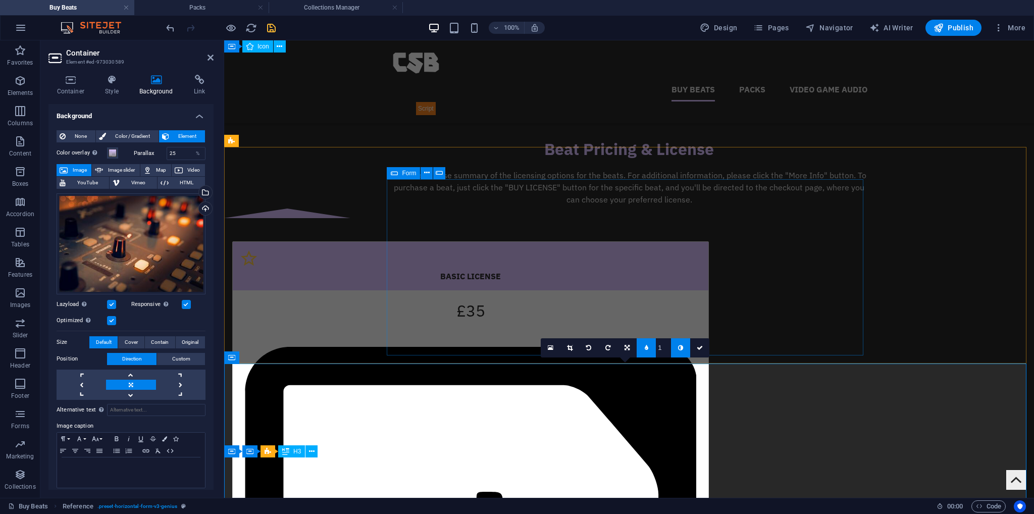
scroll to position [1237, 0]
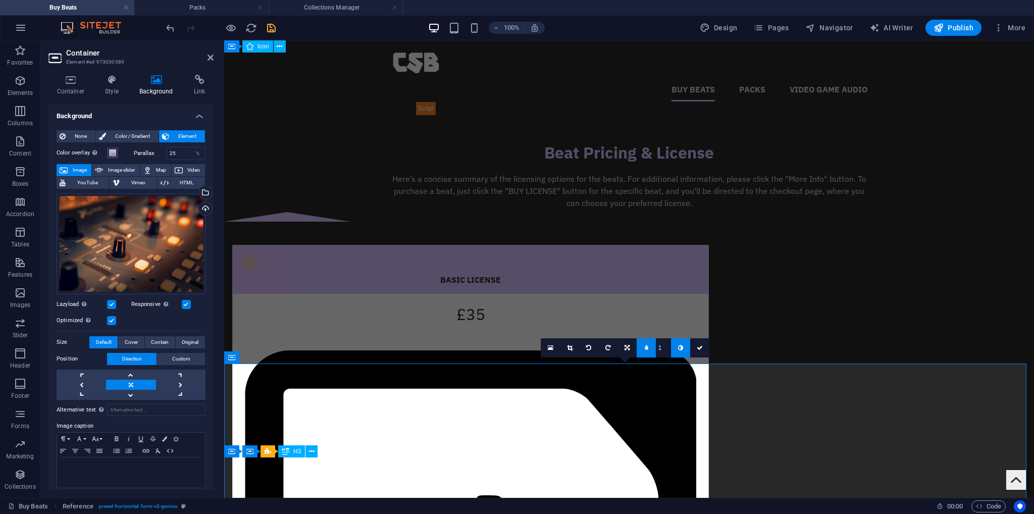
click at [668, 350] on input "1" at bounding box center [663, 347] width 15 height 19
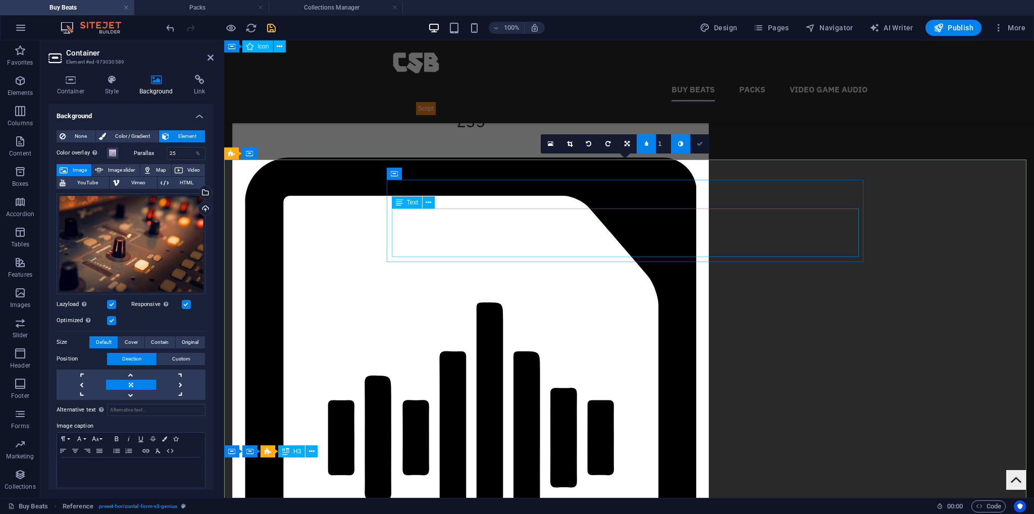
scroll to position [1439, 0]
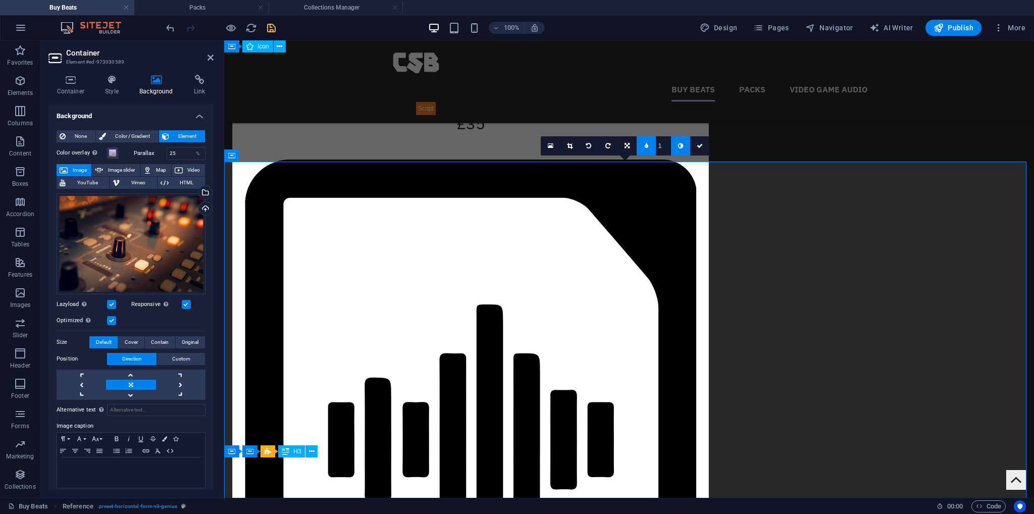
click at [648, 150] on link at bounding box center [646, 145] width 19 height 19
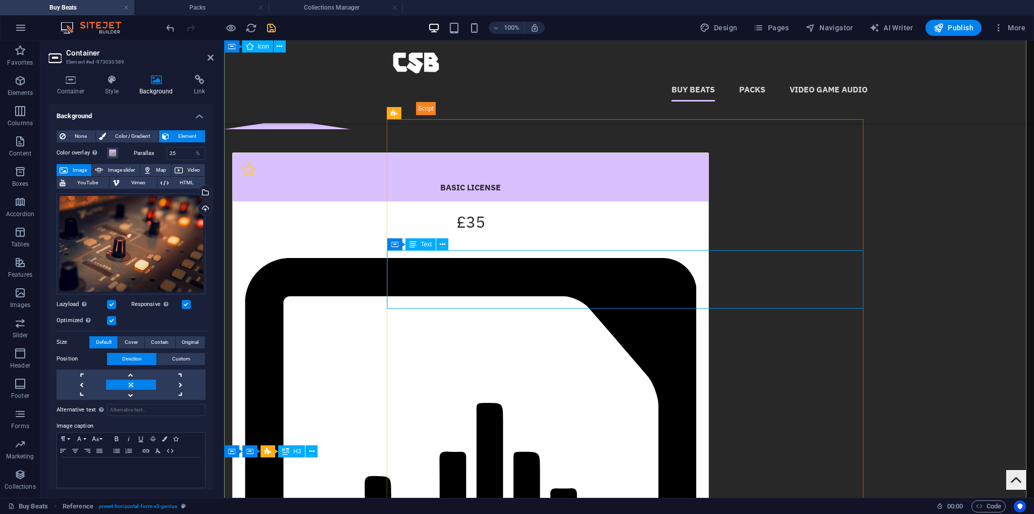
scroll to position [1338, 0]
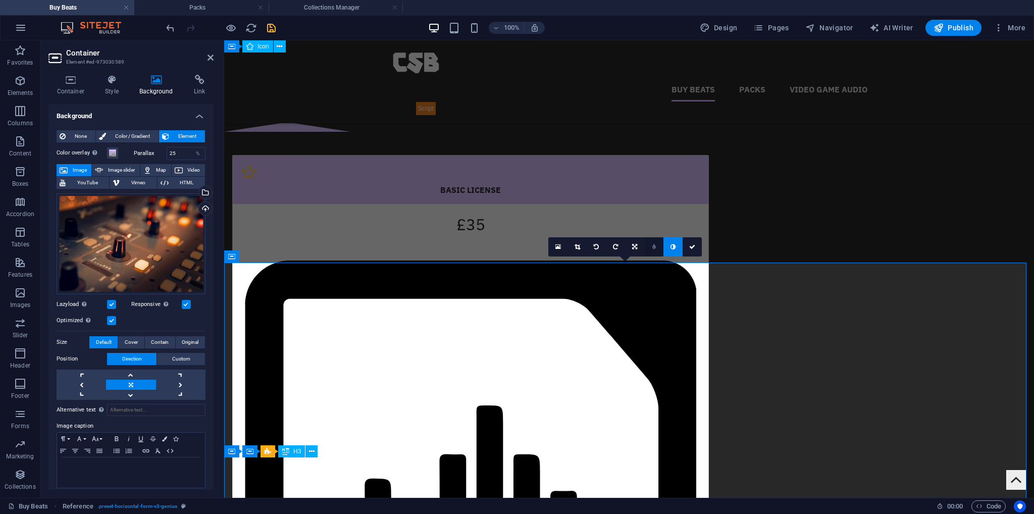
click at [652, 249] on link at bounding box center [653, 246] width 19 height 19
click at [647, 249] on icon at bounding box center [647, 247] width 4 height 6
drag, startPoint x: 688, startPoint y: 247, endPoint x: 599, endPoint y: 280, distance: 94.8
click at [688, 247] on link at bounding box center [692, 246] width 19 height 19
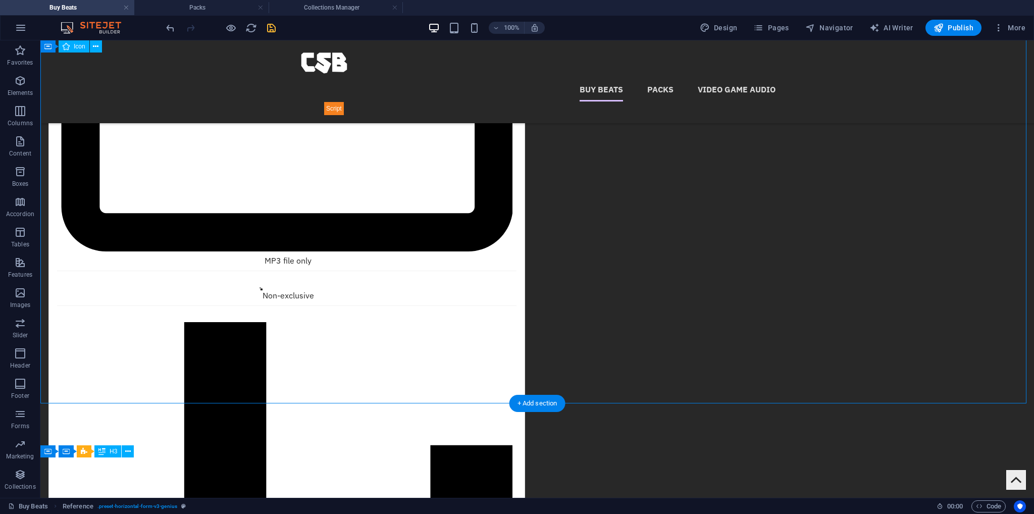
scroll to position [1868, 0]
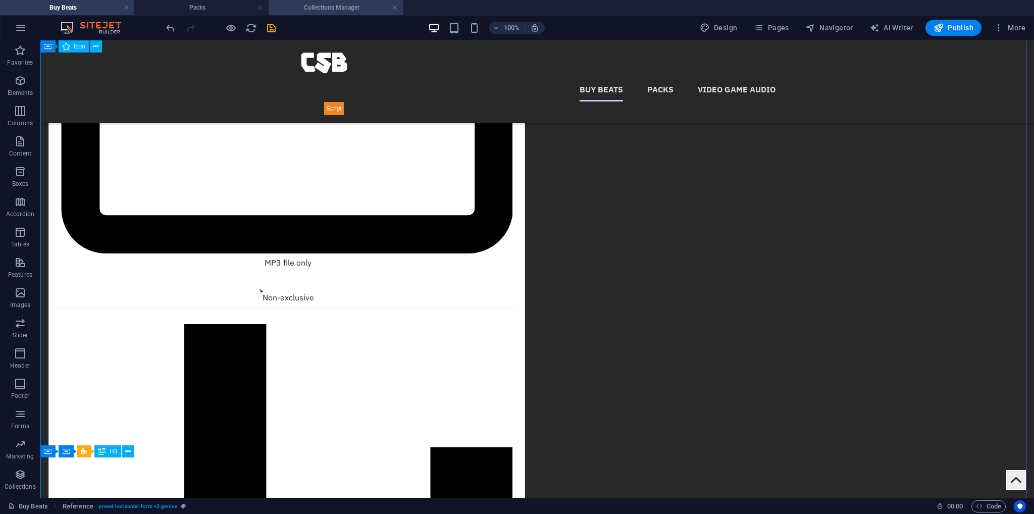
drag, startPoint x: 267, startPoint y: 27, endPoint x: 276, endPoint y: 1, distance: 28.3
click at [268, 27] on icon "save" at bounding box center [272, 28] width 12 height 12
checkbox input "false"
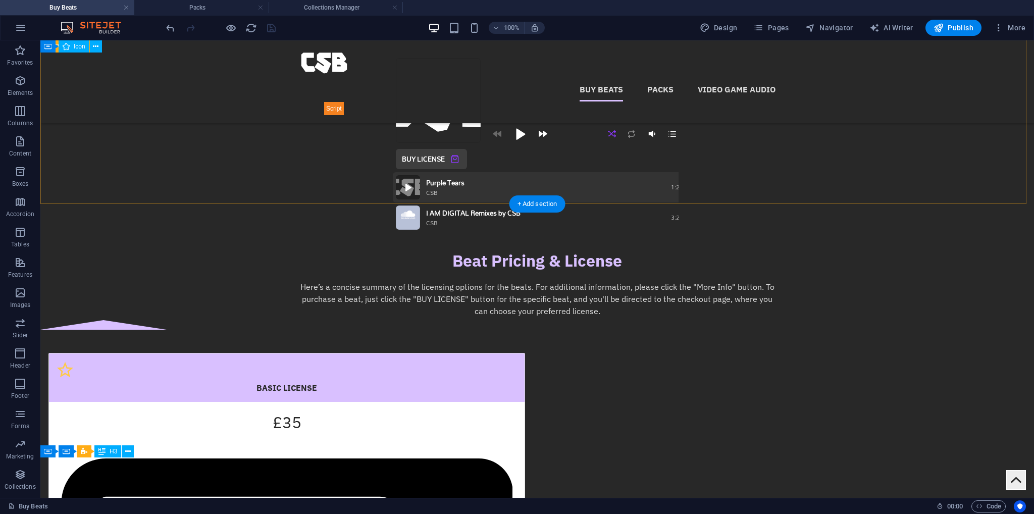
scroll to position [1111, 0]
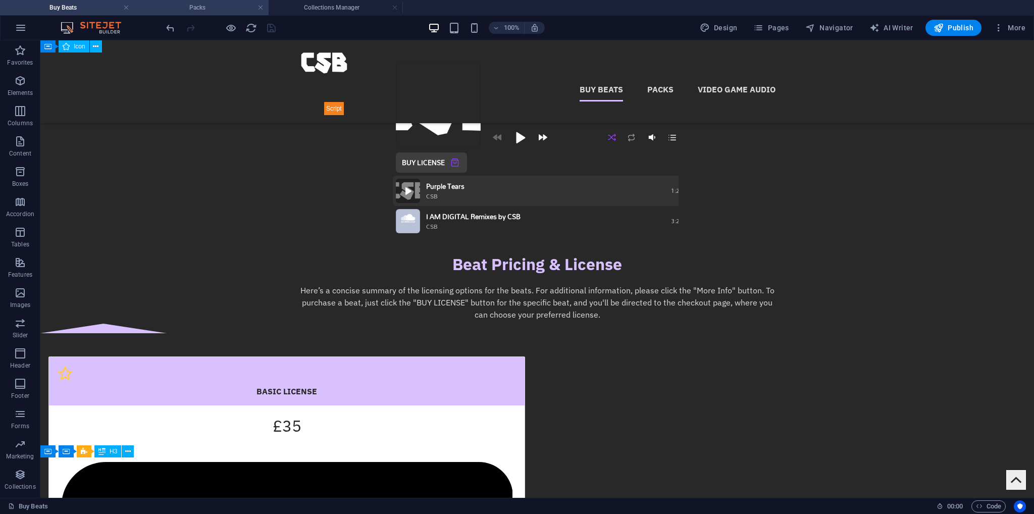
click at [194, 40] on div "Buy Beats Packs Collections Manager Favorites Elements Columns Content Boxes Ac…" at bounding box center [517, 269] width 1034 height 458
click at [194, 11] on h4 "Packs" at bounding box center [201, 7] width 134 height 11
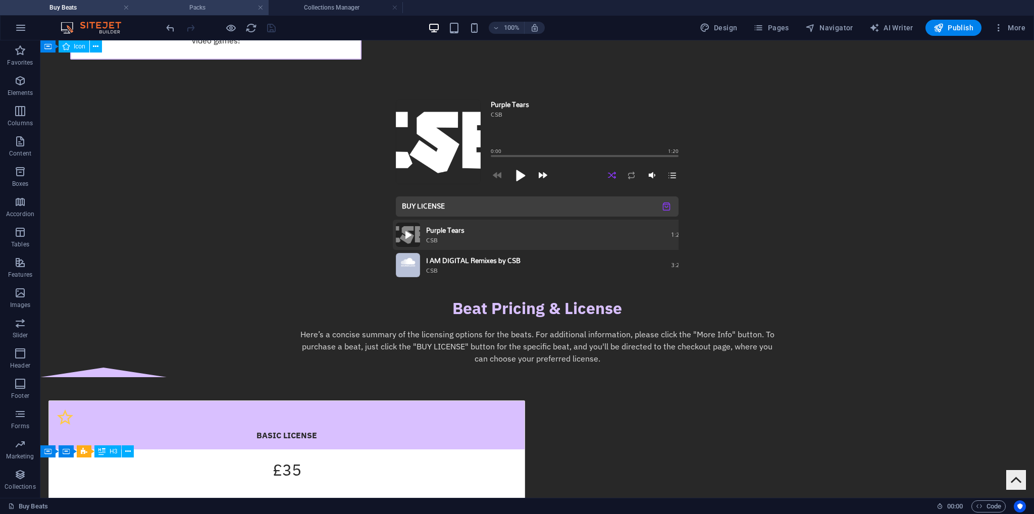
scroll to position [0, 0]
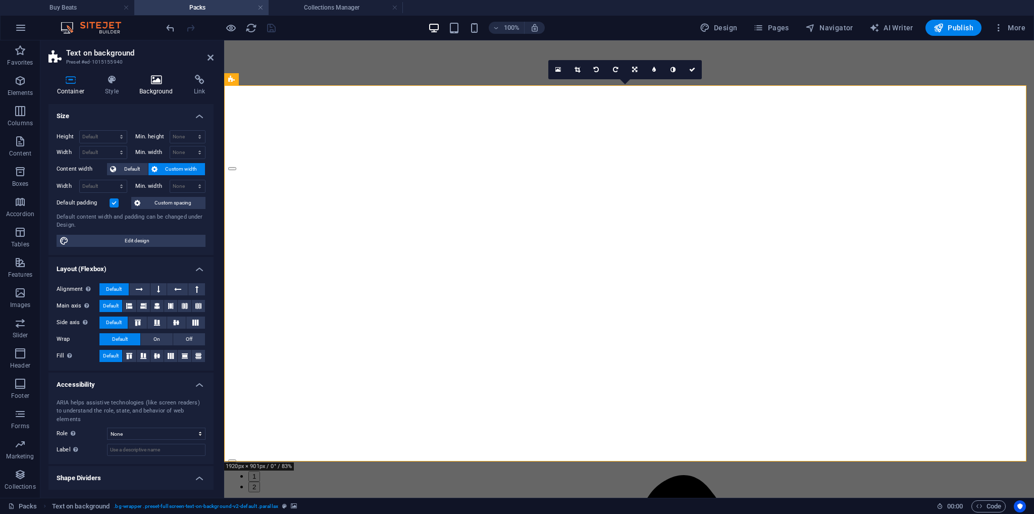
click at [150, 83] on icon at bounding box center [156, 80] width 51 height 10
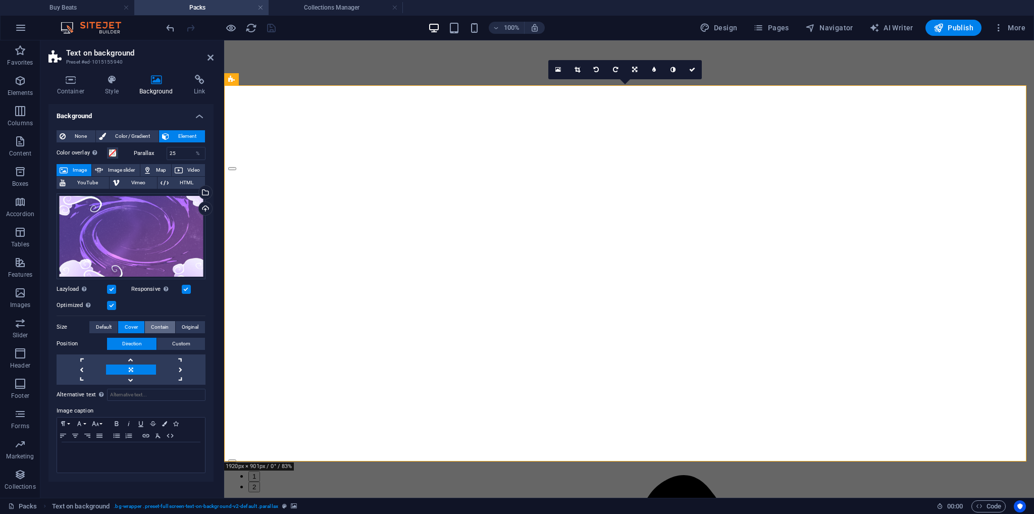
click at [150, 331] on button "Contain" at bounding box center [160, 327] width 30 height 12
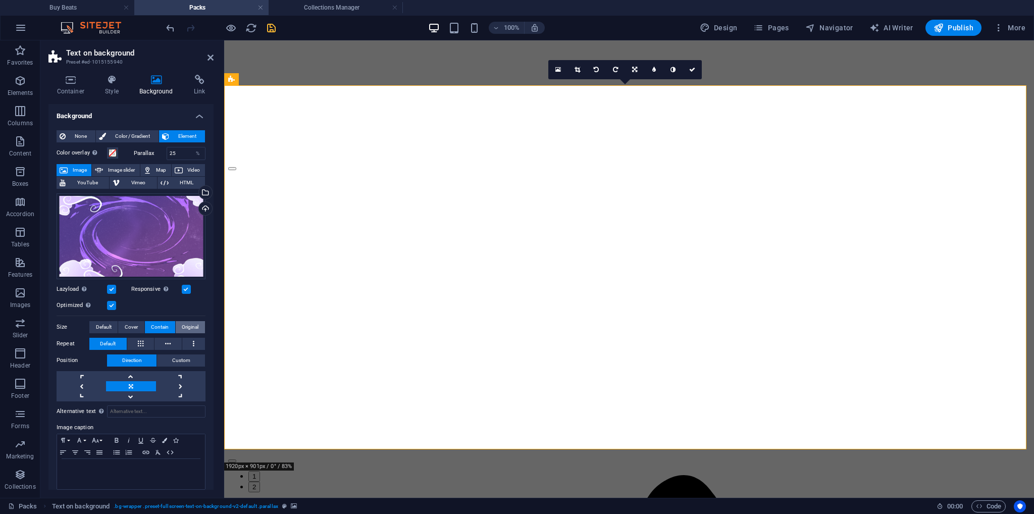
click at [188, 326] on span "Original" at bounding box center [190, 327] width 17 height 12
click at [160, 327] on span "Contain" at bounding box center [160, 327] width 18 height 12
click at [131, 329] on span "Cover" at bounding box center [131, 327] width 13 height 12
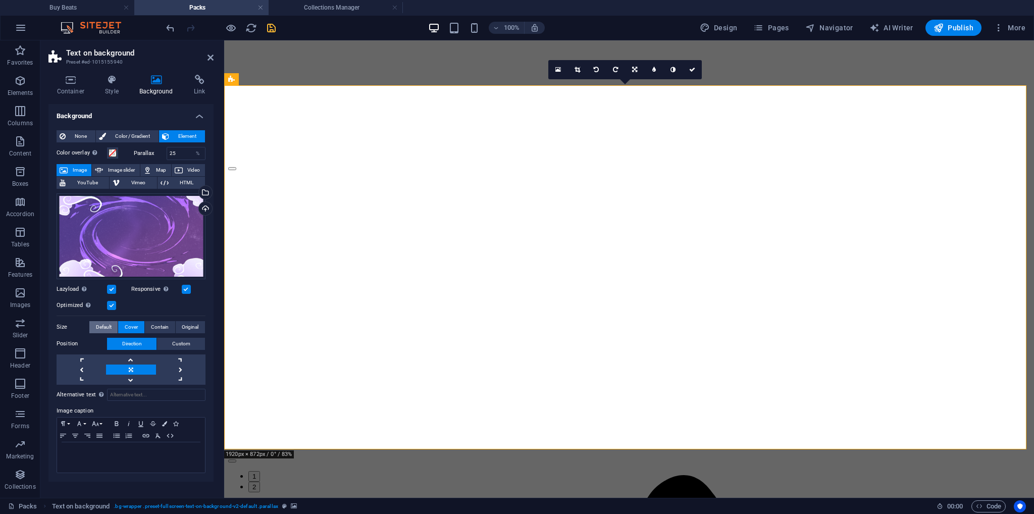
click at [99, 327] on span "Default" at bounding box center [104, 327] width 16 height 12
click at [130, 325] on span "Cover" at bounding box center [131, 327] width 13 height 12
click at [166, 345] on button "Custom" at bounding box center [181, 344] width 48 height 12
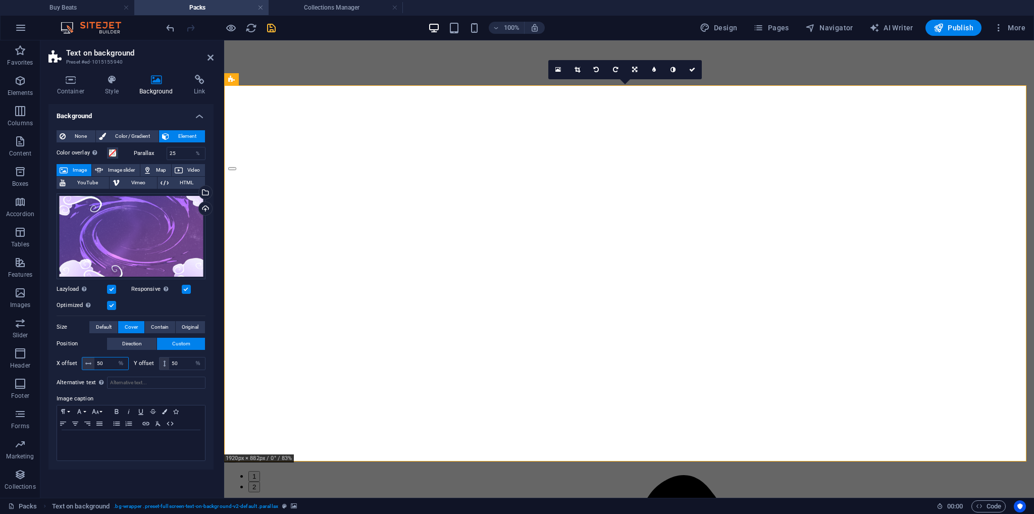
drag, startPoint x: 107, startPoint y: 363, endPoint x: 93, endPoint y: 361, distance: 14.2
click at [93, 361] on div "50 px rem % vh vw" at bounding box center [105, 363] width 47 height 13
click at [80, 374] on div "Alternative text The alternative text is used by devices that cannot display im…" at bounding box center [131, 417] width 149 height 89
drag, startPoint x: 108, startPoint y: 361, endPoint x: 91, endPoint y: 364, distance: 17.0
click at [91, 364] on div "45 px rem % vh vw" at bounding box center [105, 363] width 47 height 13
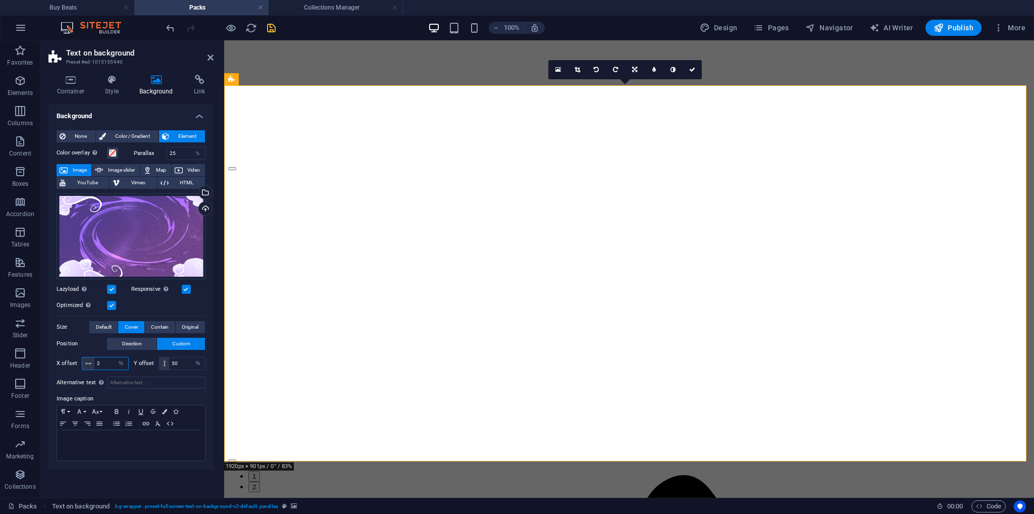
type input "2"
click at [69, 373] on div "Alternative text The alternative text is used by devices that cannot display im…" at bounding box center [131, 417] width 149 height 89
drag, startPoint x: 178, startPoint y: 362, endPoint x: 150, endPoint y: 366, distance: 28.0
click at [150, 366] on div "Y offset 2 px rem % vh vw" at bounding box center [170, 363] width 72 height 13
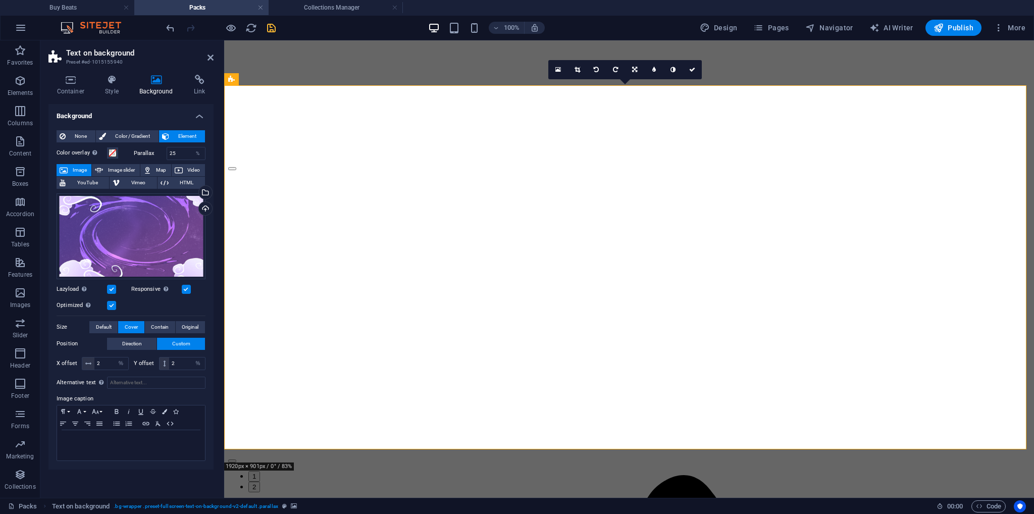
click at [162, 373] on div "Alternative text The alternative text is used by devices that cannot display im…" at bounding box center [131, 417] width 149 height 89
type input "25"
click at [112, 361] on input "2" at bounding box center [111, 364] width 34 height 12
paste input "5"
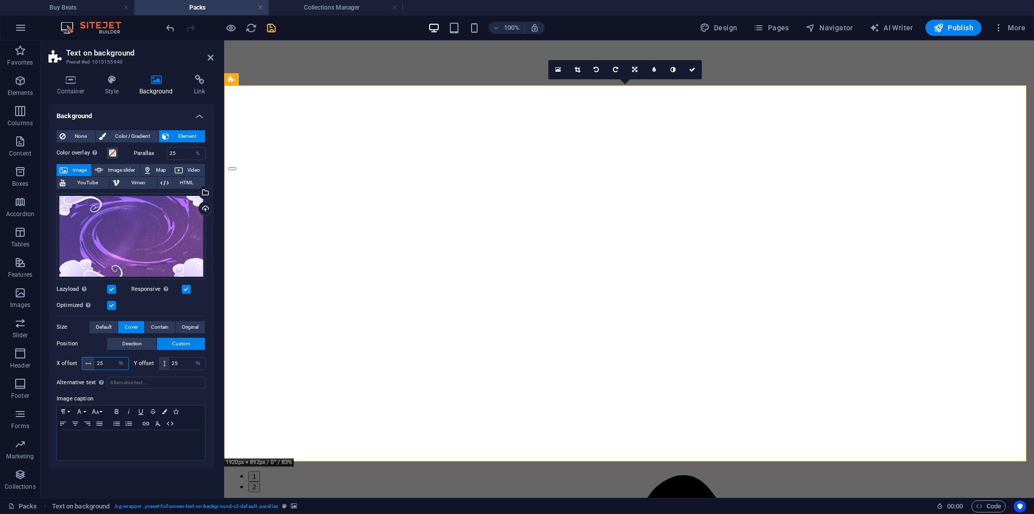
type input "25"
click at [93, 346] on label "Position" at bounding box center [82, 344] width 51 height 12
click at [263, 26] on div at bounding box center [220, 28] width 113 height 16
click at [266, 26] on icon "save" at bounding box center [272, 28] width 12 height 12
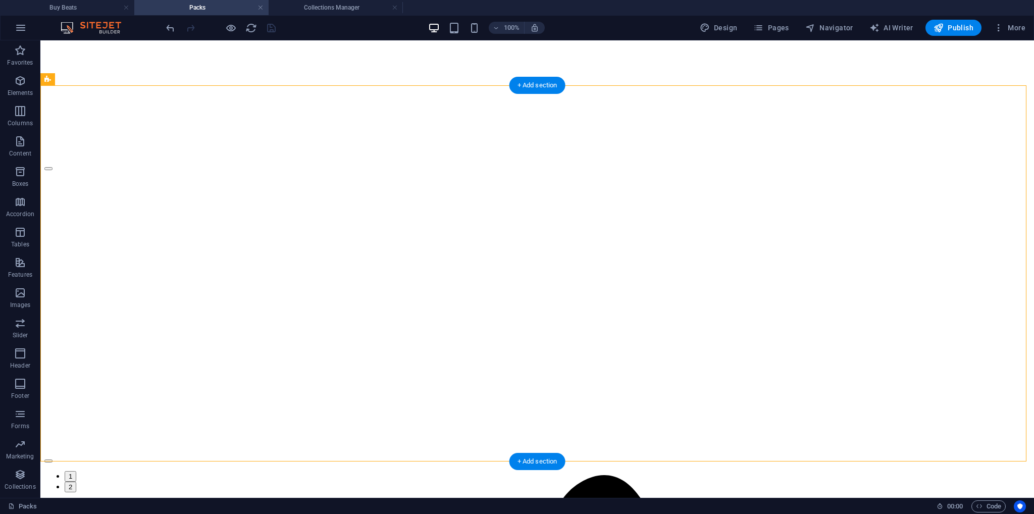
select select "%"
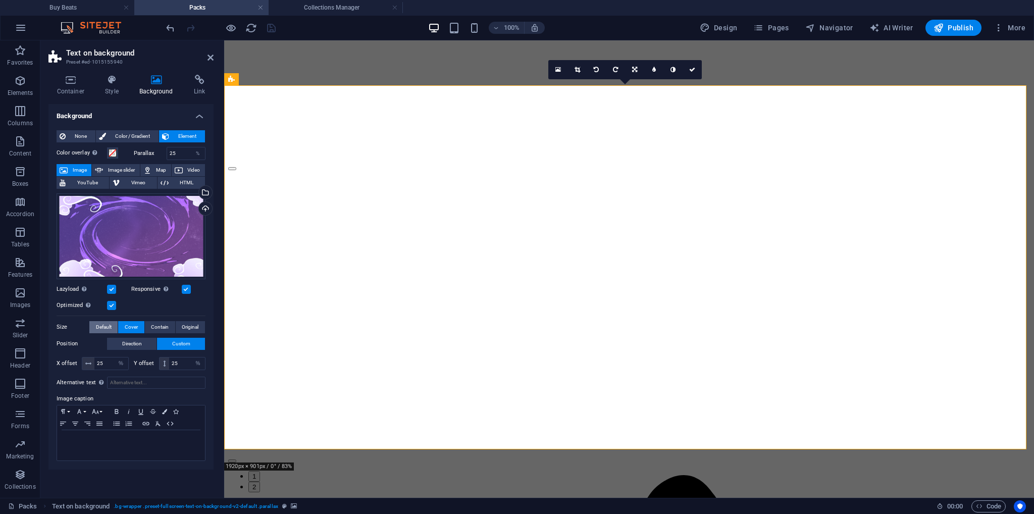
click at [108, 330] on span "Default" at bounding box center [104, 327] width 16 height 12
click at [157, 326] on span "Contain" at bounding box center [160, 327] width 18 height 12
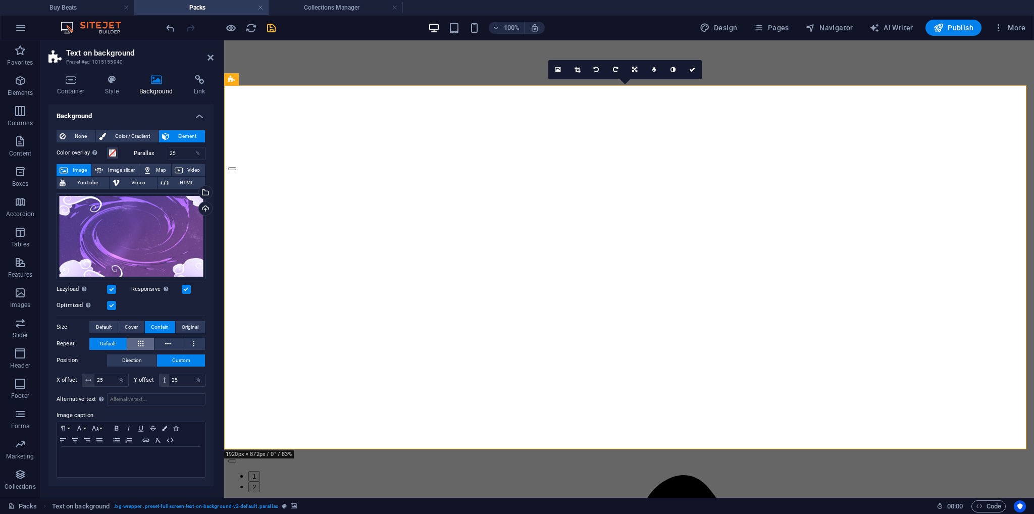
click at [143, 340] on icon at bounding box center [141, 344] width 6 height 12
click at [127, 328] on span "Cover" at bounding box center [131, 327] width 13 height 12
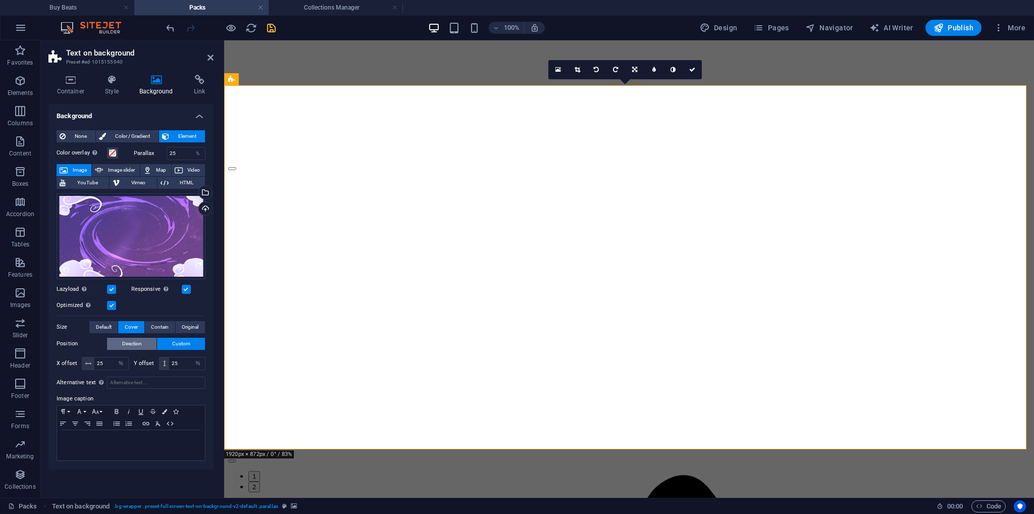
click at [127, 340] on span "Direction" at bounding box center [132, 344] width 20 height 12
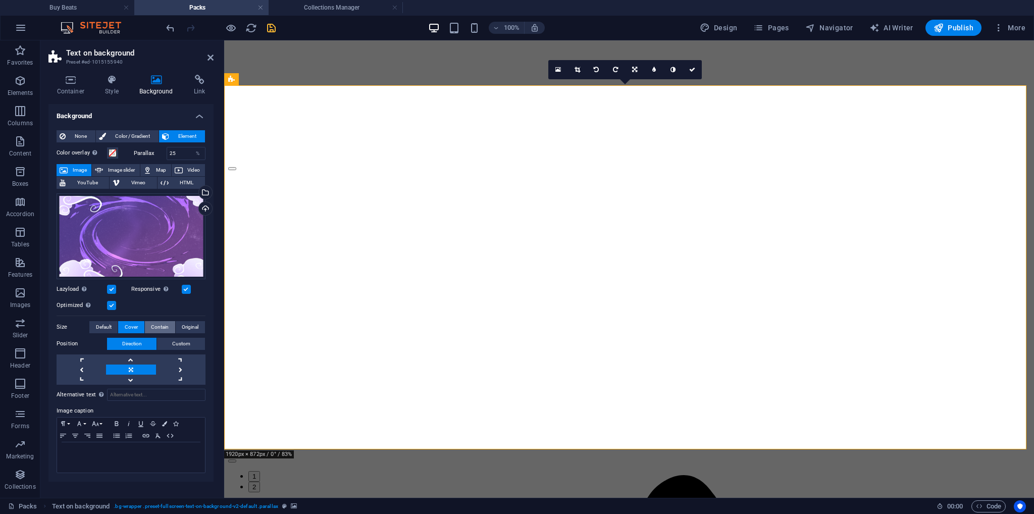
click at [155, 327] on span "Contain" at bounding box center [160, 327] width 18 height 12
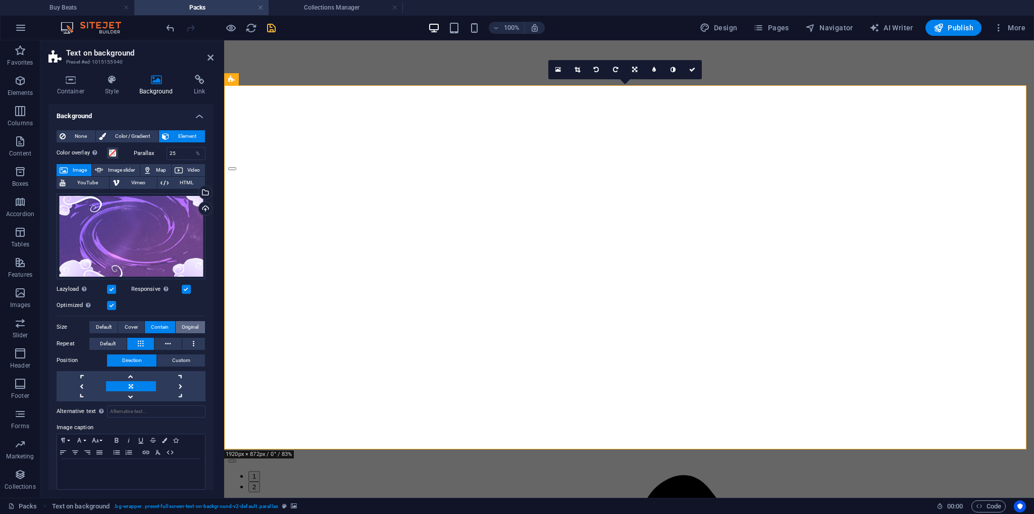
click at [184, 326] on span "Original" at bounding box center [190, 327] width 17 height 12
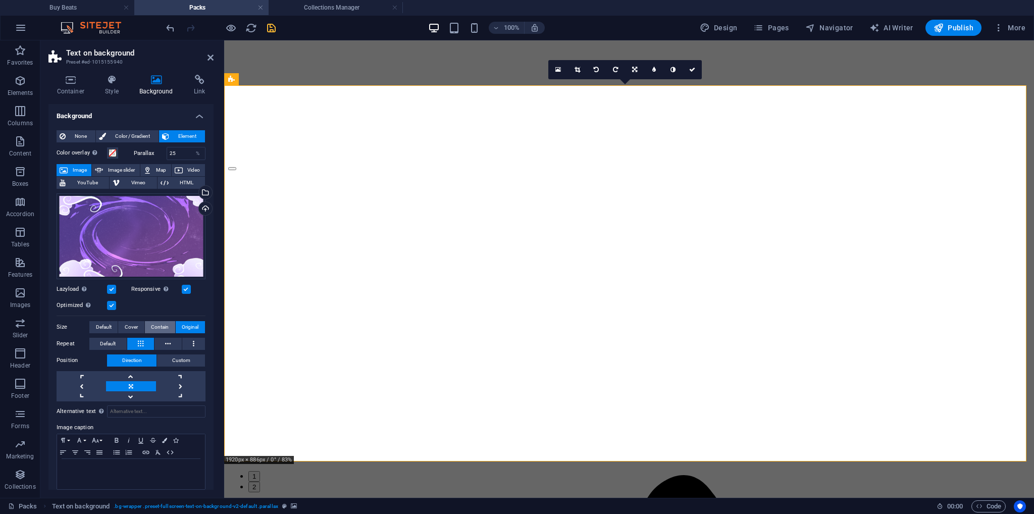
click at [151, 326] on span "Contain" at bounding box center [160, 327] width 18 height 12
click at [125, 328] on span "Cover" at bounding box center [131, 327] width 13 height 12
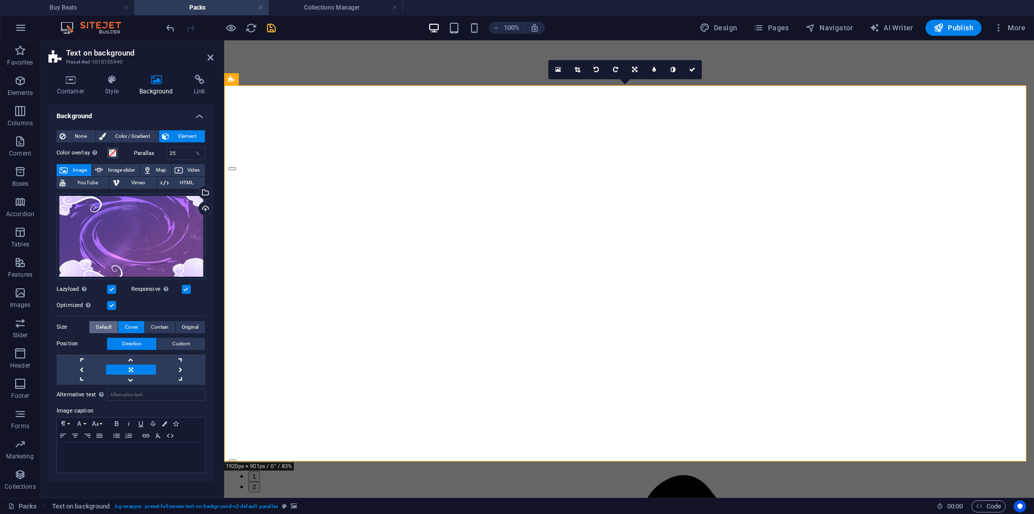
click at [101, 328] on span "Default" at bounding box center [104, 327] width 16 height 12
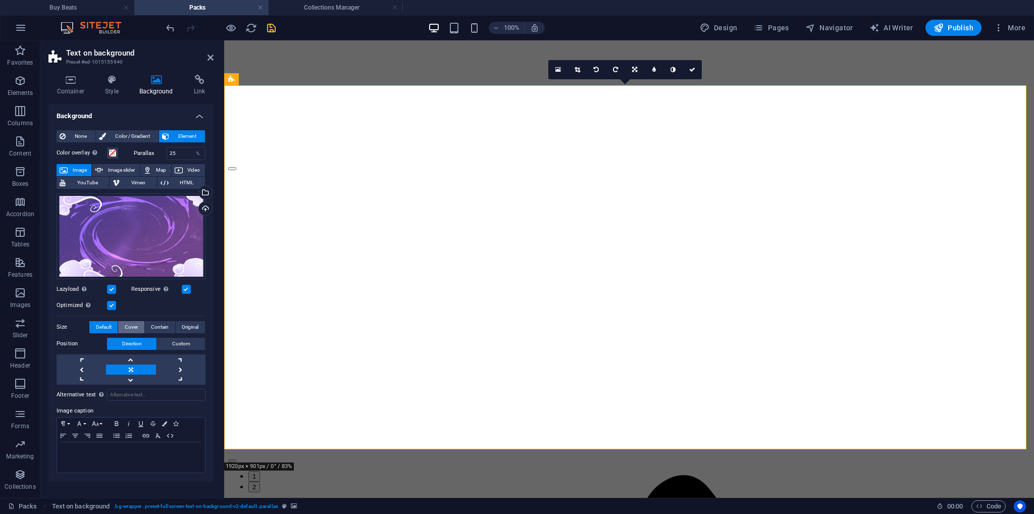
click at [134, 329] on span "Cover" at bounding box center [131, 327] width 13 height 12
click at [101, 328] on span "Default" at bounding box center [104, 327] width 16 height 12
click at [112, 328] on button "Default" at bounding box center [103, 327] width 28 height 12
click at [138, 327] on button "Cover" at bounding box center [131, 327] width 26 height 12
click at [103, 330] on span "Default" at bounding box center [104, 327] width 16 height 12
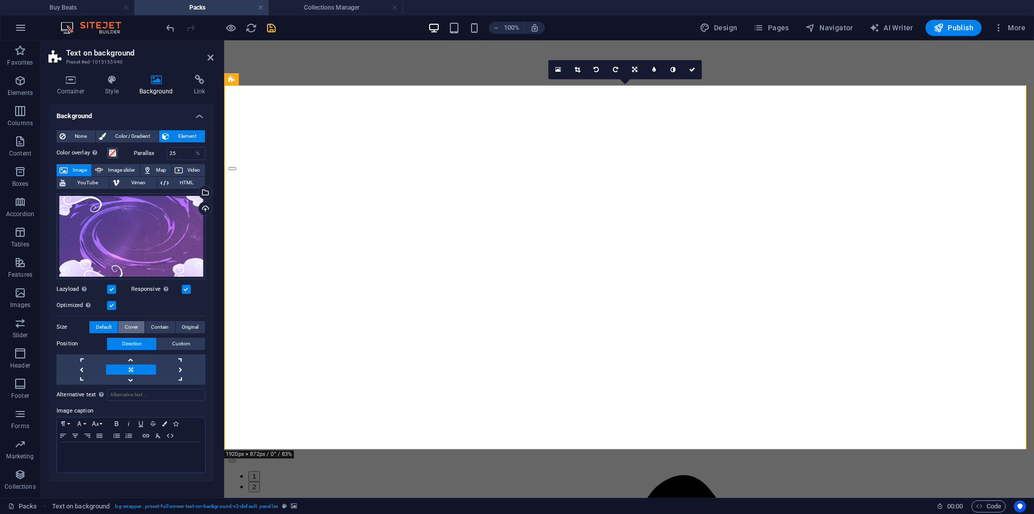
click at [129, 329] on span "Cover" at bounding box center [131, 327] width 13 height 12
click at [101, 330] on span "Default" at bounding box center [104, 327] width 16 height 12
click at [130, 329] on span "Cover" at bounding box center [131, 327] width 13 height 12
click at [697, 69] on link at bounding box center [692, 69] width 19 height 19
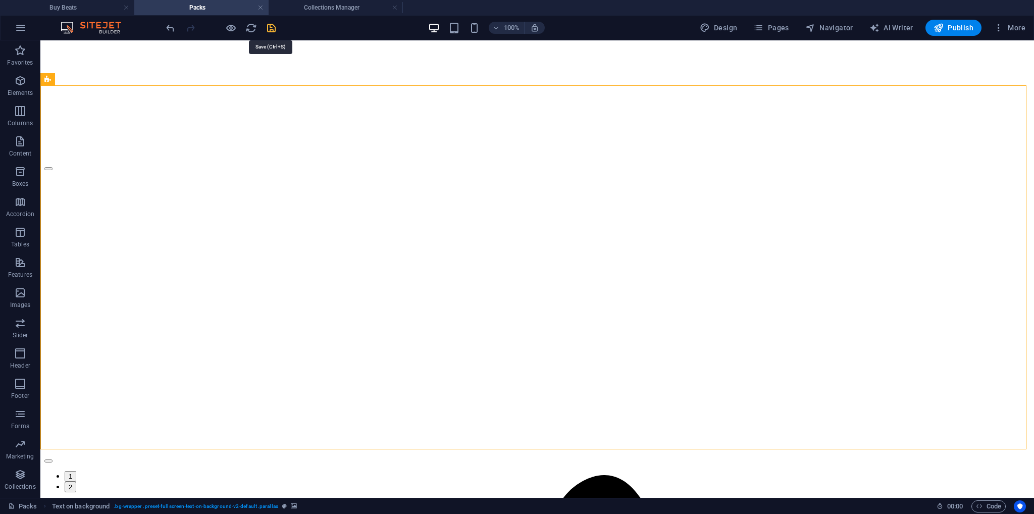
click at [271, 25] on icon "save" at bounding box center [272, 28] width 12 height 12
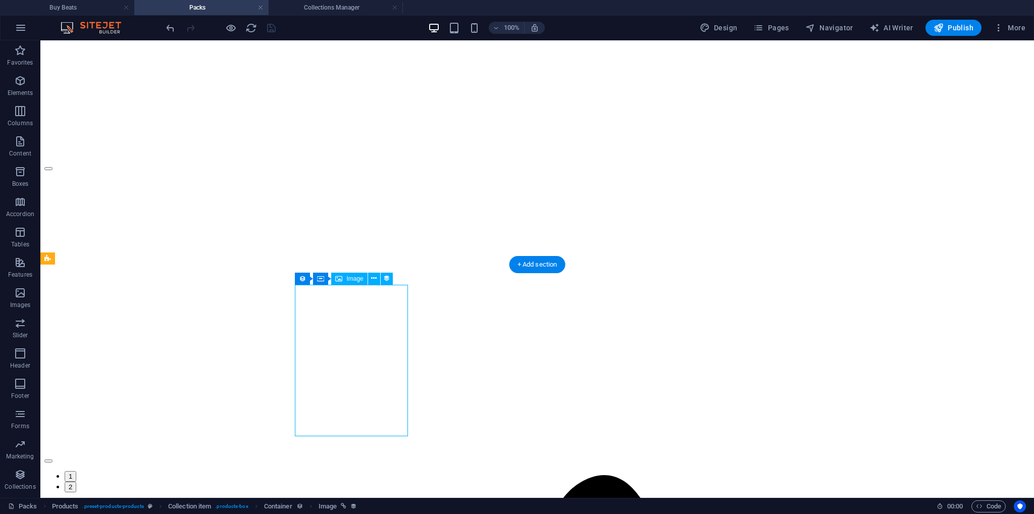
select select "image"
select select "px"
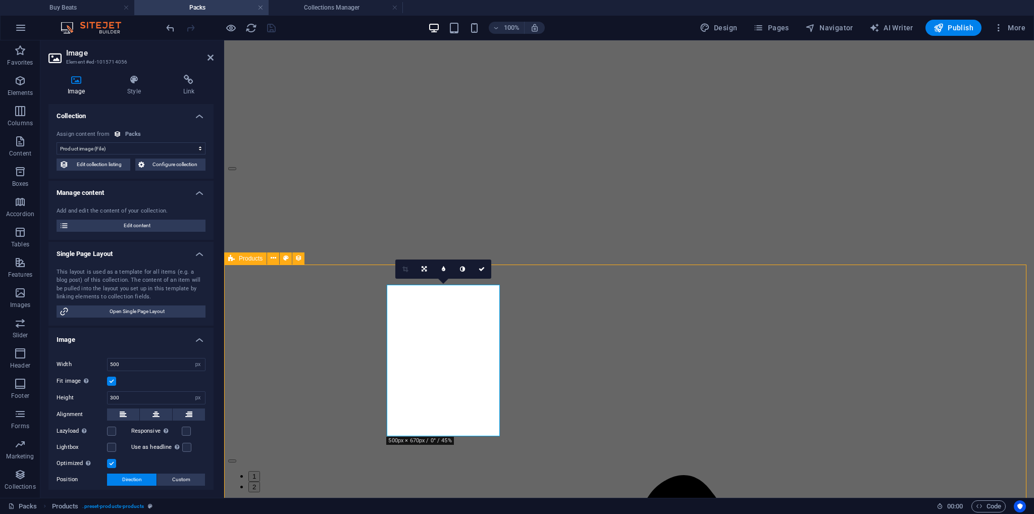
select select "68e28f2040f240b14f088aa1"
select select "[DOMAIN_NAME]"
select select "past"
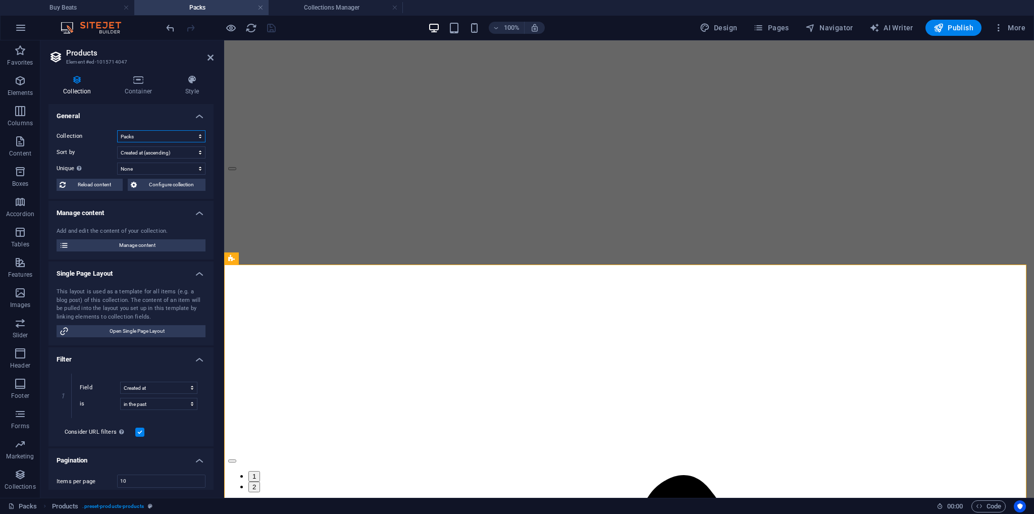
click at [151, 142] on select "Drum Packs Packs Sample Packs" at bounding box center [161, 136] width 88 height 12
click at [117, 130] on select "Drum Packs Packs Sample Packs" at bounding box center [161, 136] width 88 height 12
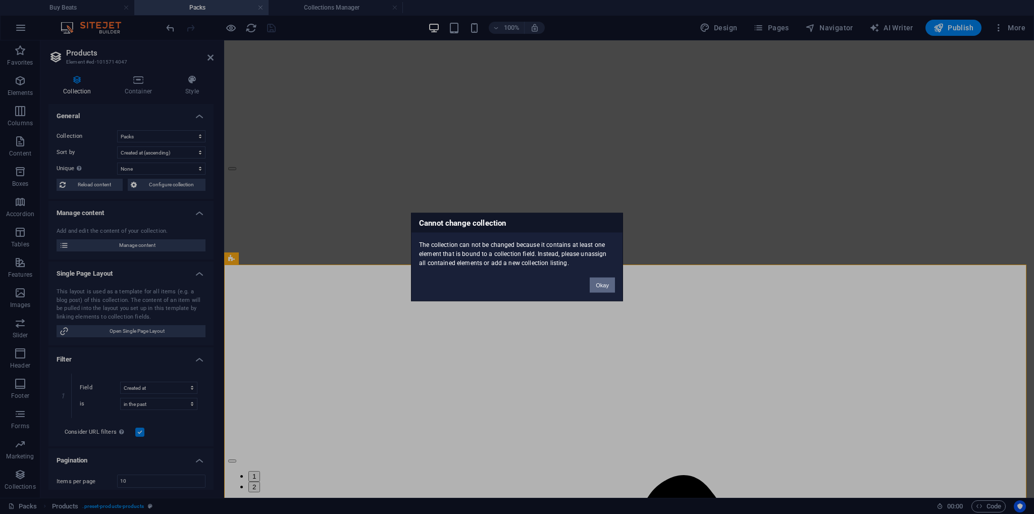
click at [608, 285] on button "Okay" at bounding box center [602, 285] width 25 height 15
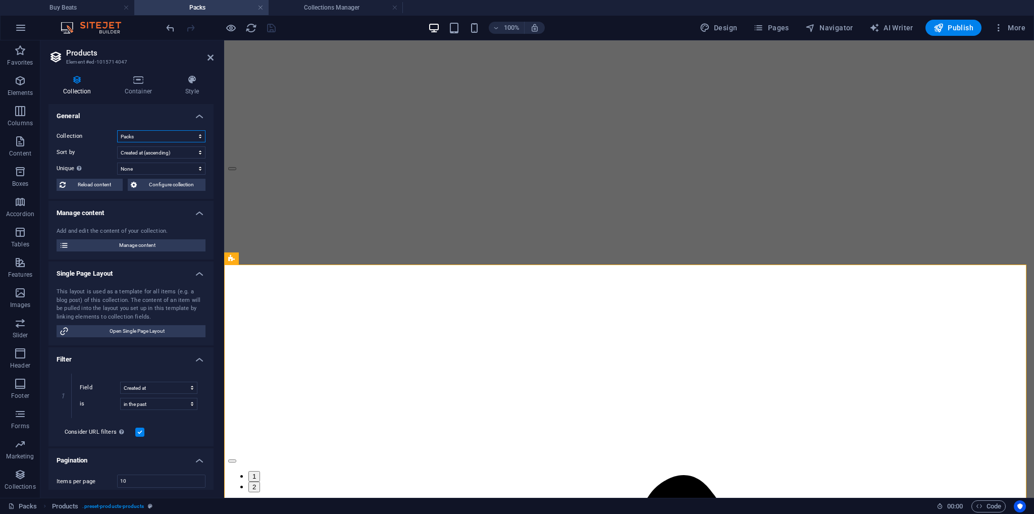
click at [164, 136] on select "Drum Packs Packs Sample Packs" at bounding box center [161, 136] width 88 height 12
click at [117, 130] on select "Drum Packs Packs Sample Packs" at bounding box center [161, 136] width 88 height 12
select select "68e28f2040f240b14f088aa1"
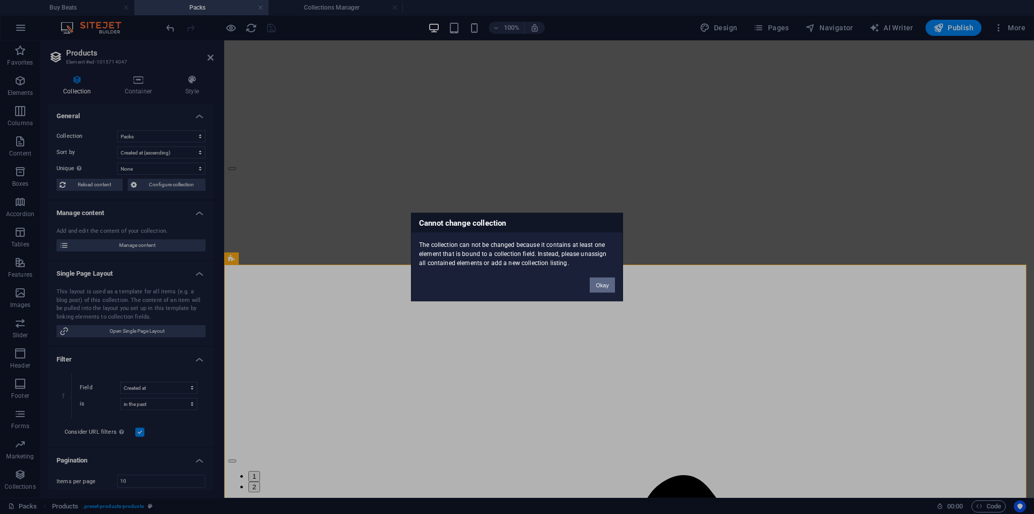
click at [602, 286] on button "Okay" at bounding box center [602, 285] width 25 height 15
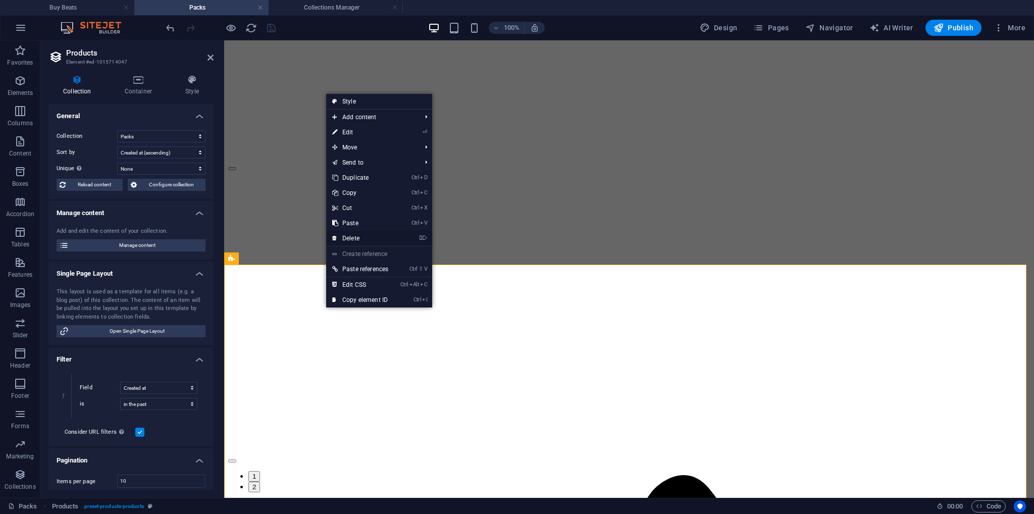
click at [352, 232] on link "⌦ Delete" at bounding box center [360, 238] width 68 height 15
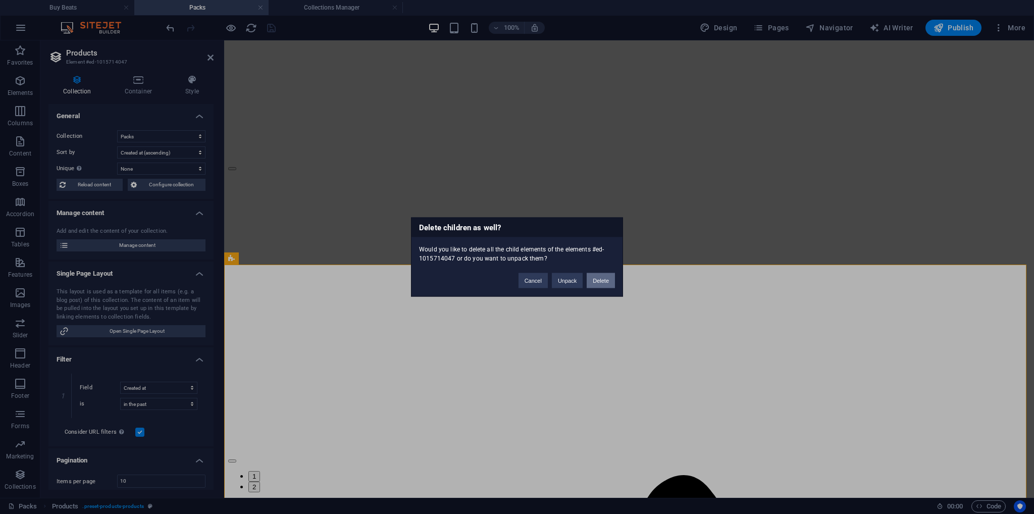
click at [610, 284] on button "Delete" at bounding box center [601, 280] width 28 height 15
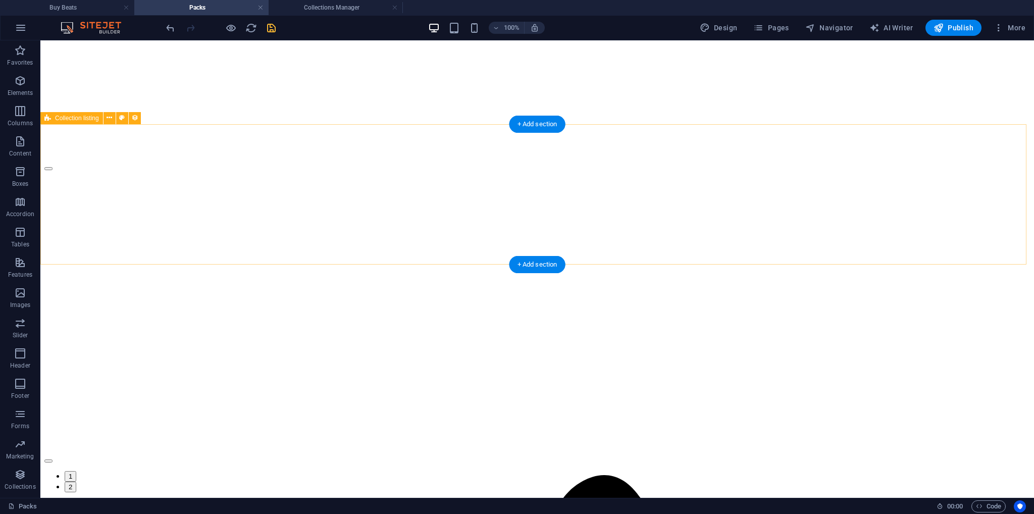
select select "68e28f2040f240b14f088aa1"
select select "createdAt_DESC"
select select "[DOMAIN_NAME]"
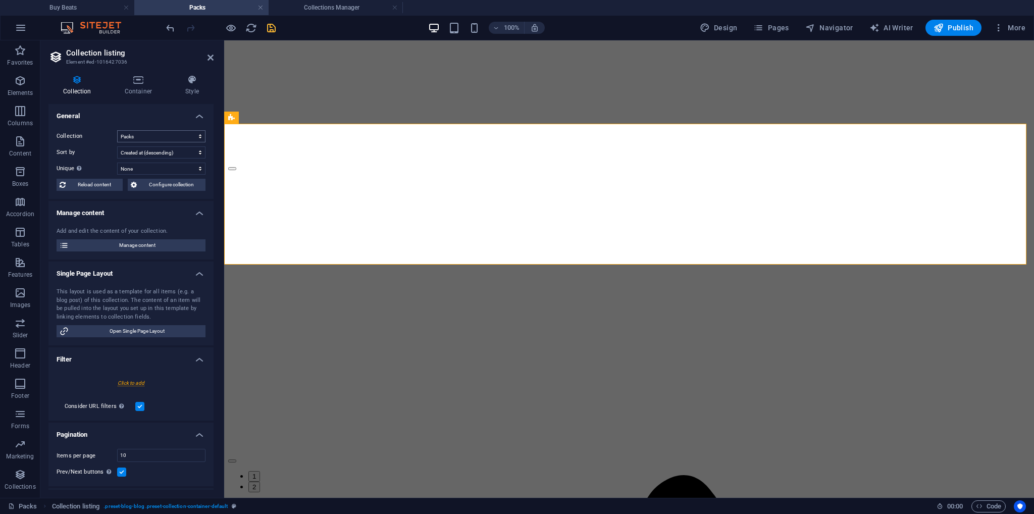
click at [153, 142] on div "Collection Drum Packs Packs Sample Packs Sort by Created at (ascending) Created…" at bounding box center [130, 160] width 165 height 77
click at [152, 138] on select "Drum Packs Packs Sample Packs" at bounding box center [161, 136] width 88 height 12
select select "68e2942c31420ea0540a7059"
click at [117, 130] on select "Drum Packs Packs Sample Packs" at bounding box center [161, 136] width 88 height 12
select select "createdAt_DESC"
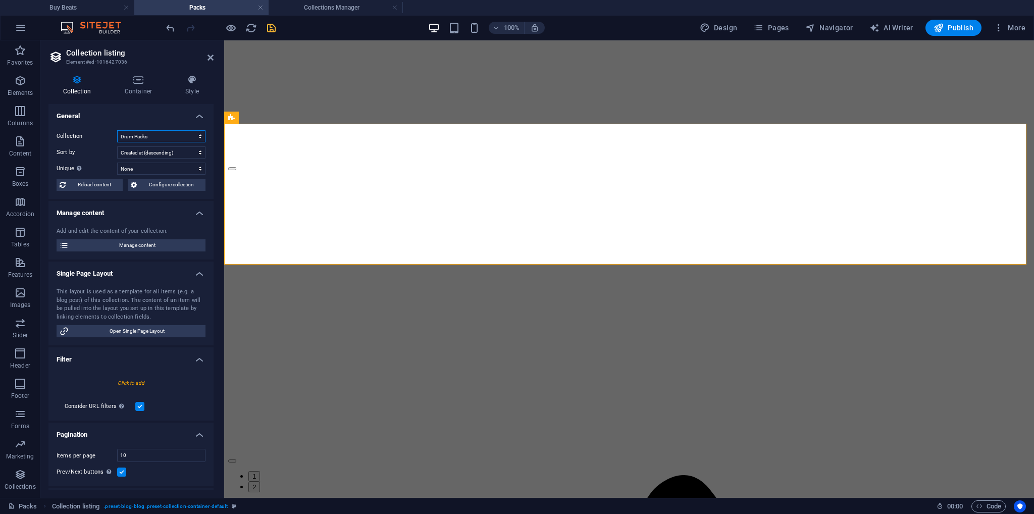
select select
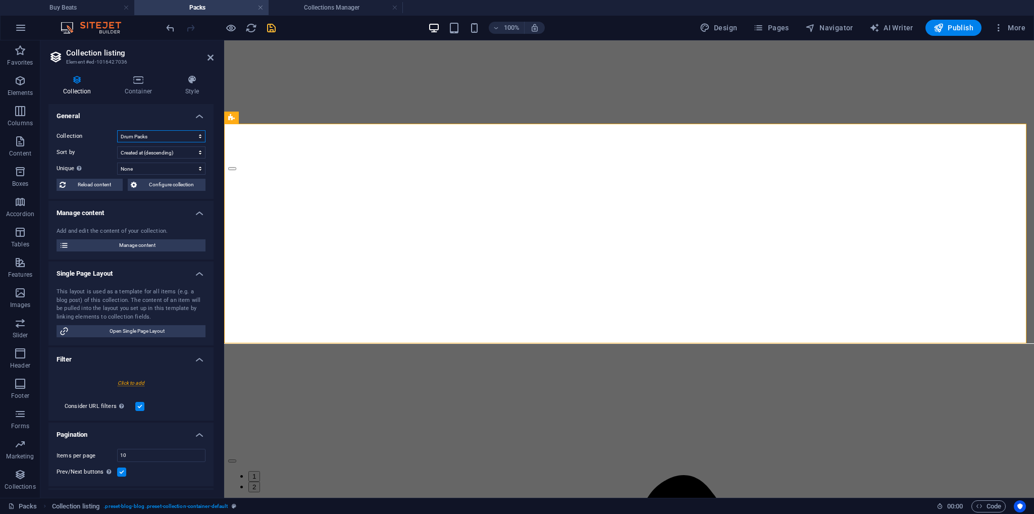
click at [149, 140] on select "Drum Packs Packs Sample Packs" at bounding box center [161, 136] width 88 height 12
click at [117, 130] on select "Drum Packs Packs Sample Packs" at bounding box center [161, 136] width 88 height 12
select select "68e28f2040f240b14f088aa1"
select select "createdAt_DESC"
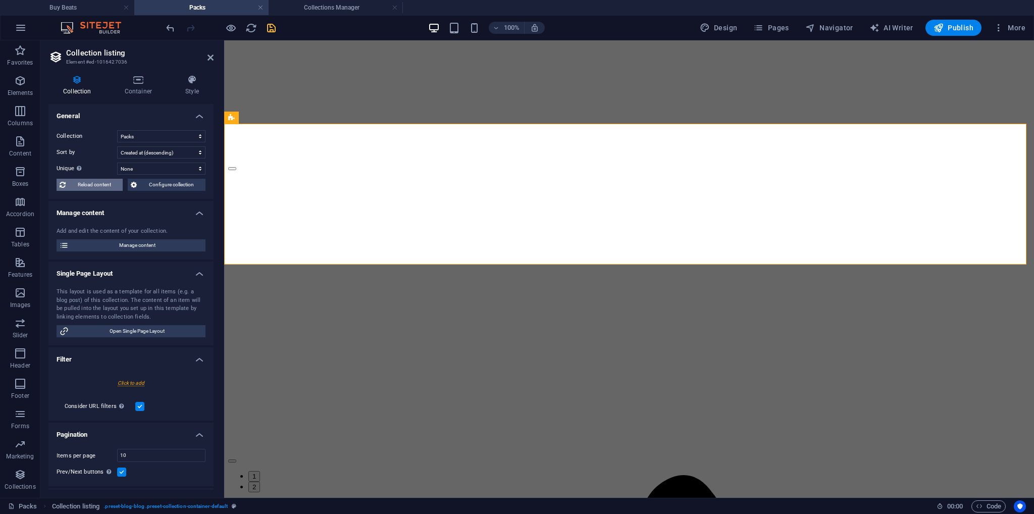
click at [98, 187] on span "Reload content" at bounding box center [94, 185] width 51 height 12
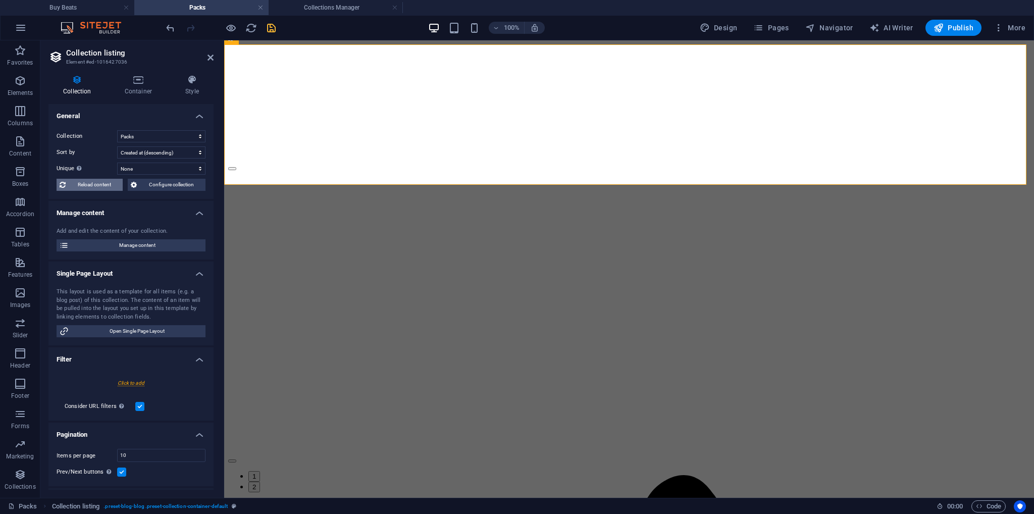
click at [98, 187] on span "Reload content" at bounding box center [94, 185] width 51 height 12
select select "68e28f2040f240b14f088aa1"
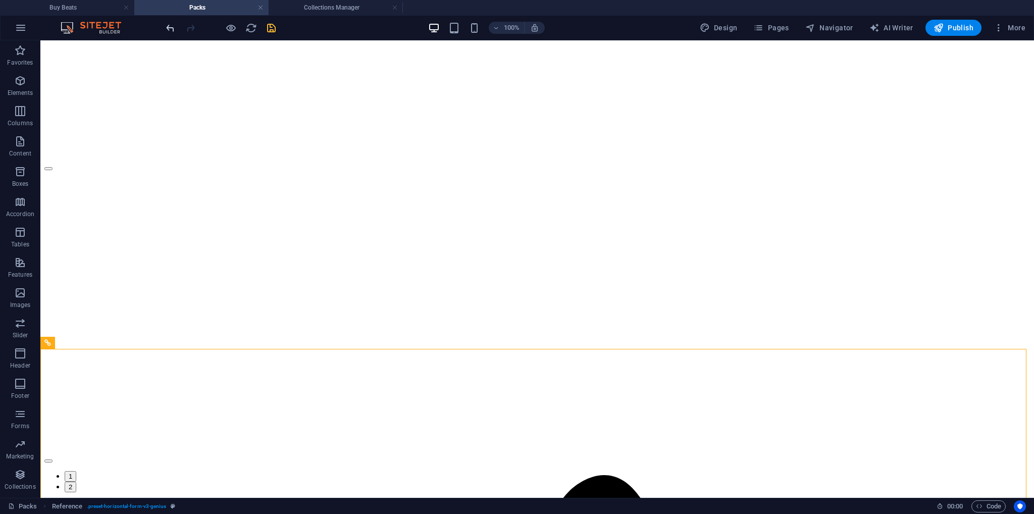
click at [172, 25] on icon "undo" at bounding box center [171, 28] width 12 height 12
click at [174, 25] on icon "undo" at bounding box center [171, 28] width 12 height 12
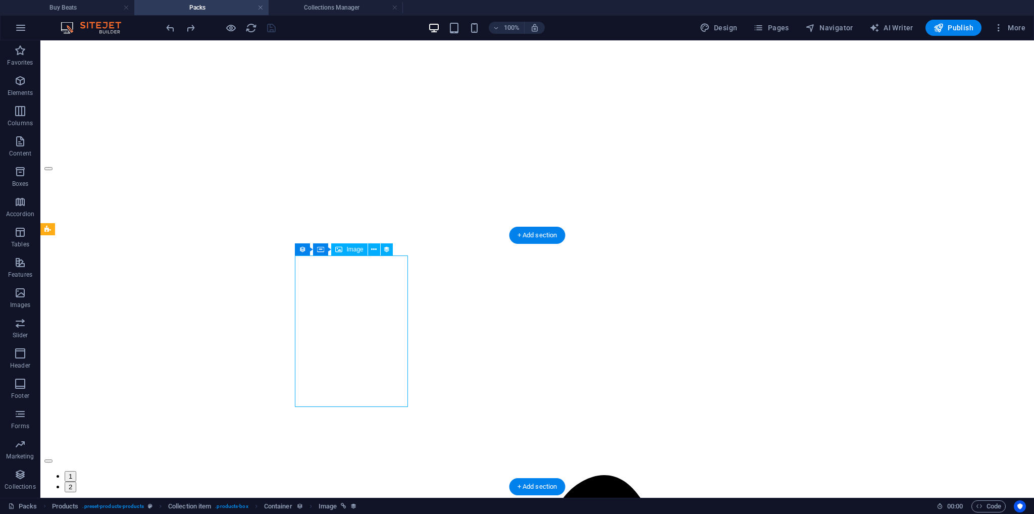
select select "image"
select select "px"
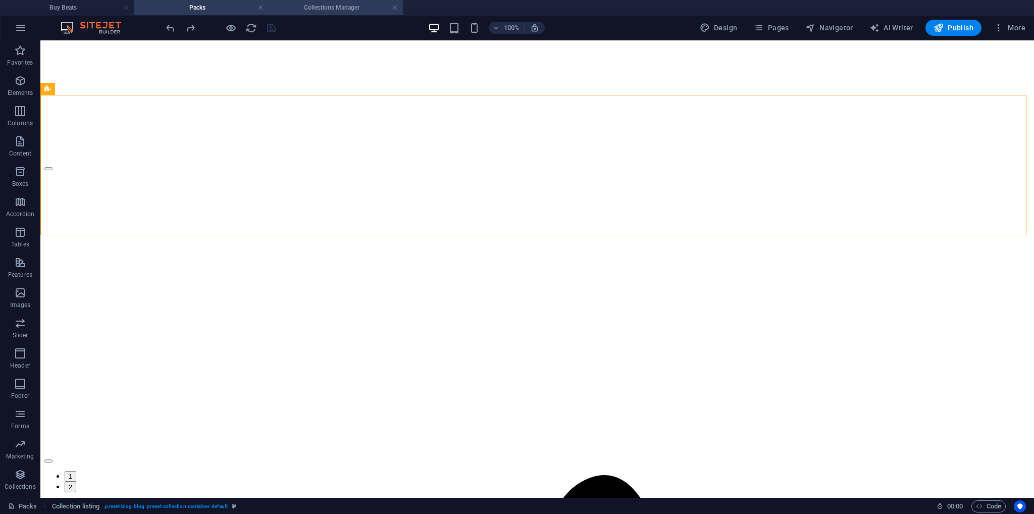
click at [320, 11] on h4 "Collections Manager" at bounding box center [336, 7] width 134 height 11
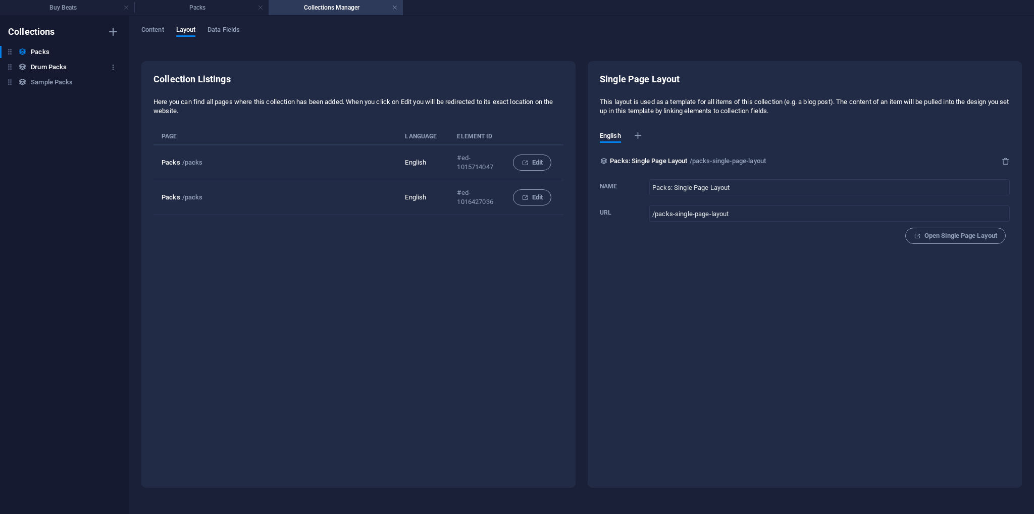
click at [45, 69] on h6 "Drum Packs" at bounding box center [49, 67] width 36 height 12
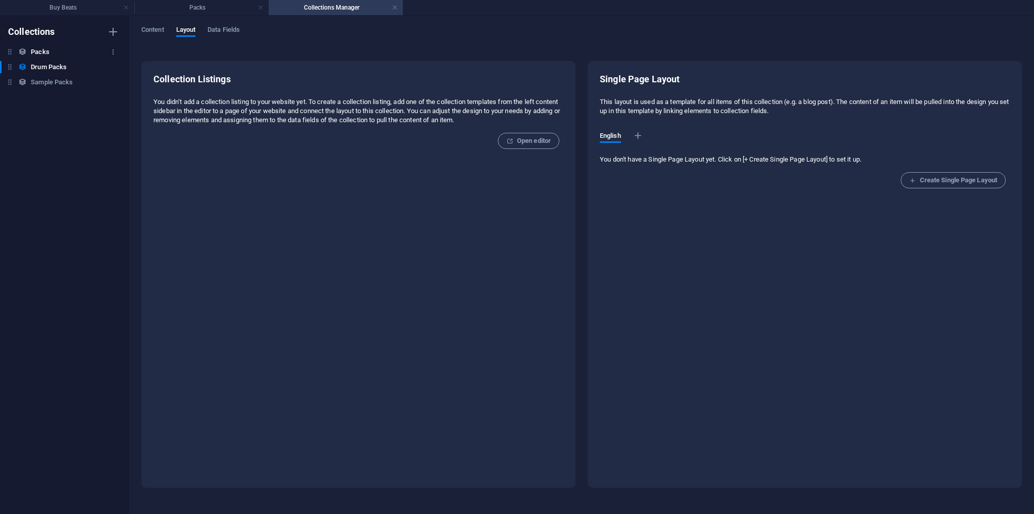
click at [46, 54] on h6 "Packs" at bounding box center [40, 52] width 18 height 12
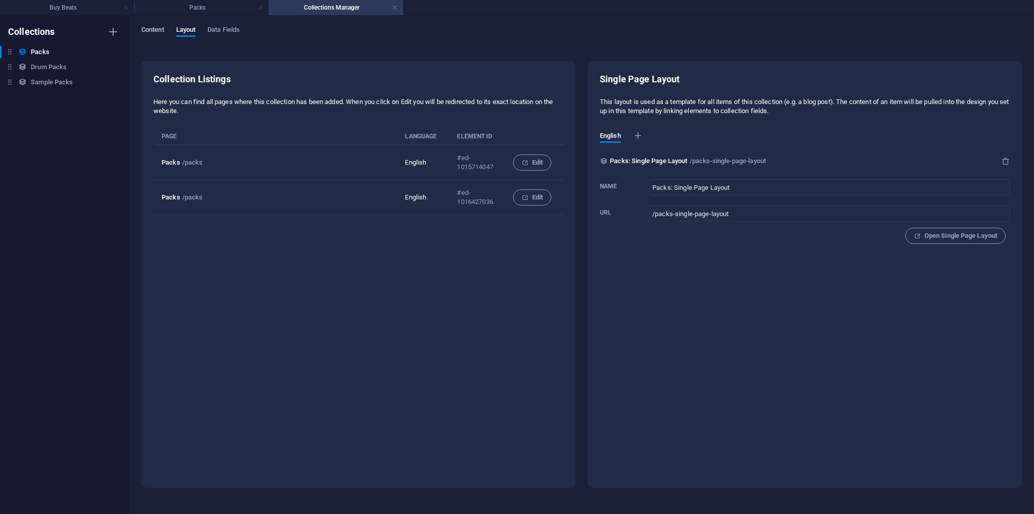
click at [158, 33] on span "Content" at bounding box center [152, 31] width 23 height 14
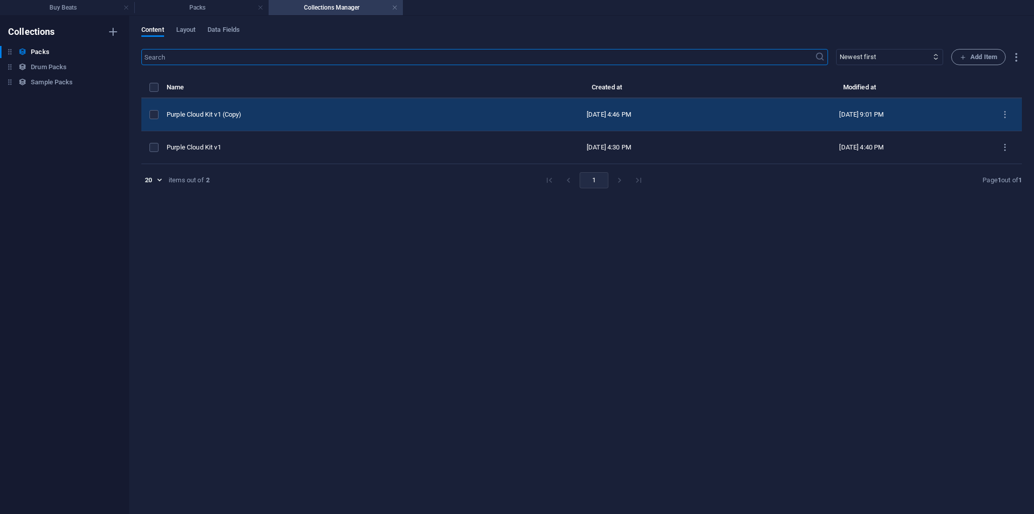
click at [232, 116] on div "Purple Cloud Kit v1 (Copy)" at bounding box center [321, 114] width 308 height 9
select select "Out of stock"
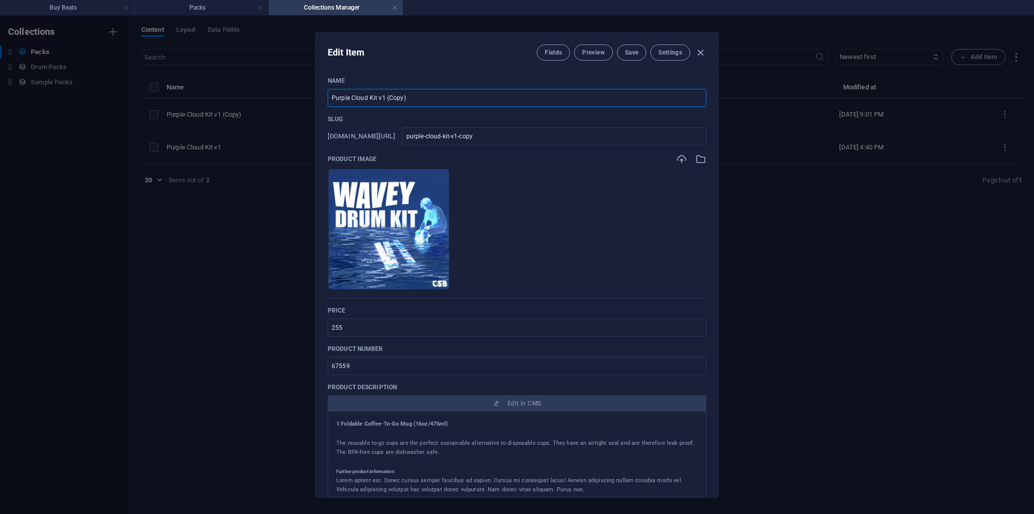
drag, startPoint x: 428, startPoint y: 97, endPoint x: 297, endPoint y: 95, distance: 130.3
click at [297, 95] on div "Edit Item Fields Preview Save Settings Name Purple Cloud Kit v1 (Copy) ​ Slug […" at bounding box center [517, 265] width 1034 height 498
type input "W"
type input "w"
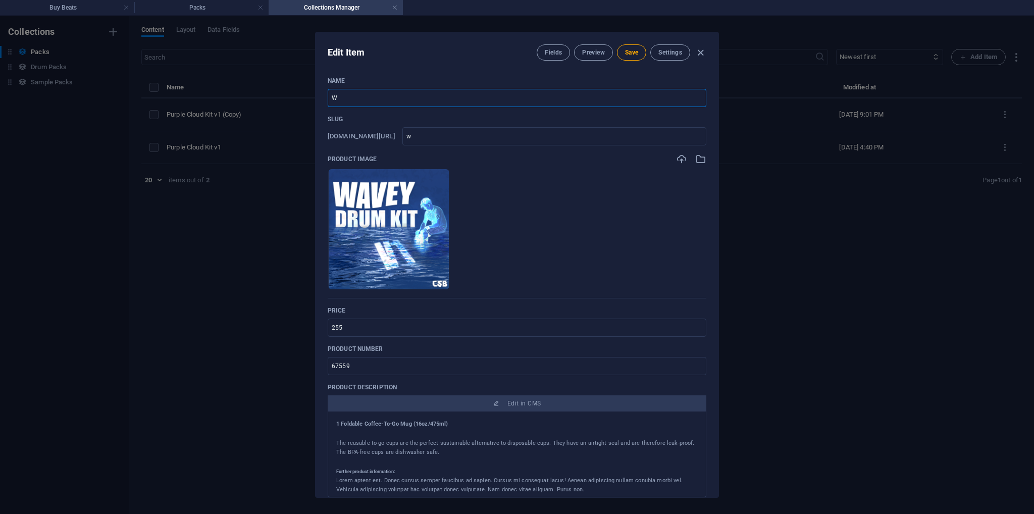
type input "Wa"
type input "wa"
type input "Wav"
type input "wav"
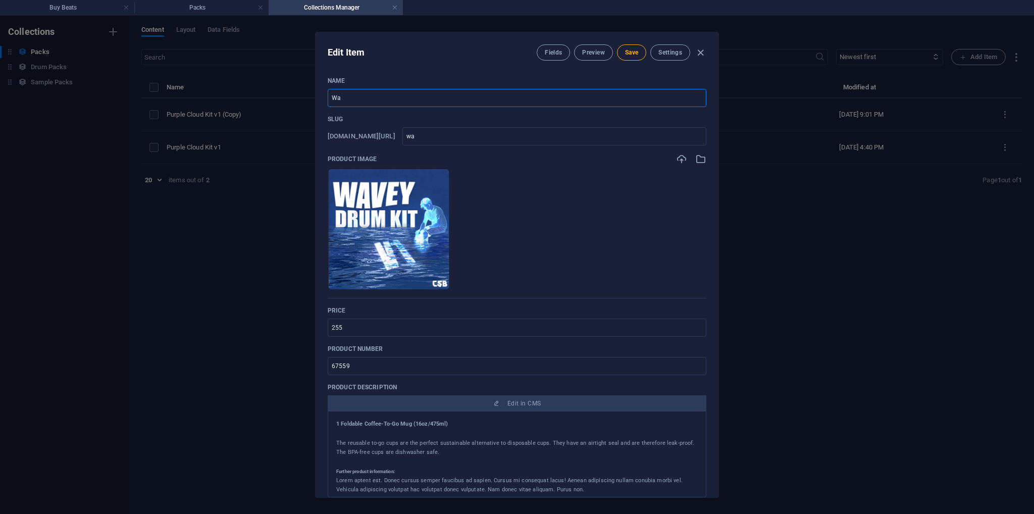
type input "wav"
type input "Wave"
type input "wave"
type input "Waver"
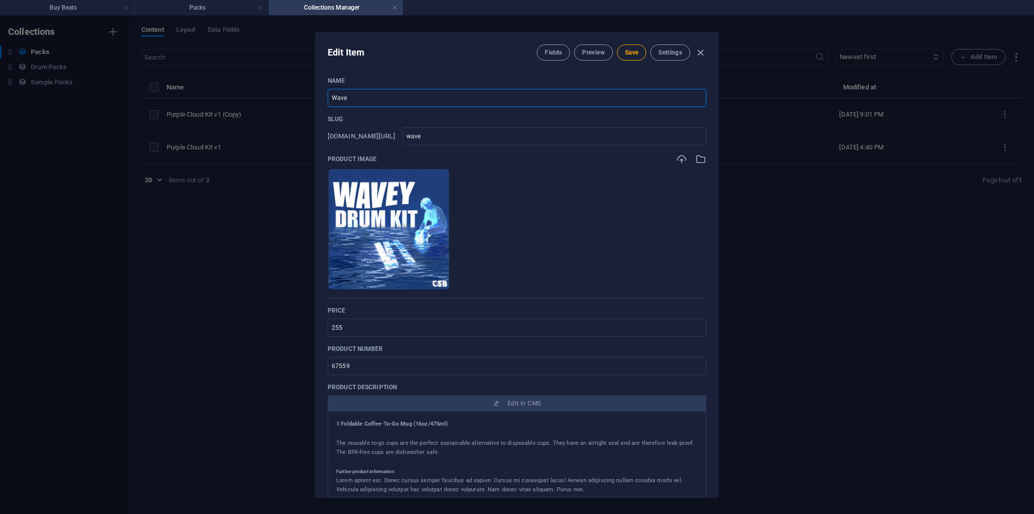
type input "waver"
type input "Wavert"
type input "wavert"
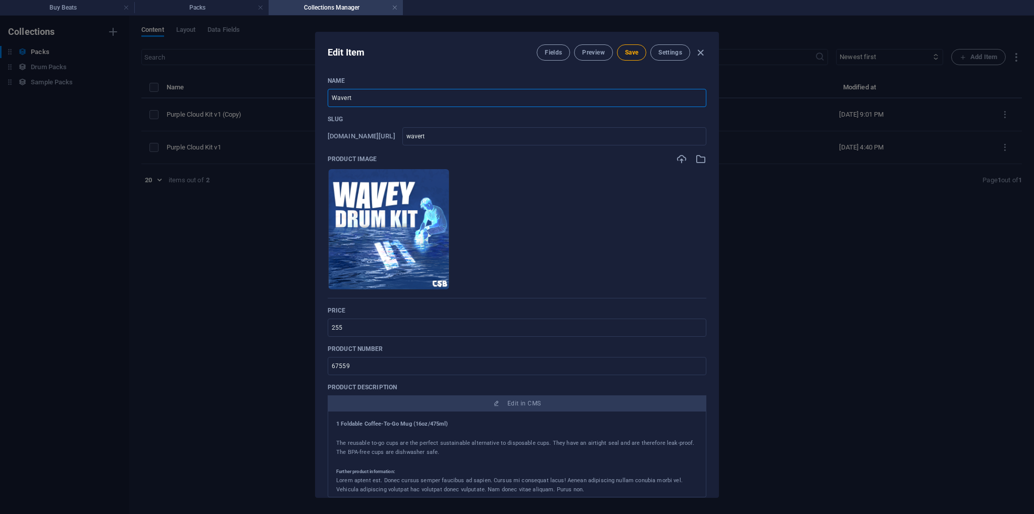
type input "Waver"
type input "waver"
type input "Wavery"
type input "wavery"
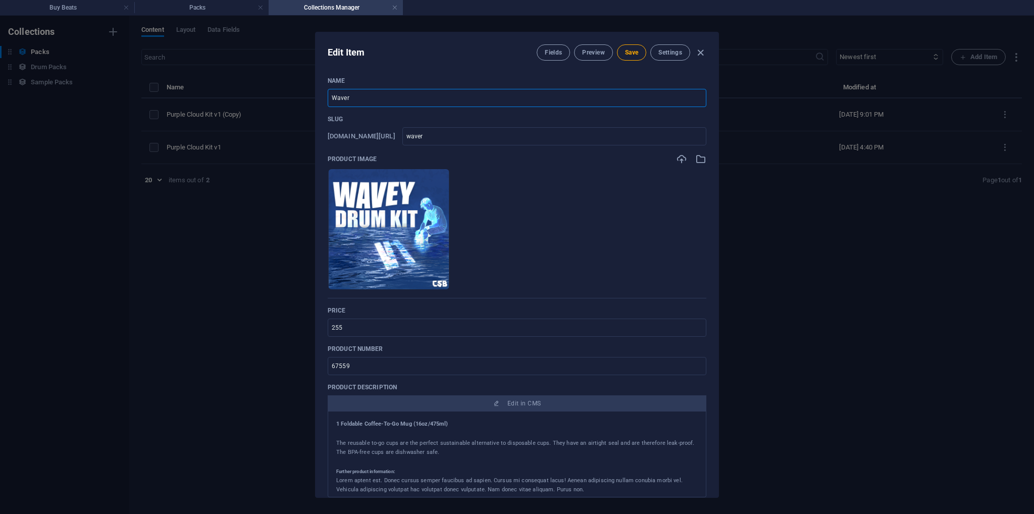
type input "wavery"
type input "Waver"
type input "waver"
type input "Wave"
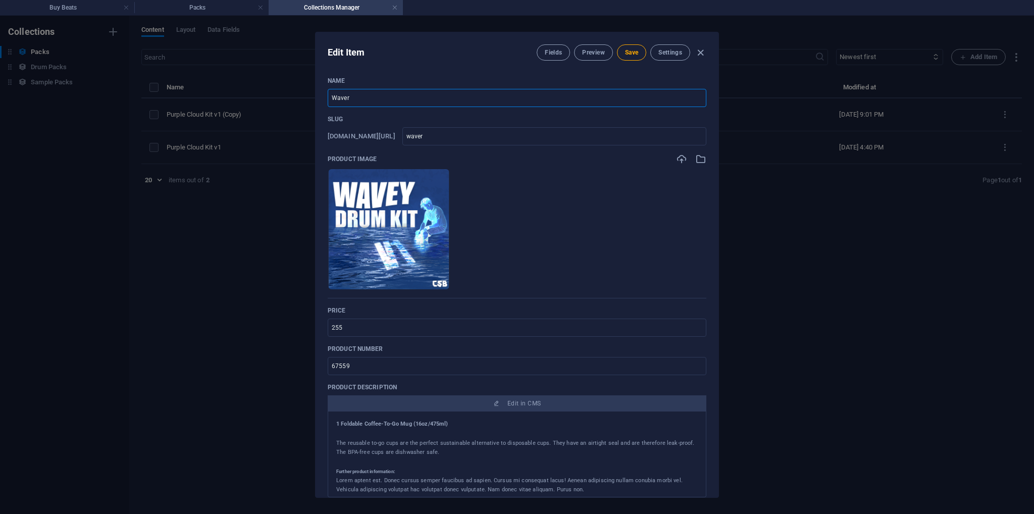
type input "wave"
type input "Wavey"
type input "wavey"
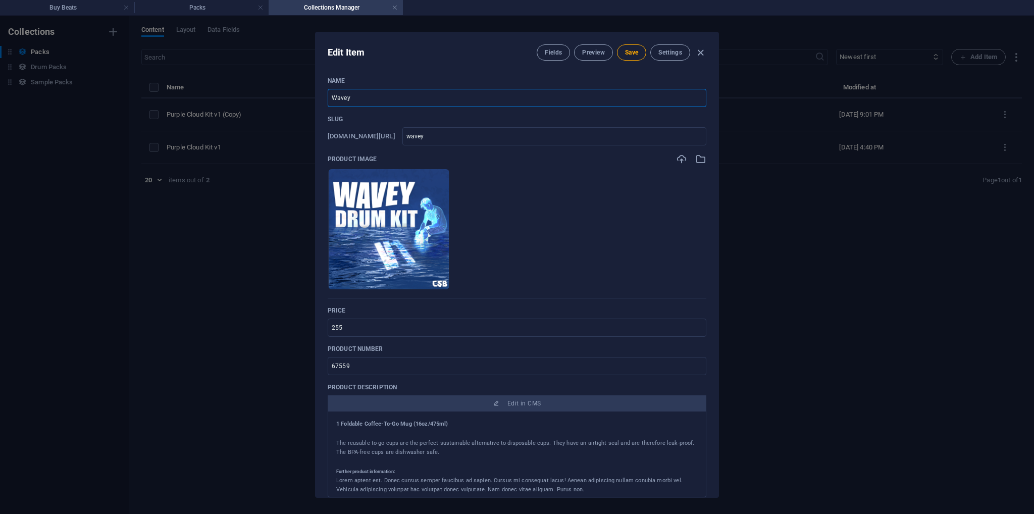
click at [421, 95] on input "Wavey" at bounding box center [517, 98] width 379 height 18
type input "Wavey D"
type input "wavey-d"
type input "Wavey Dr"
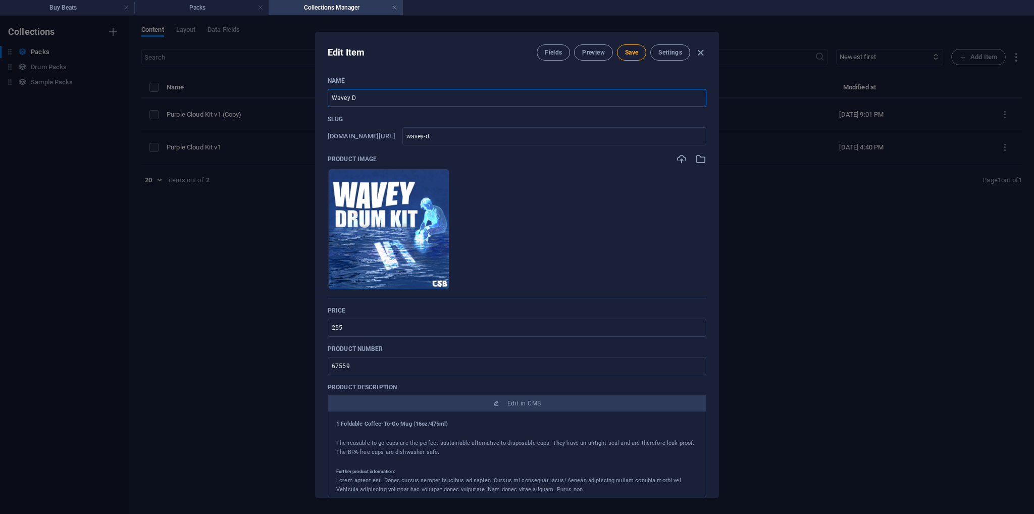
type input "wavey-dr"
type input "Wavey Dru"
type input "wavey-dru"
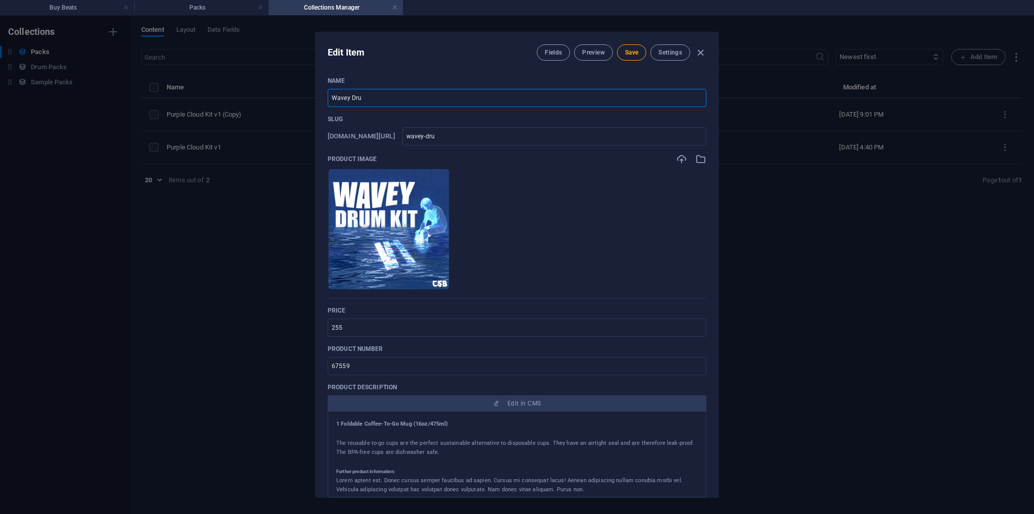
type input "Wavey Drum"
type input "wavey-drum"
type input "Wavey Drum K"
type input "wavey-drum-k"
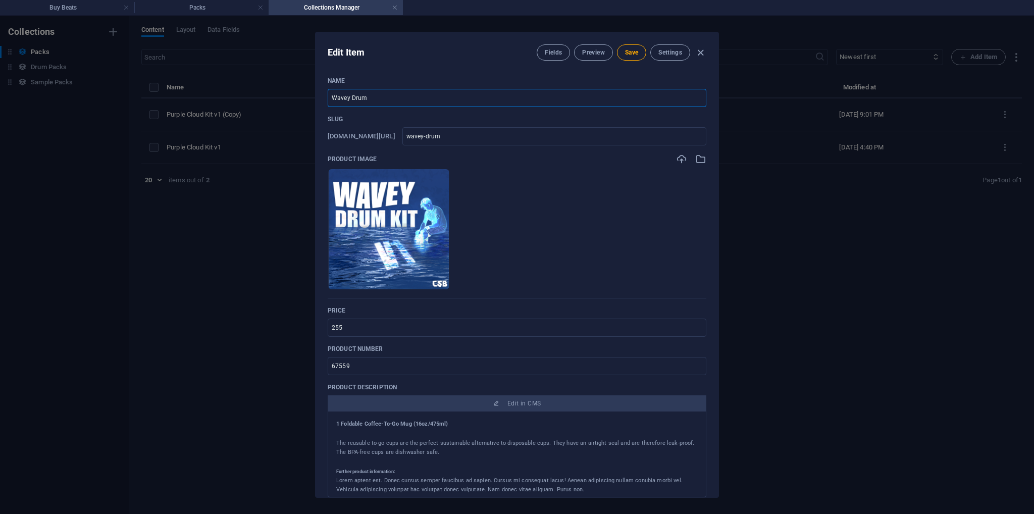
type input "wavey-drum-k"
type input "Wavey Drum Ki"
type input "wavey-drum-ki"
type input "Wavey Drum Kit"
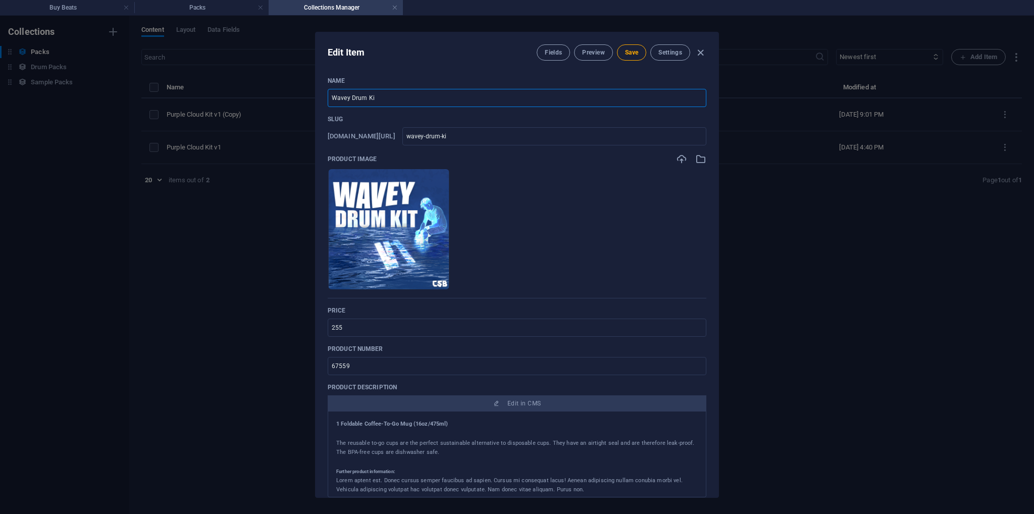
type input "wavey-drum-kit"
type input "Wavey Drum Kit V"
type input "wavey-drum-kit-v"
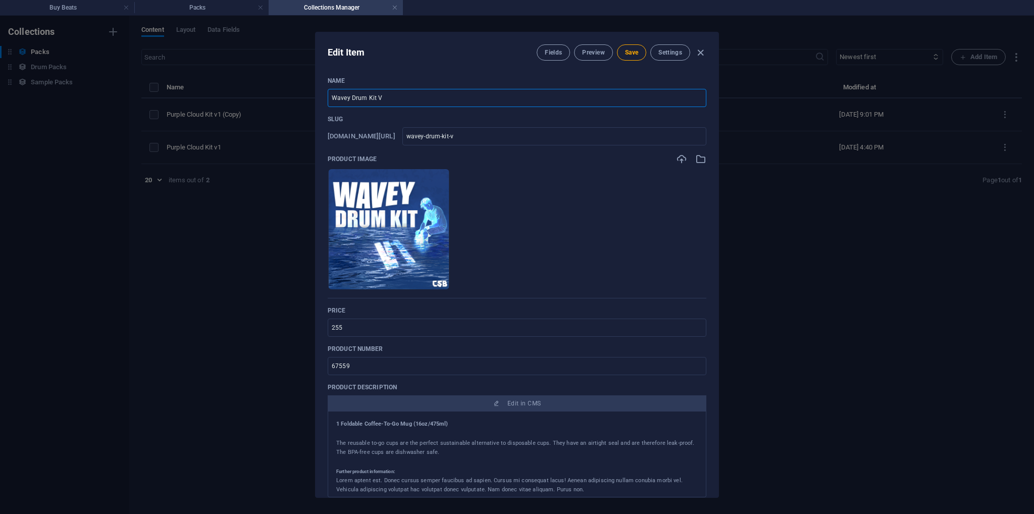
type input "Wavey Drum Kit V1"
type input "wavey-drum-kit-v1"
type input "Wavey Drum Kit V"
type input "wavey-drum-kit-v"
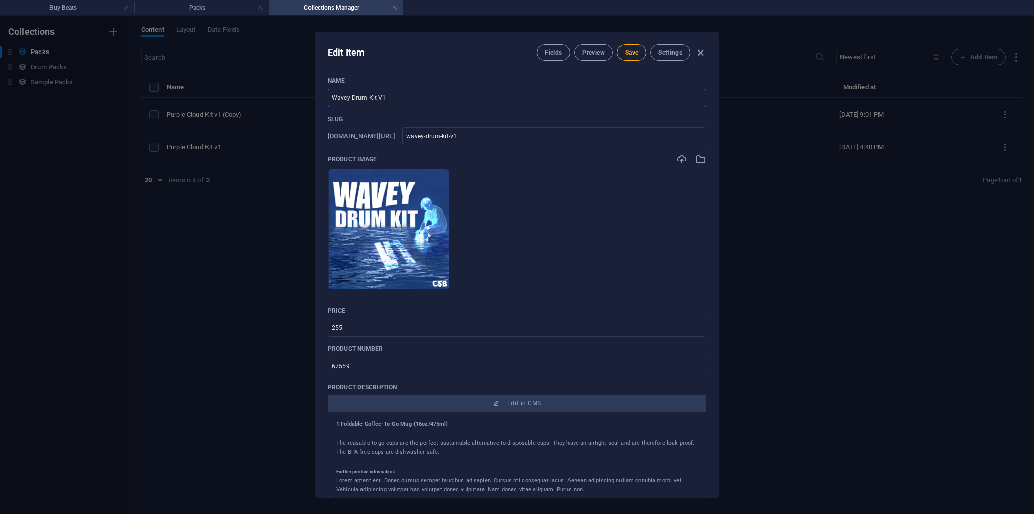
type input "wavey-drum-kit-v"
type input "Wavey Drum Kit V"
type input "wavey-drum-kit-v"
type input "Wavey Drum Kit"
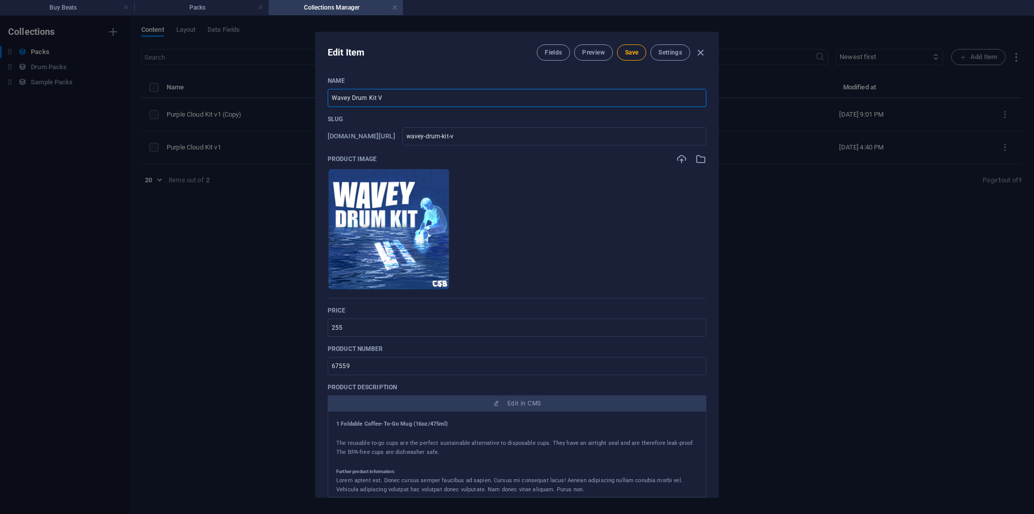
type input "wavey-drum-kit"
type input "Wavey Drum Kit v"
type input "wavey-drum-kit-v"
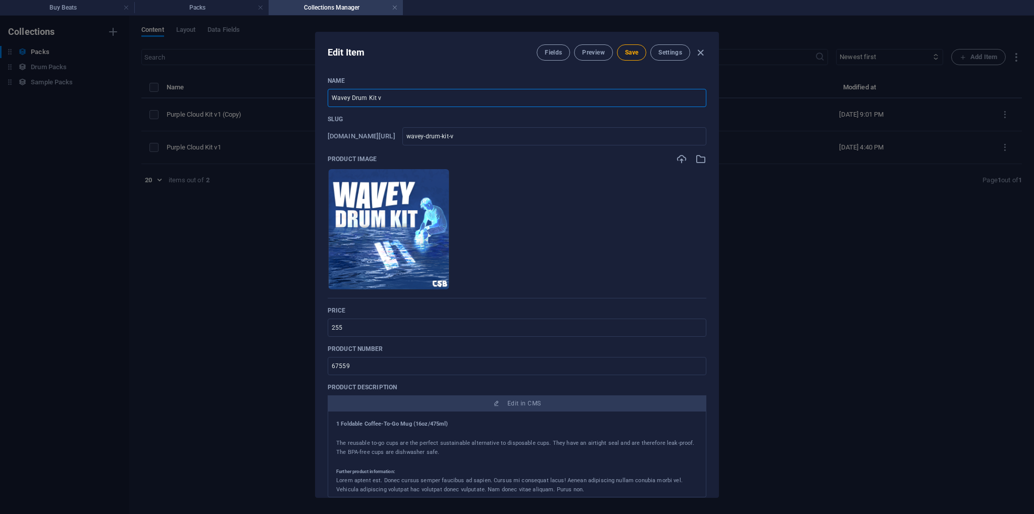
type input "Wavey Drum Kit v1"
type input "wavey-drum-kit-v1"
type input "Wavey Drum Kit v12"
type input "wavey-drum-kit-v12"
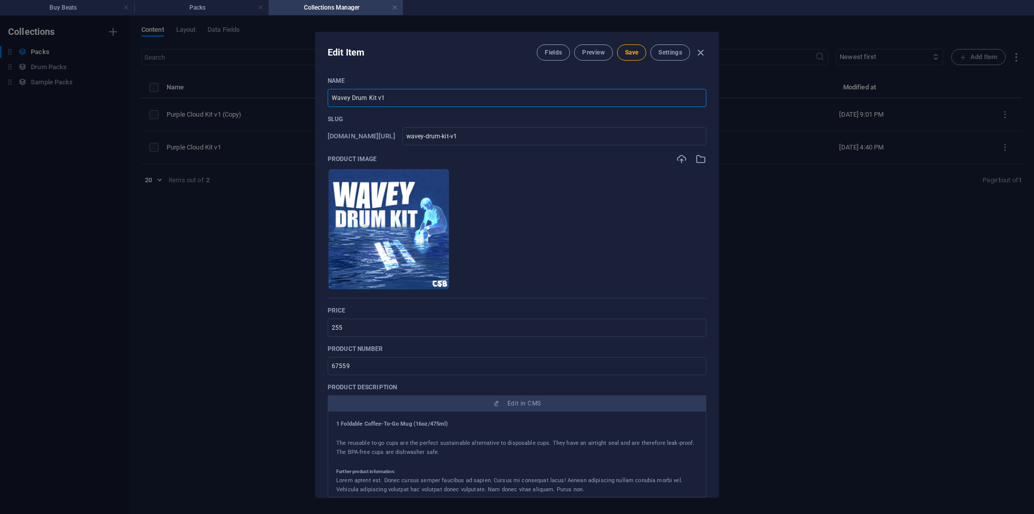
type input "wavey-drum-kit-v12"
type input "Wavey Drum Kit v1"
type input "wavey-drum-kit-v1"
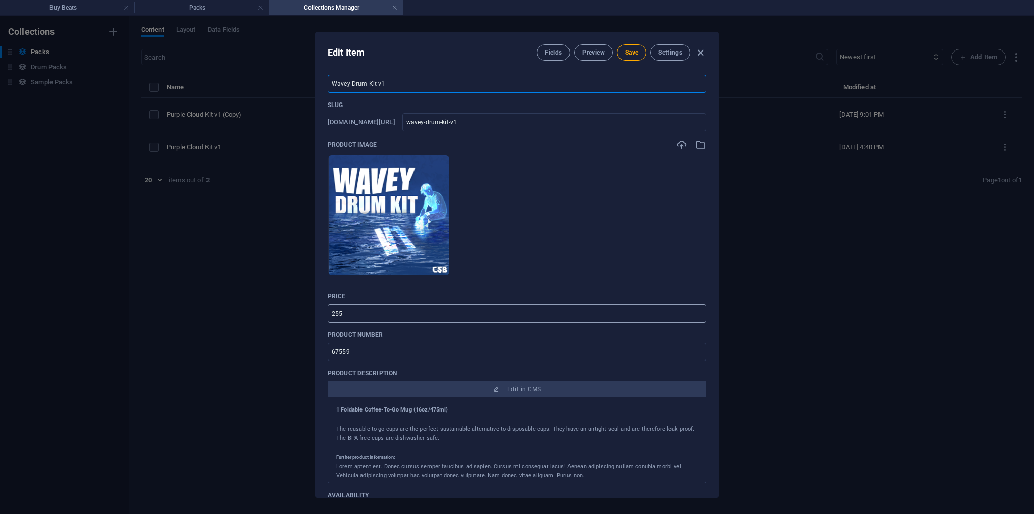
scroll to position [51, 0]
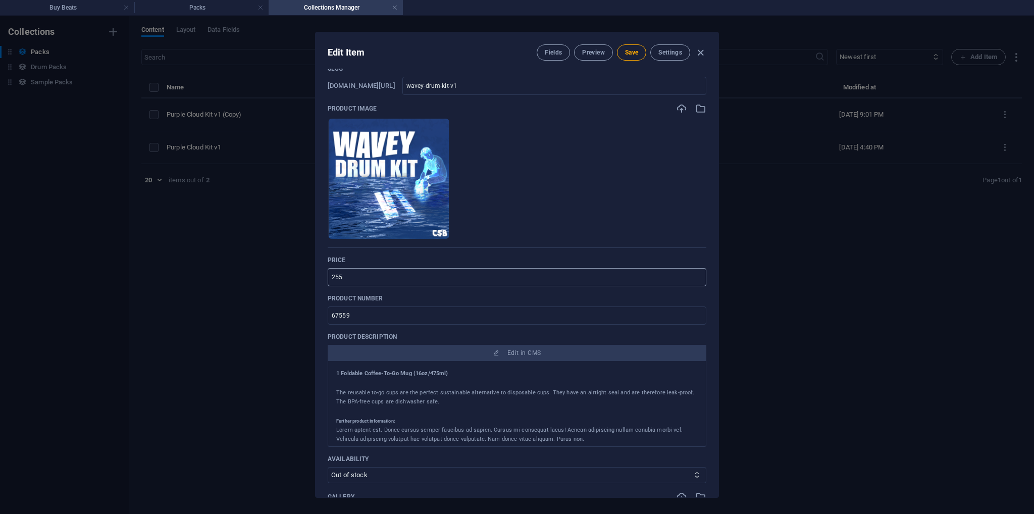
type input "Wavey Drum Kit v1"
drag, startPoint x: 386, startPoint y: 277, endPoint x: 325, endPoint y: 280, distance: 61.2
click at [325, 280] on div "Name Wavey Drum Kit v1 ​ Slug [DOMAIN_NAME][URL] wavey-drum-kit-v1 ​ Product im…" at bounding box center [517, 283] width 403 height 429
type input "20"
click at [369, 293] on div "Name Wavey Drum Kit v1 ​ Slug [DOMAIN_NAME][URL] wavey-drum-kit-v1 ​ Product im…" at bounding box center [517, 335] width 379 height 619
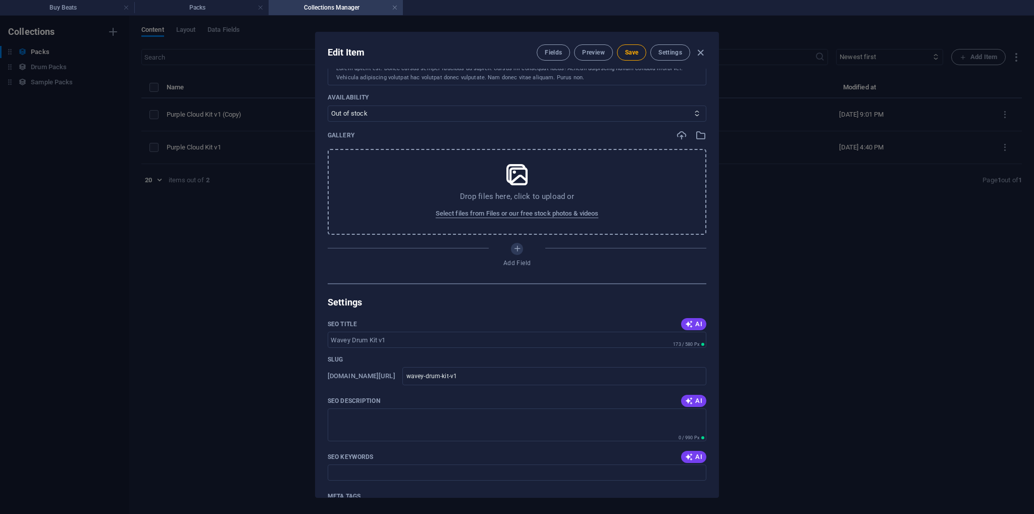
scroll to position [404, 0]
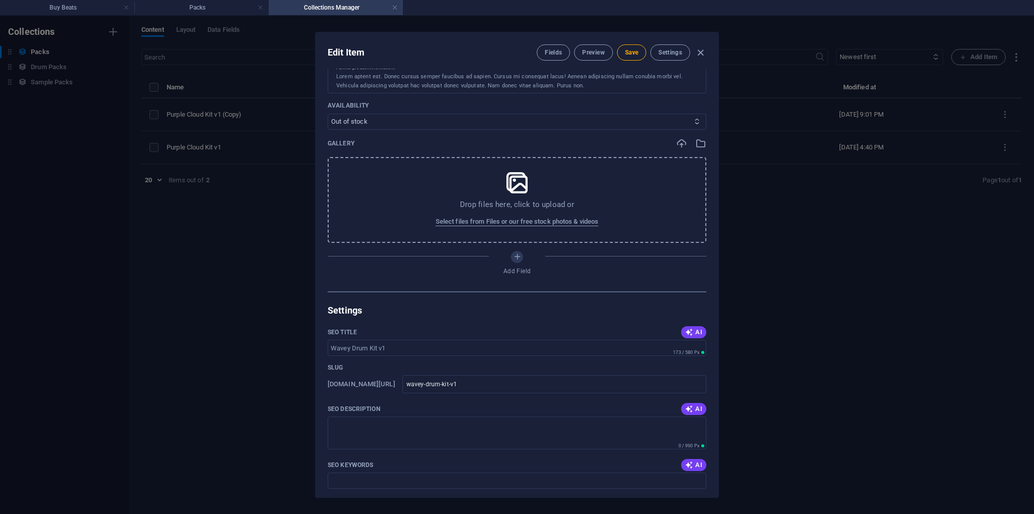
click at [371, 125] on select "In stock Out of stock" at bounding box center [517, 122] width 379 height 16
select select "In stock"
click at [328, 114] on select "In stock Out of stock" at bounding box center [517, 122] width 379 height 16
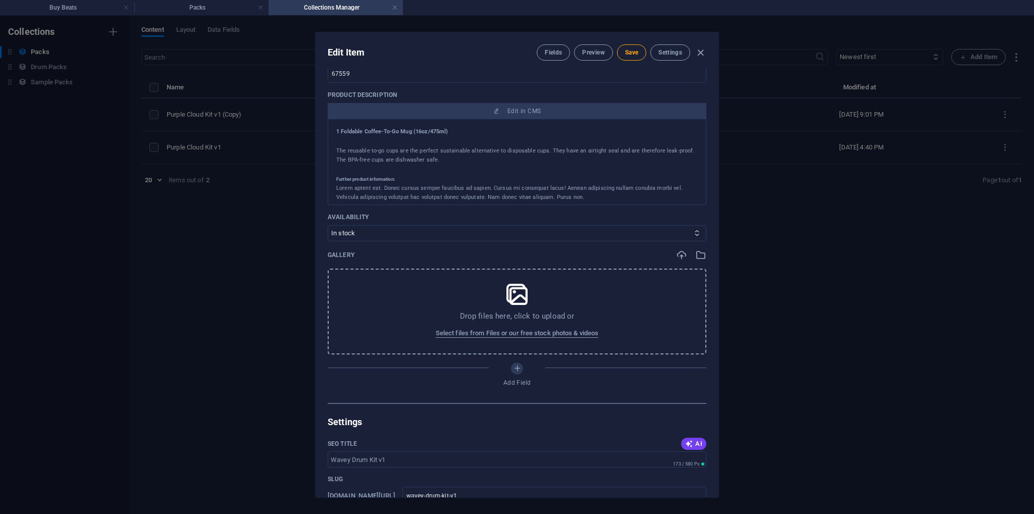
scroll to position [253, 0]
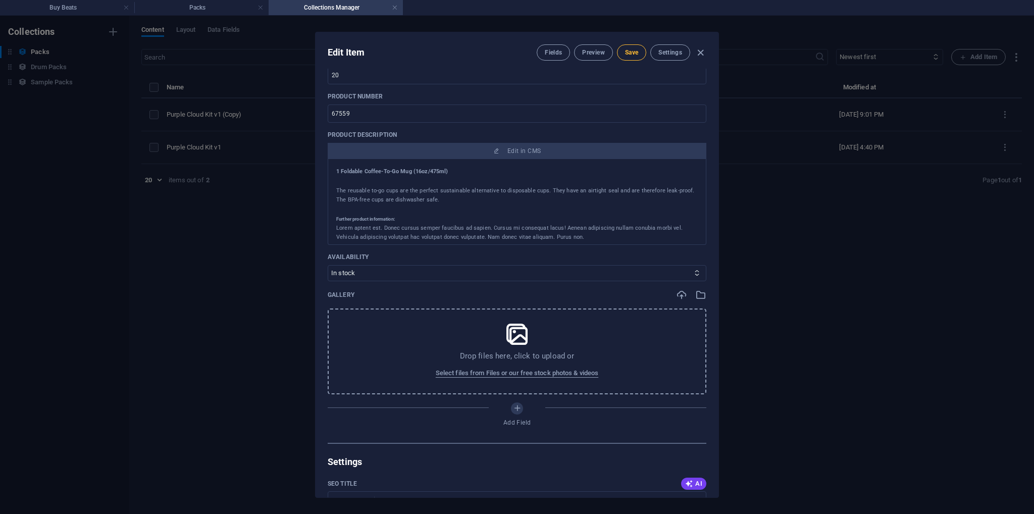
click at [636, 56] on span "Save" at bounding box center [631, 52] width 13 height 8
click at [700, 50] on icon "button" at bounding box center [701, 53] width 12 height 12
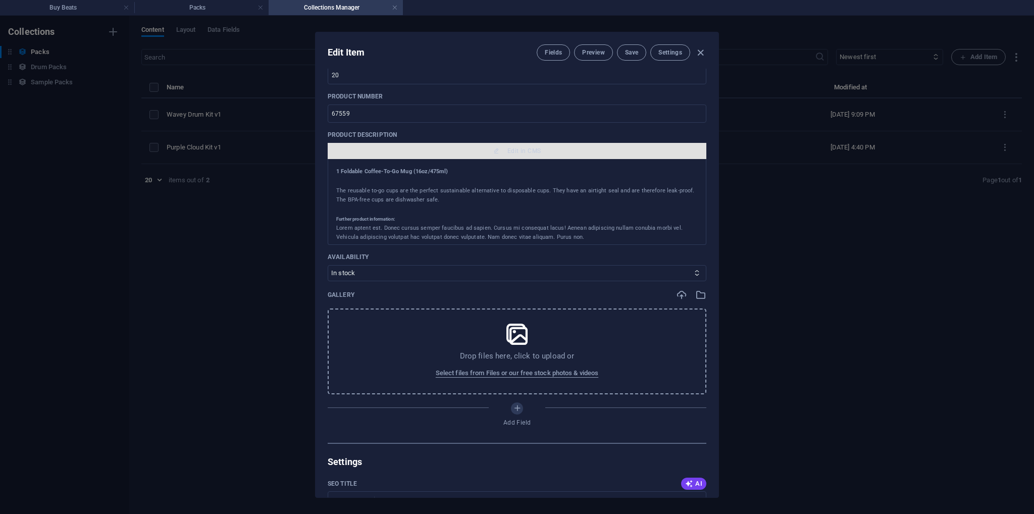
type input "wavey-drum-kit-v1"
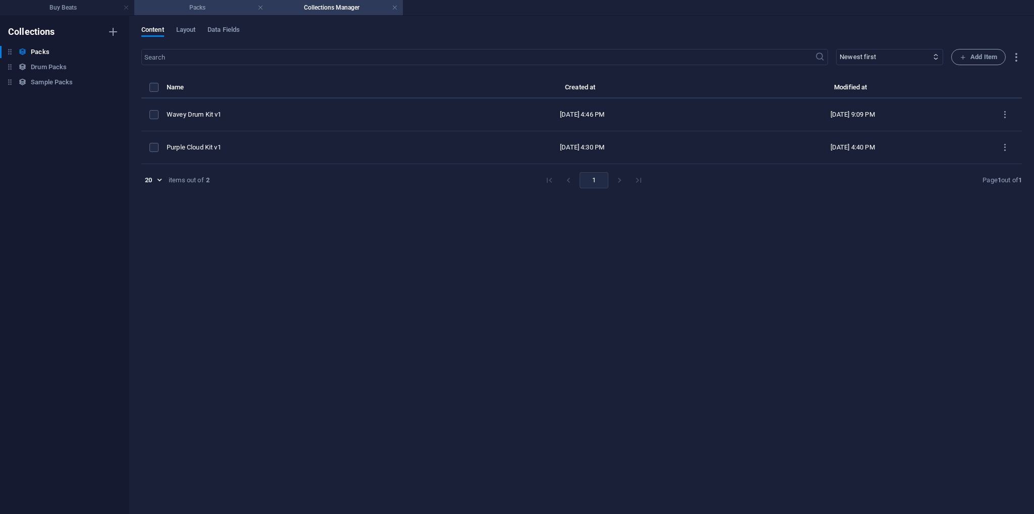
click at [223, 15] on li "Packs" at bounding box center [201, 7] width 134 height 15
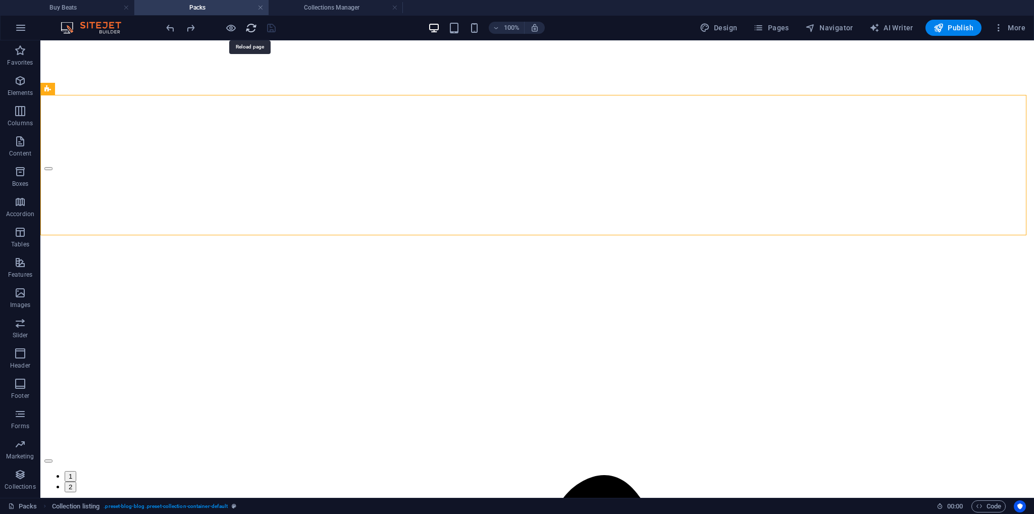
click at [248, 24] on icon "reload" at bounding box center [251, 28] width 12 height 12
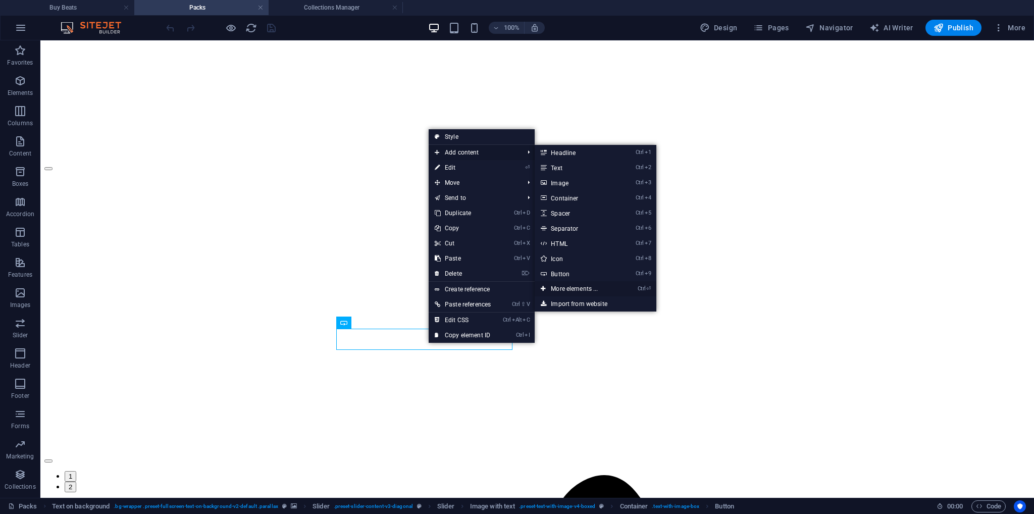
click at [570, 287] on link "Ctrl ⏎ More elements ..." at bounding box center [576, 288] width 83 height 15
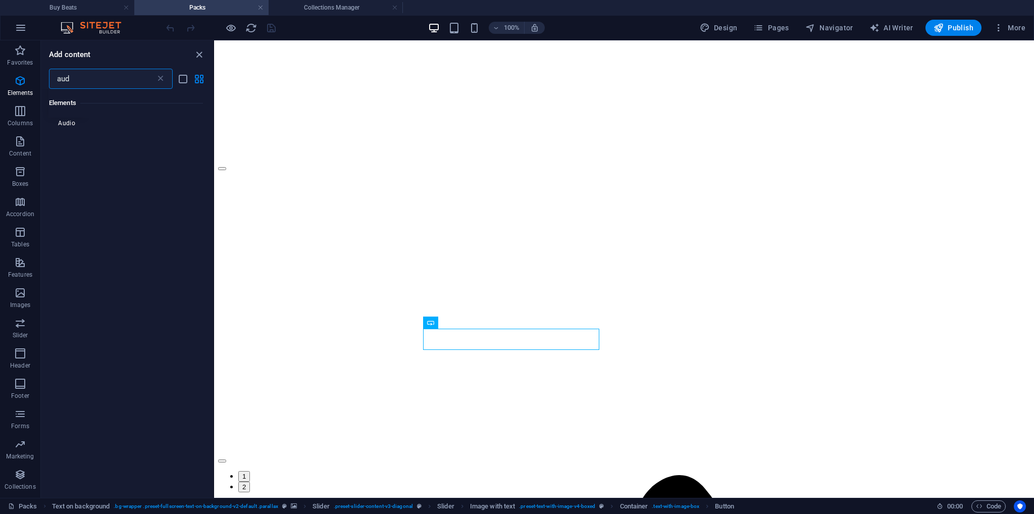
scroll to position [0, 0]
type input "audio"
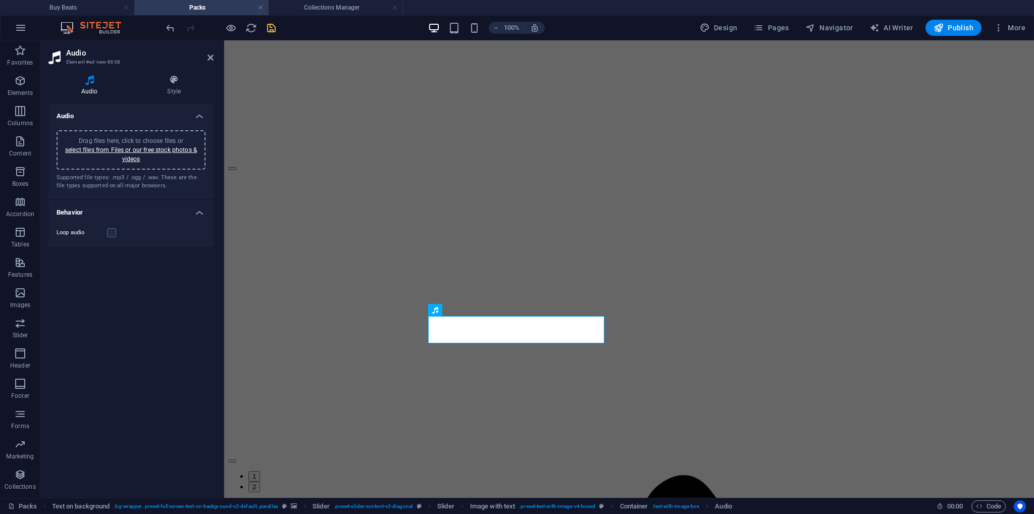
click at [116, 159] on div "Drag files here, click to choose files or select files from Files or our free s…" at bounding box center [131, 149] width 137 height 27
click at [126, 150] on link "select files from Files or our free stock photos & videos" at bounding box center [131, 154] width 132 height 16
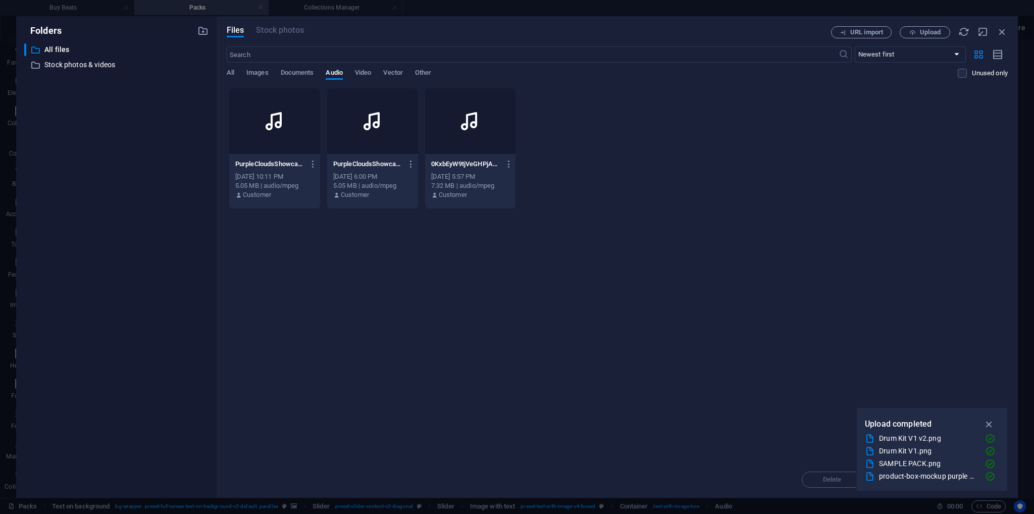
click at [273, 126] on icon at bounding box center [275, 121] width 24 height 24
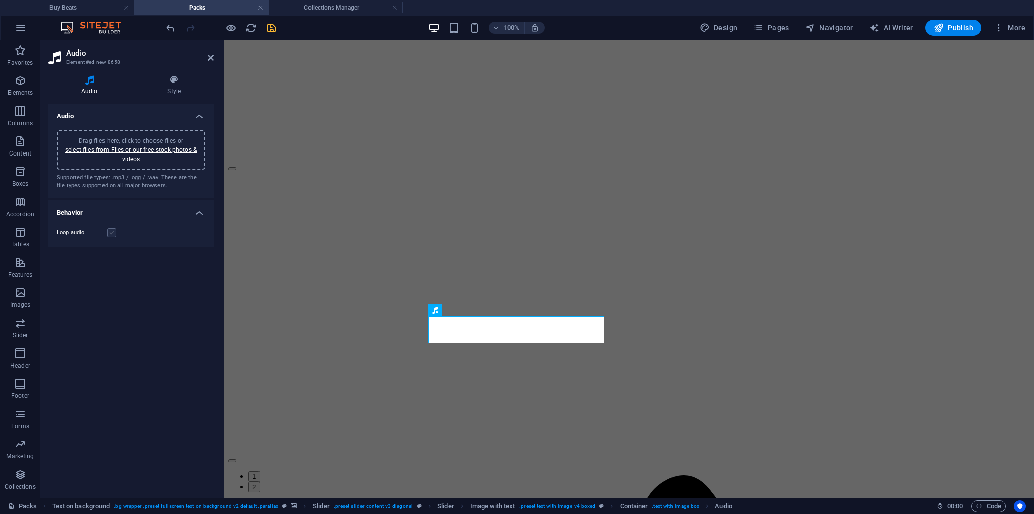
click at [114, 236] on label at bounding box center [111, 232] width 9 height 9
click at [0, 0] on input "Loop audio" at bounding box center [0, 0] width 0 height 0
click at [111, 232] on label at bounding box center [111, 232] width 9 height 9
click at [0, 0] on input "Loop audio" at bounding box center [0, 0] width 0 height 0
click at [124, 209] on h4 "Behavior" at bounding box center [130, 209] width 165 height 18
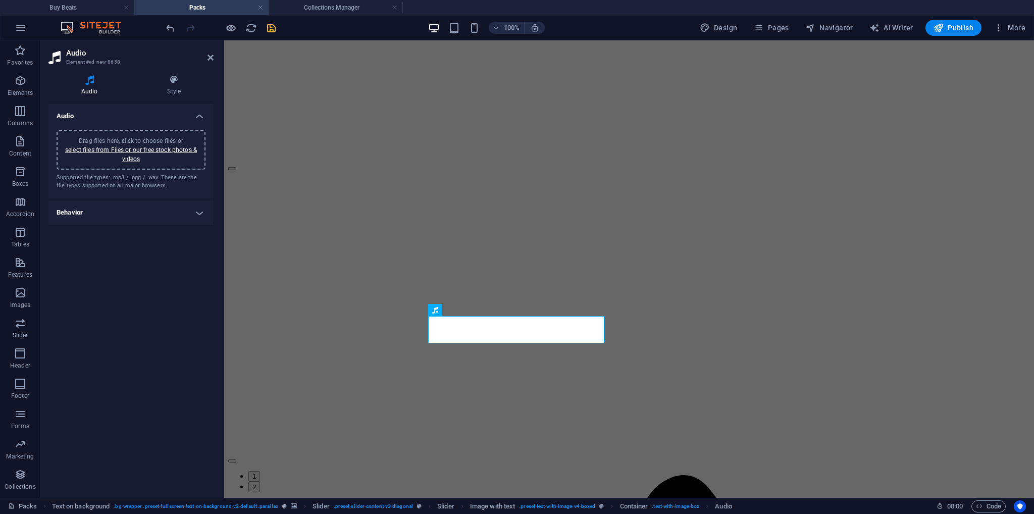
click at [127, 209] on h4 "Behavior" at bounding box center [130, 212] width 165 height 24
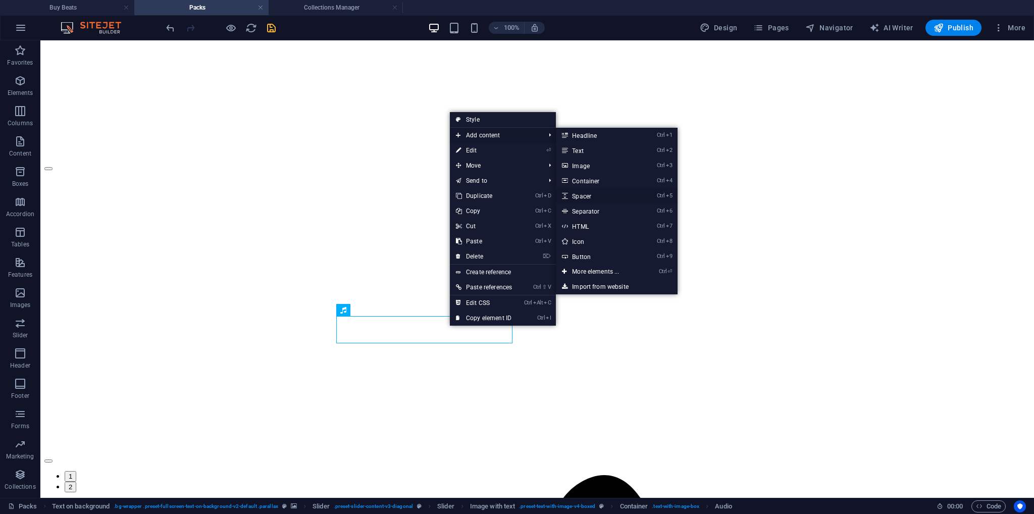
click at [586, 199] on link "Ctrl 5 Spacer" at bounding box center [597, 195] width 83 height 15
select select "px"
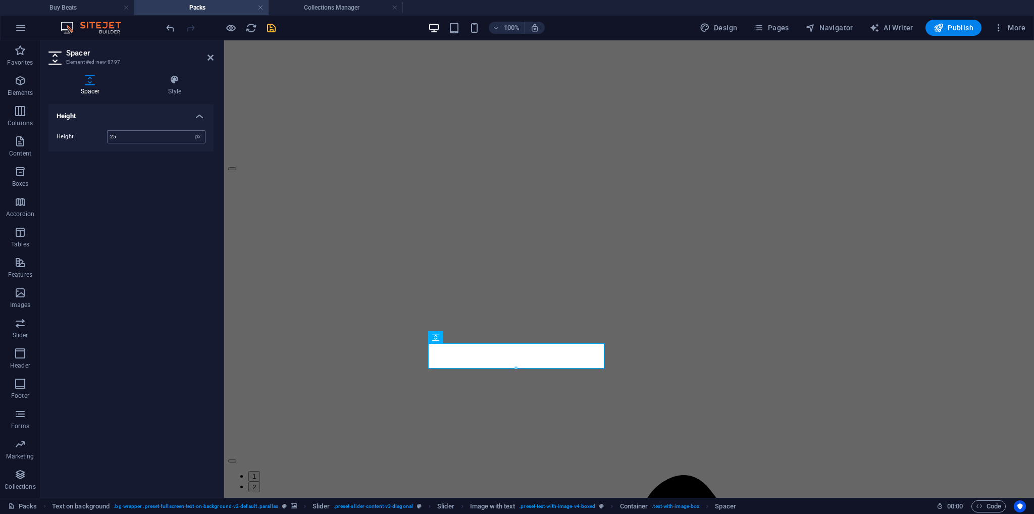
type input "25"
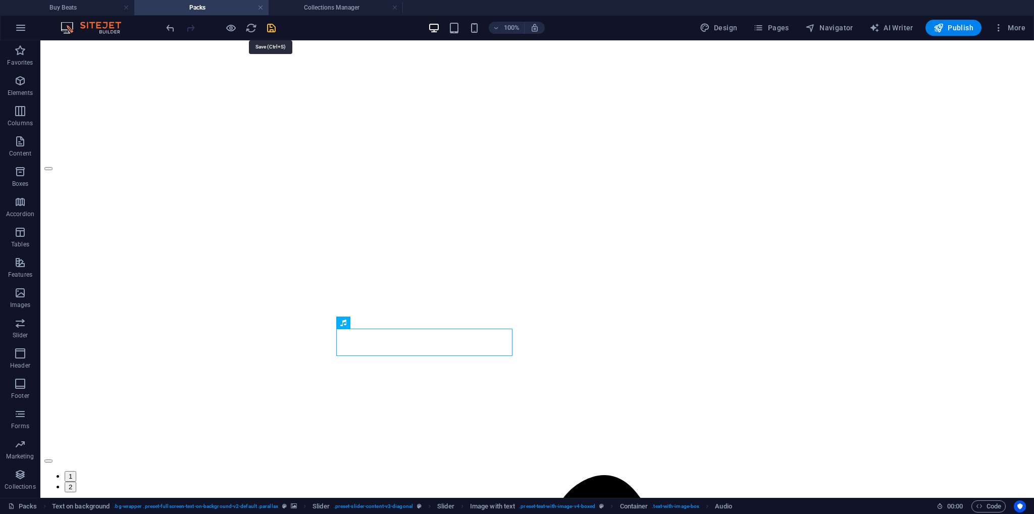
click at [270, 33] on icon "save" at bounding box center [272, 28] width 12 height 12
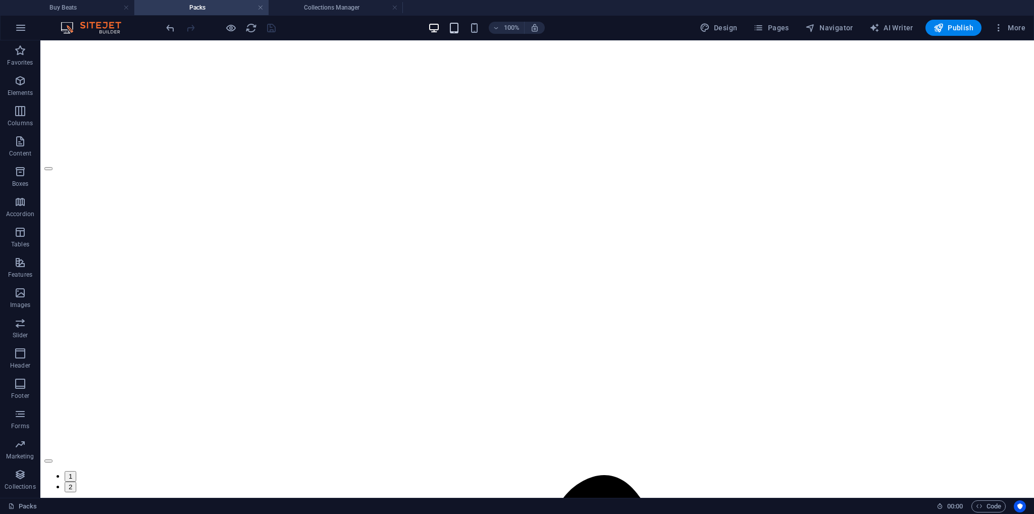
click at [460, 24] on icon "button" at bounding box center [454, 28] width 12 height 12
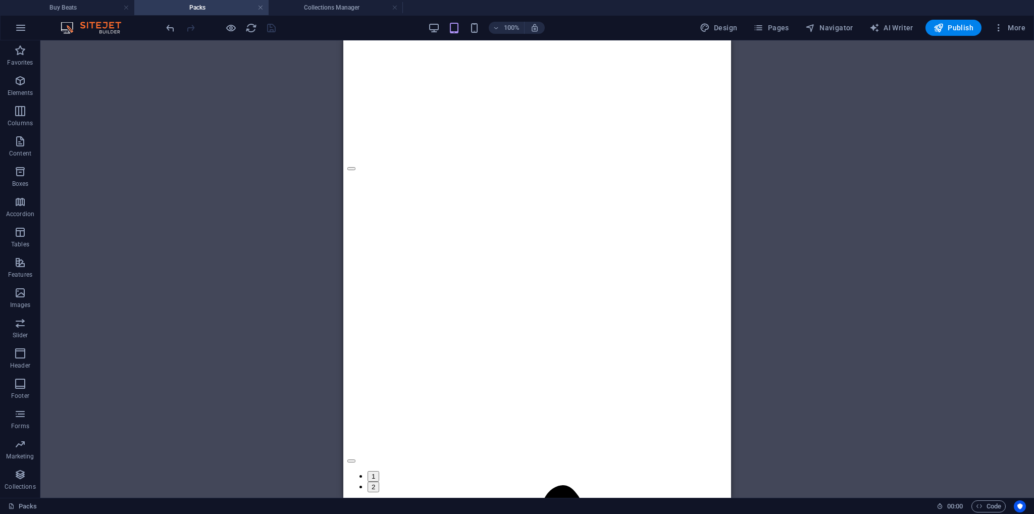
click at [856, 175] on div "Reference Slider Text on background Slider Image with text Container Text Image…" at bounding box center [537, 269] width 994 height 458
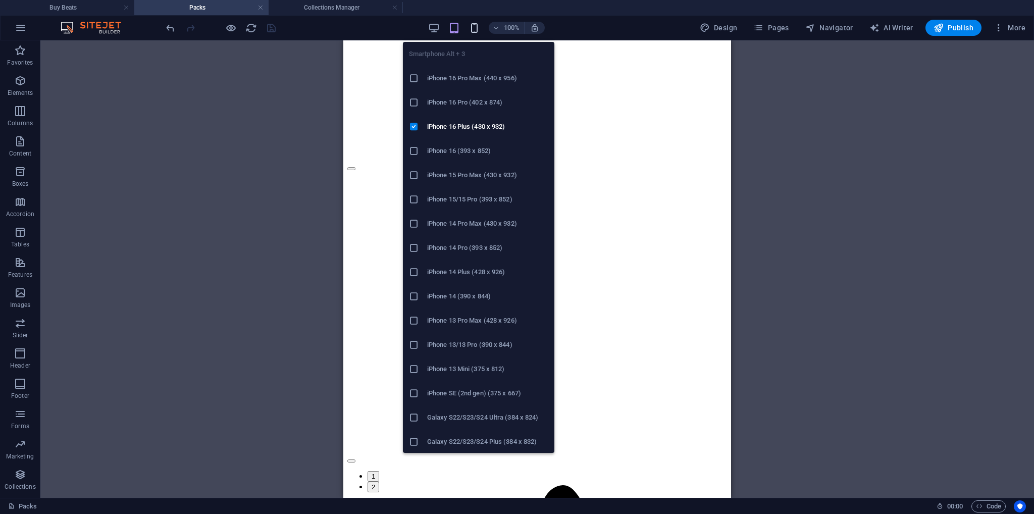
click at [471, 29] on icon "button" at bounding box center [475, 28] width 12 height 12
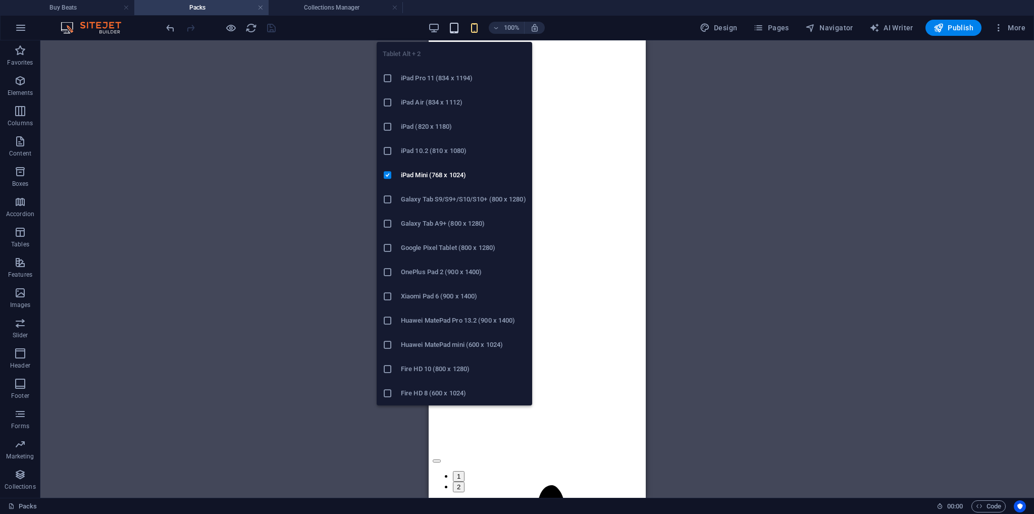
click at [454, 28] on icon "button" at bounding box center [454, 28] width 12 height 12
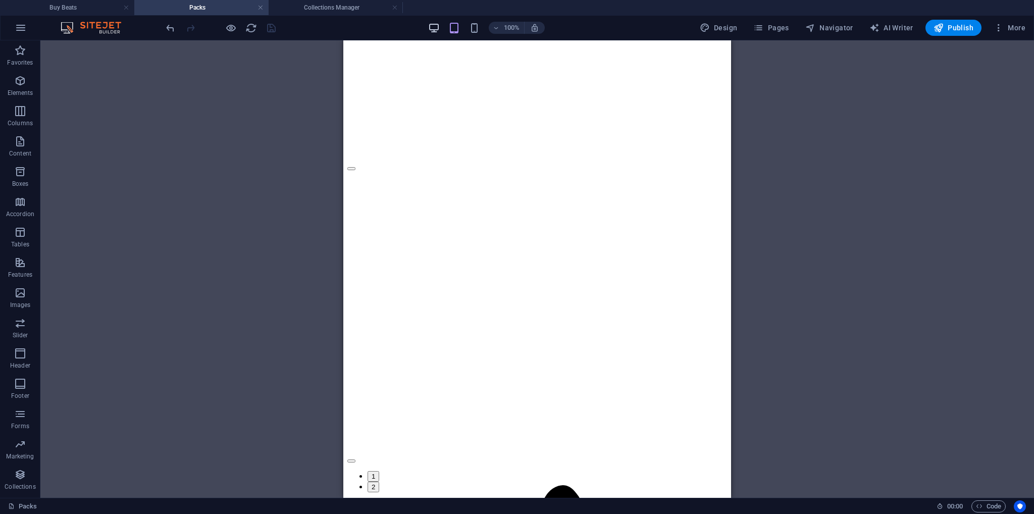
click at [440, 26] on icon "button" at bounding box center [434, 28] width 12 height 12
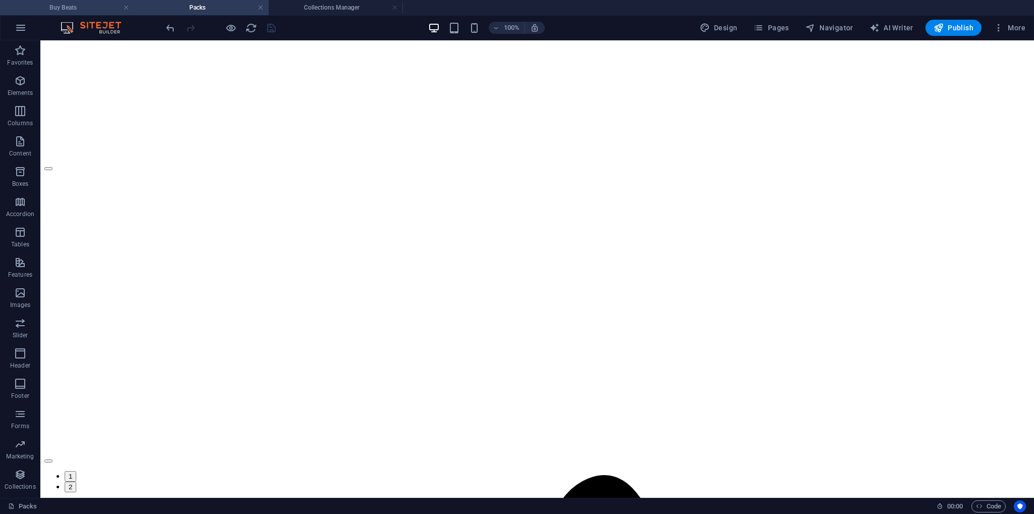
click at [90, 5] on h4 "Buy Beats" at bounding box center [67, 7] width 134 height 11
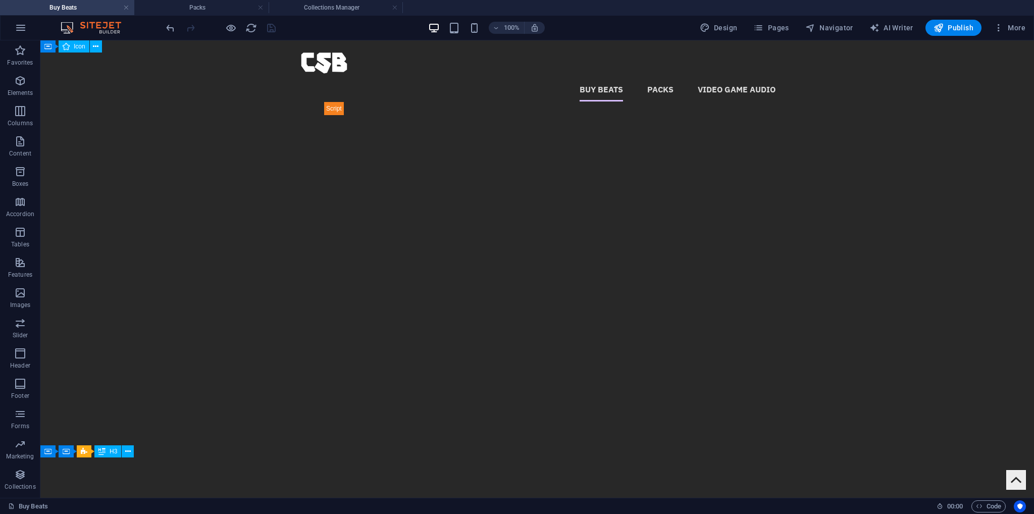
scroll to position [1111, 0]
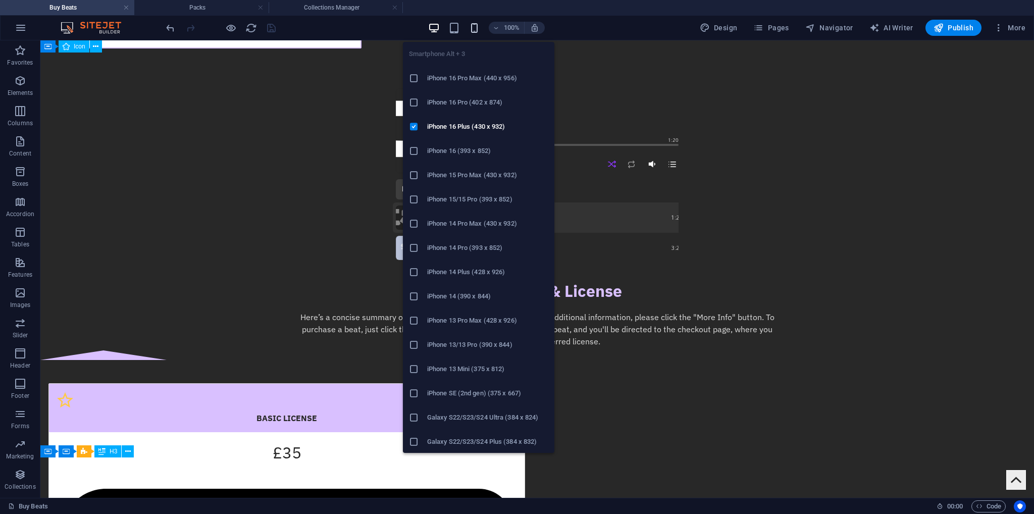
click at [471, 31] on icon "button" at bounding box center [475, 28] width 12 height 12
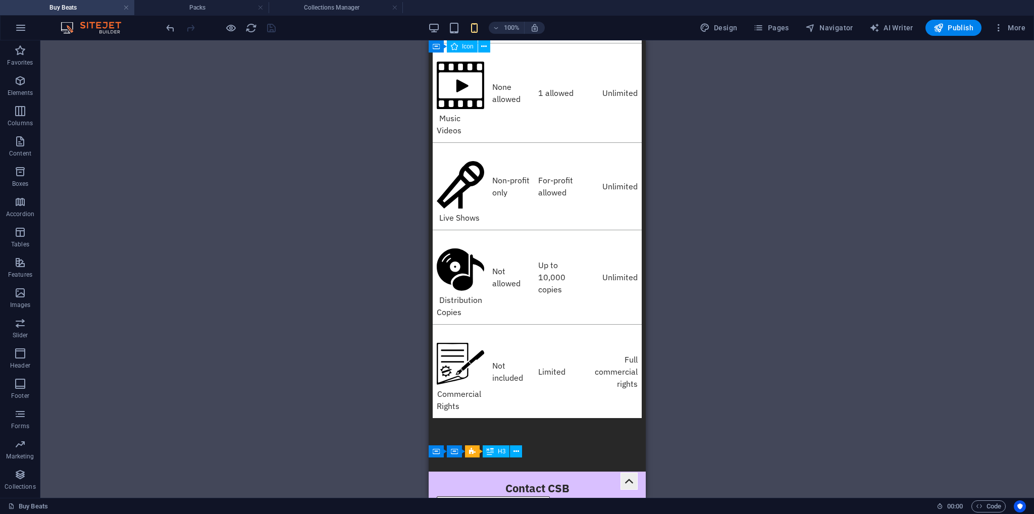
scroll to position [6020, 0]
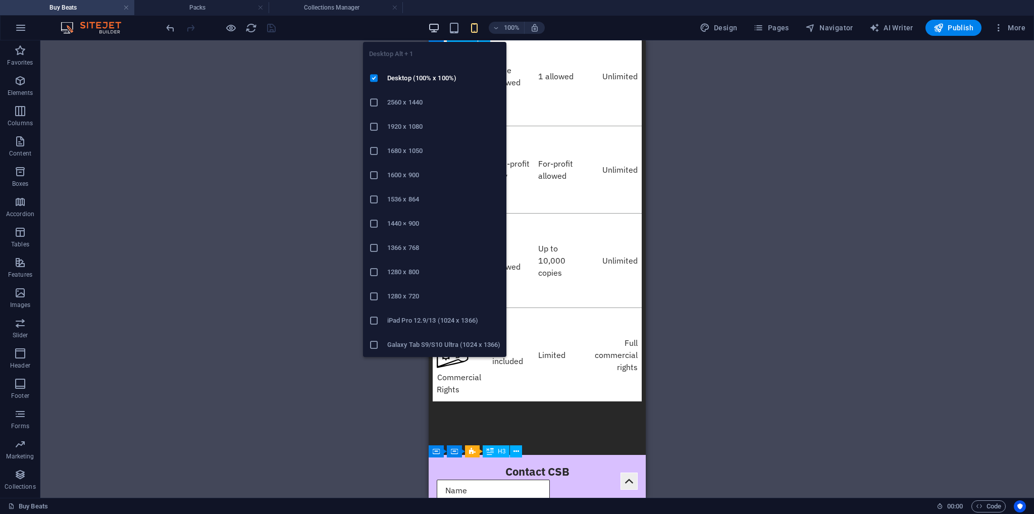
drag, startPoint x: 438, startPoint y: 23, endPoint x: 469, endPoint y: 108, distance: 90.6
click at [438, 23] on icon "button" at bounding box center [434, 28] width 12 height 12
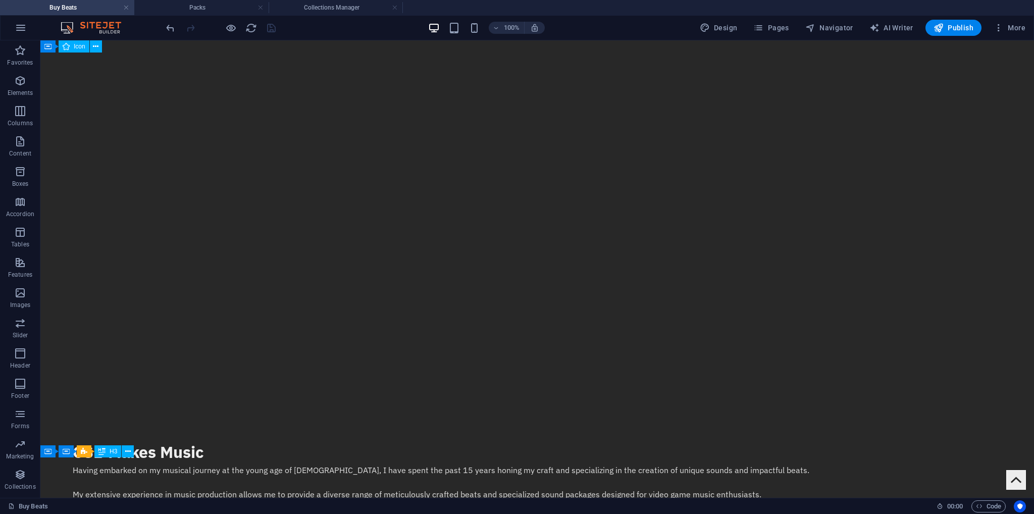
scroll to position [0, 0]
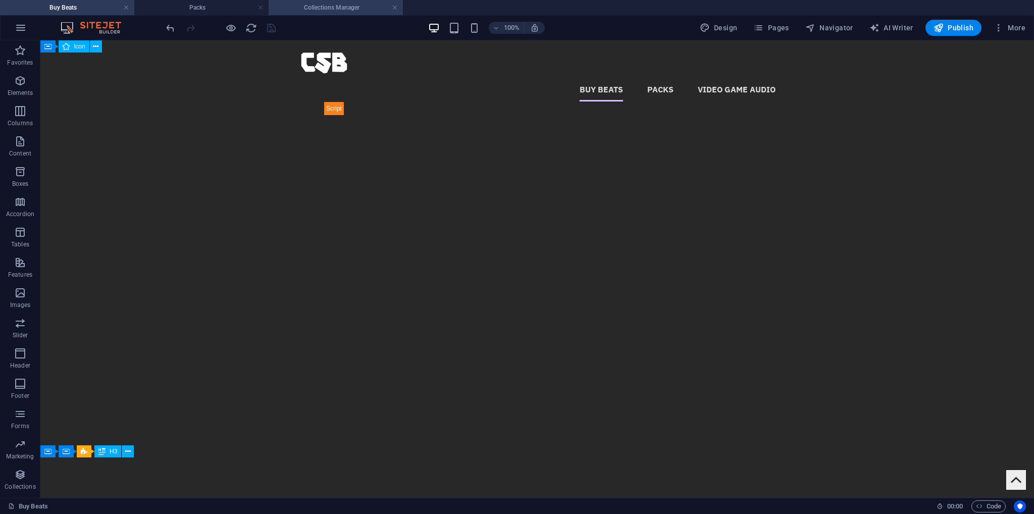
click at [339, 11] on h4 "Collections Manager" at bounding box center [336, 7] width 134 height 11
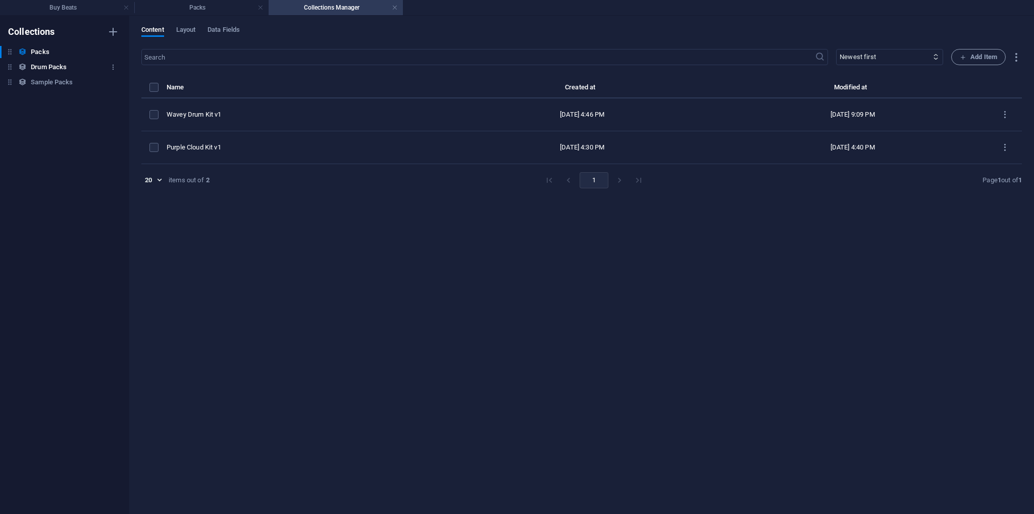
click at [47, 69] on h6 "Drum Packs" at bounding box center [49, 67] width 36 height 12
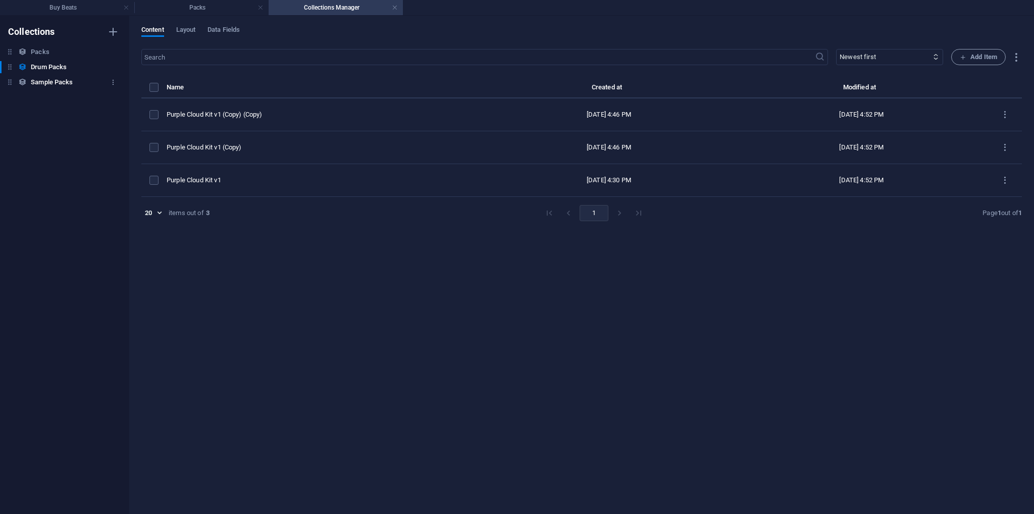
click at [50, 81] on h6 "Sample Packs" at bounding box center [52, 82] width 42 height 12
click at [45, 65] on h6 "Drum Packs" at bounding box center [49, 67] width 36 height 12
click at [44, 53] on h6 "Packs" at bounding box center [40, 52] width 18 height 12
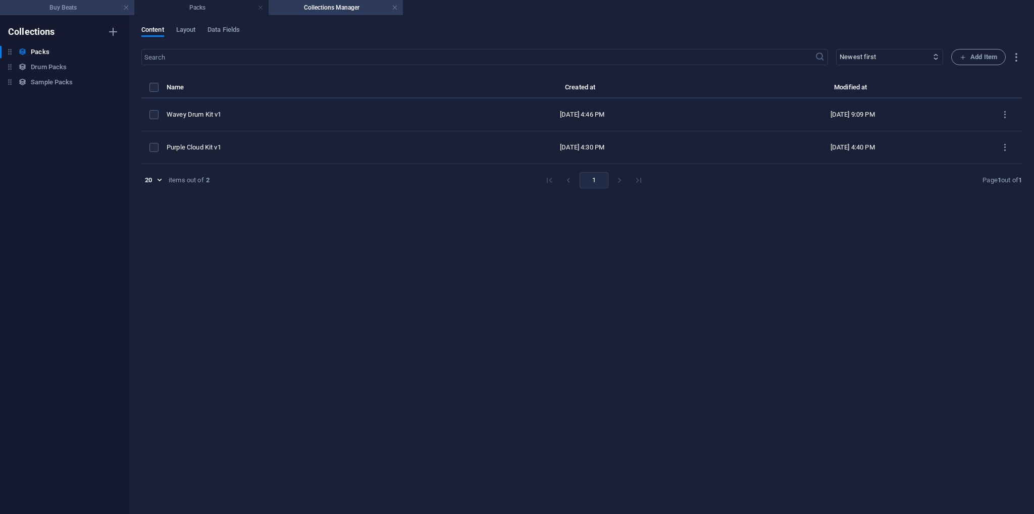
click at [58, 7] on h4 "Buy Beats" at bounding box center [67, 7] width 134 height 11
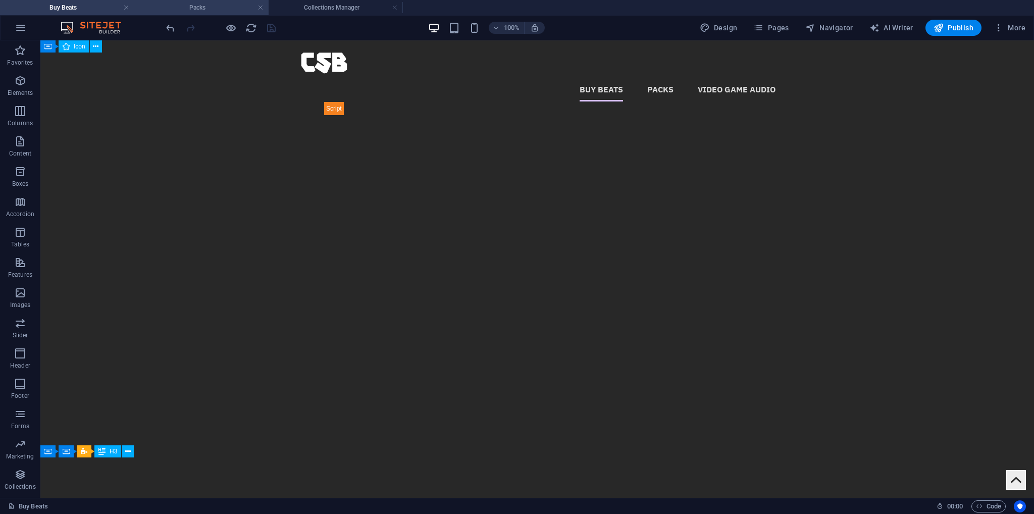
click at [248, 8] on h4 "Packs" at bounding box center [201, 7] width 134 height 11
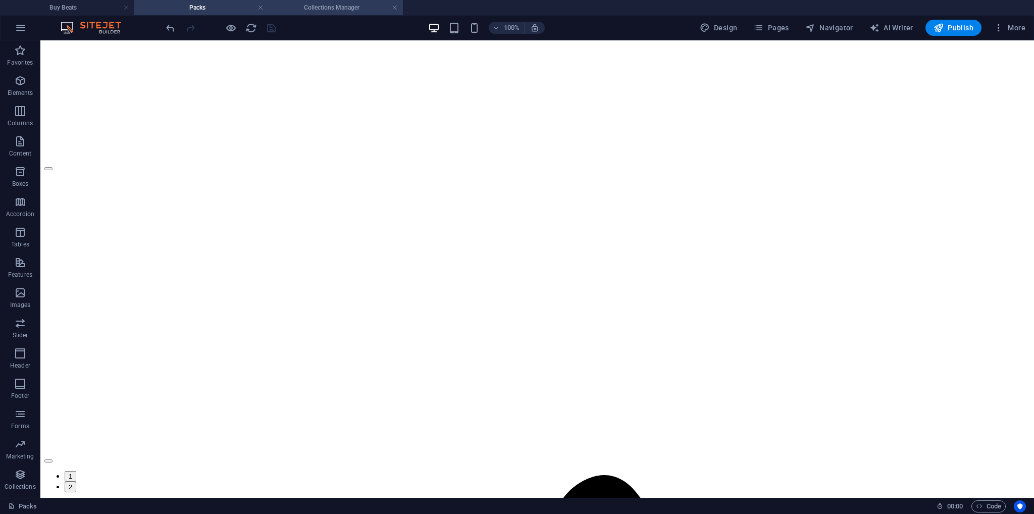
click at [349, 13] on h4 "Collections Manager" at bounding box center [336, 7] width 134 height 11
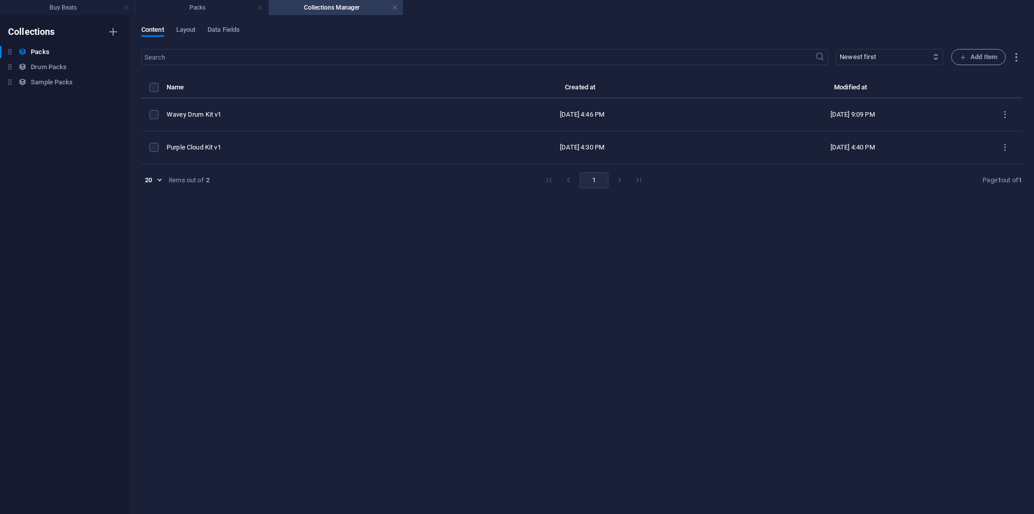
click at [398, 7] on h4 "Collections Manager" at bounding box center [336, 7] width 134 height 11
click at [395, 7] on link at bounding box center [395, 8] width 6 height 10
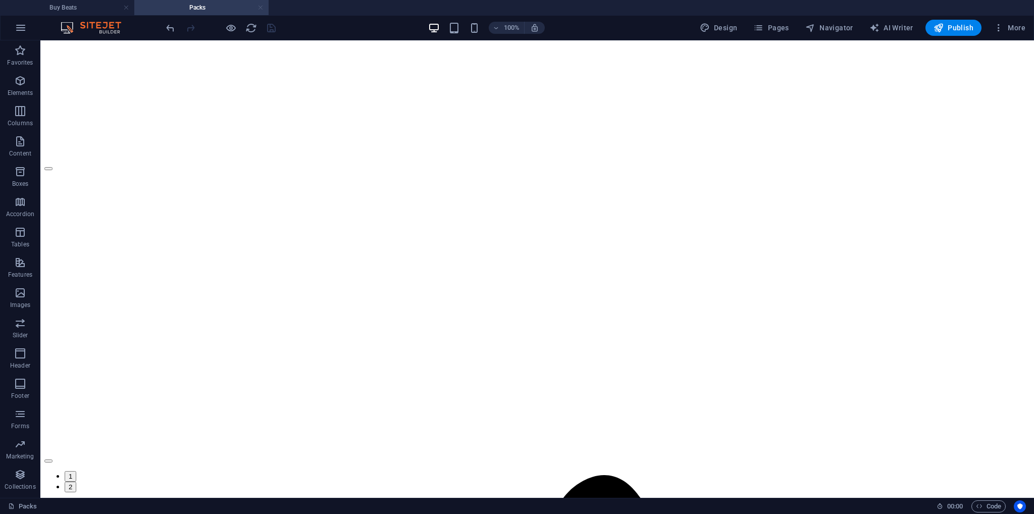
click at [259, 8] on link at bounding box center [261, 8] width 6 height 10
